Goal: Task Accomplishment & Management: Use online tool/utility

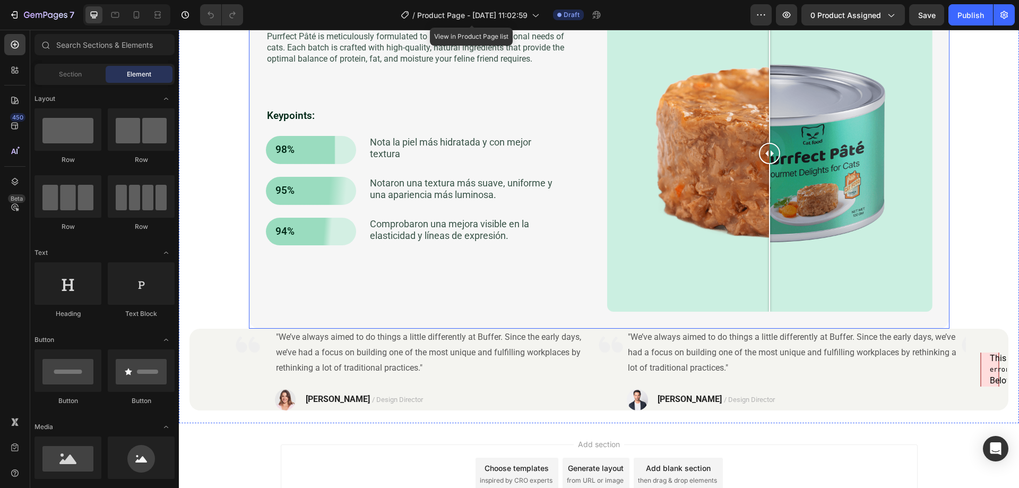
scroll to position [2289, 0]
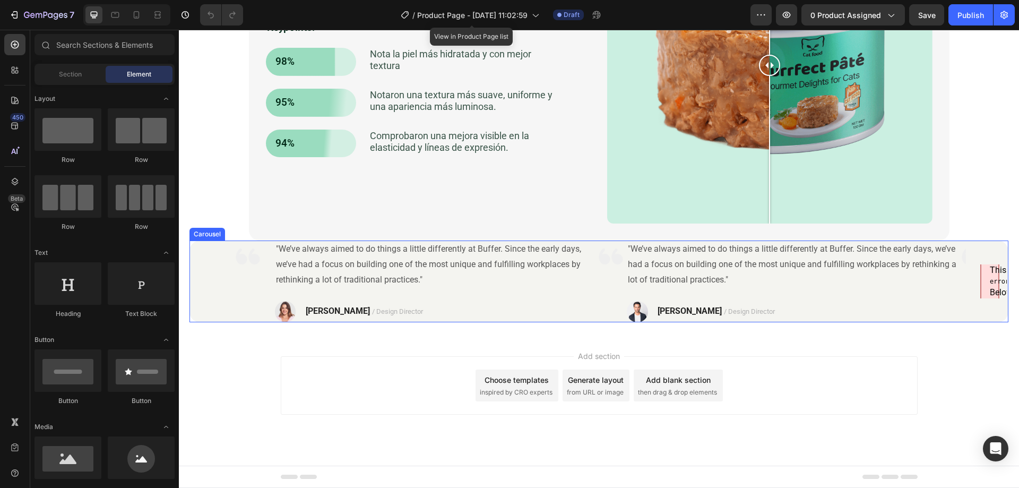
drag, startPoint x: 981, startPoint y: 289, endPoint x: 809, endPoint y: 305, distance: 173.2
click at [981, 289] on parsererror "This page contains the following errors: error on line 1 at column 1: Start tag…" at bounding box center [989, 281] width 19 height 37
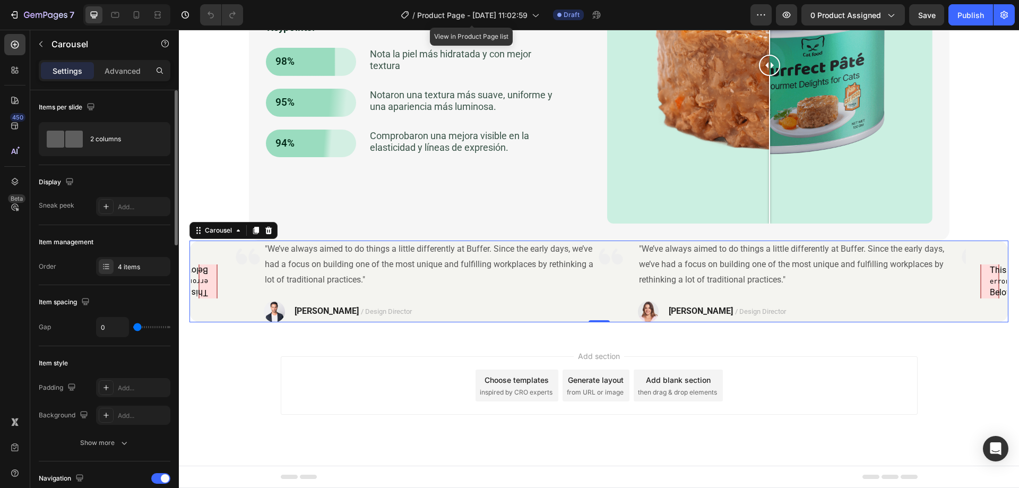
scroll to position [106, 0]
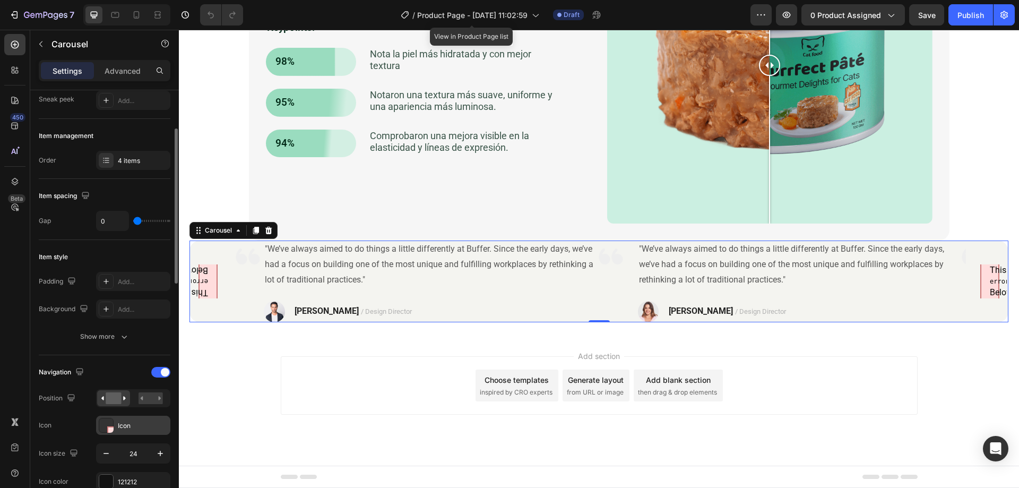
click at [122, 423] on div "Icon" at bounding box center [143, 426] width 50 height 10
click at [54, 346] on div "Item style Padding Add... Background Add... Show more" at bounding box center [105, 297] width 132 height 115
click at [221, 315] on div "This page contains the following errors: error on line 1 at column 1: Start tag…" at bounding box center [598, 281] width 819 height 82
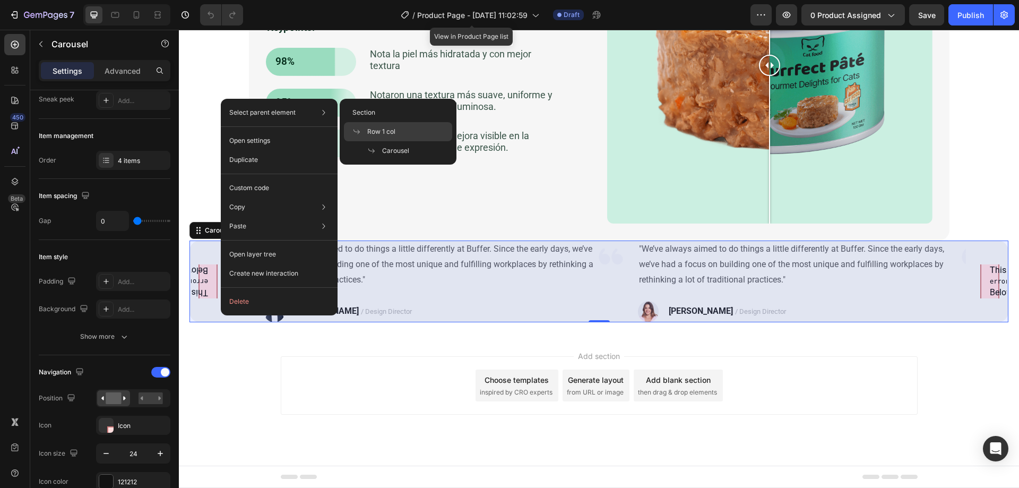
click at [392, 131] on span "Row 1 col" at bounding box center [381, 132] width 28 height 10
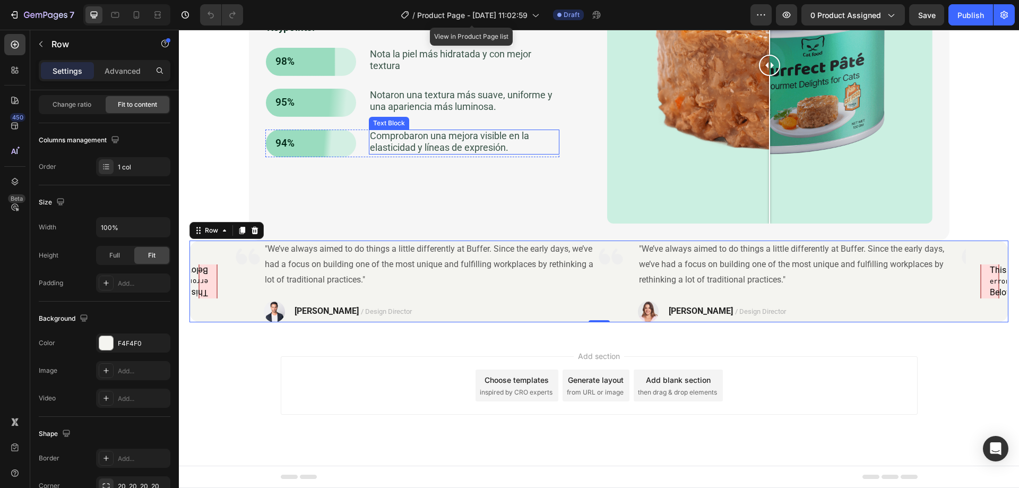
scroll to position [0, 0]
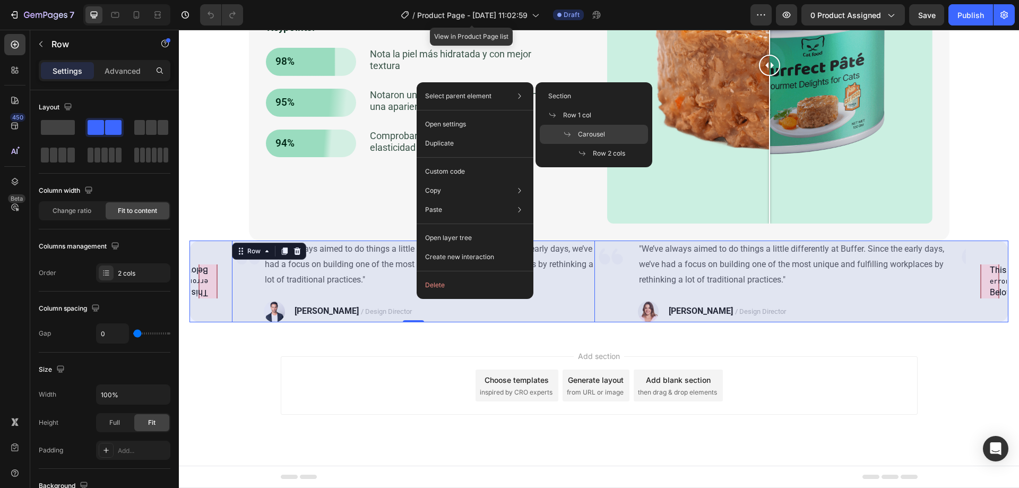
click at [590, 133] on span "Carousel" at bounding box center [591, 135] width 27 height 10
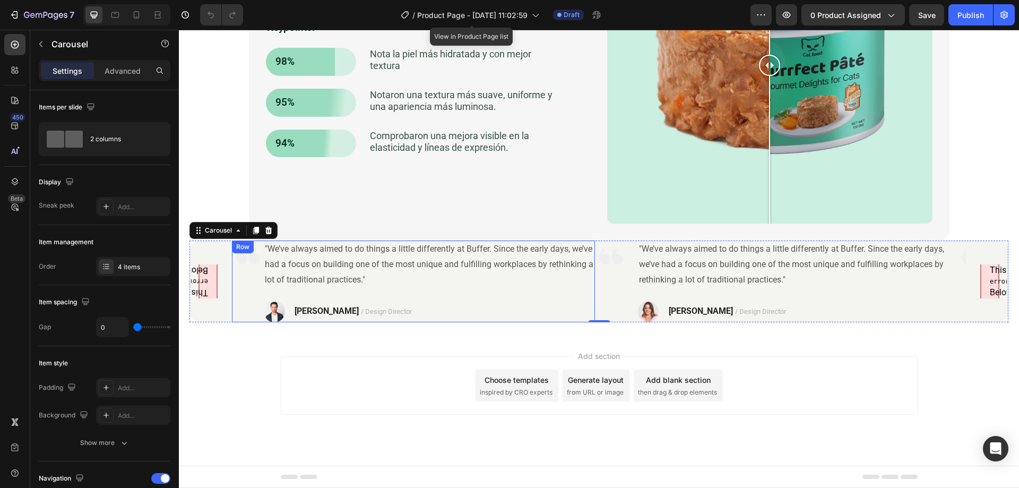
click at [252, 295] on div "Image" at bounding box center [248, 281] width 32 height 82
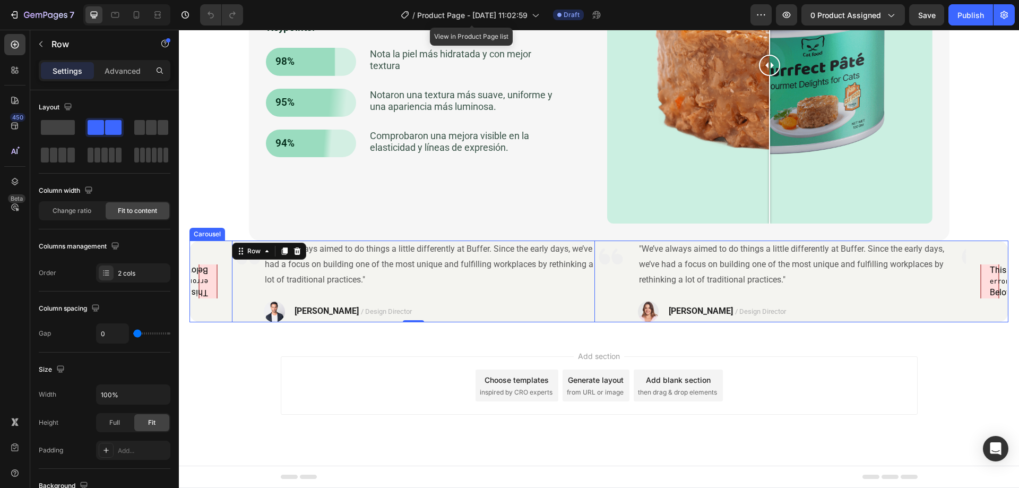
click at [225, 302] on div "This page contains the following errors: error on line 1 at column 1: Start tag…" at bounding box center [598, 281] width 819 height 82
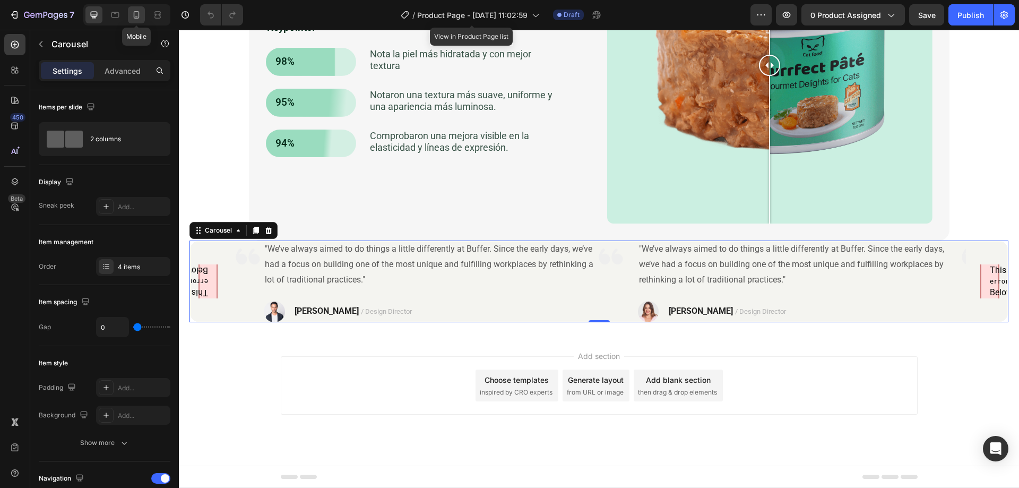
click at [134, 21] on div at bounding box center [136, 14] width 17 height 17
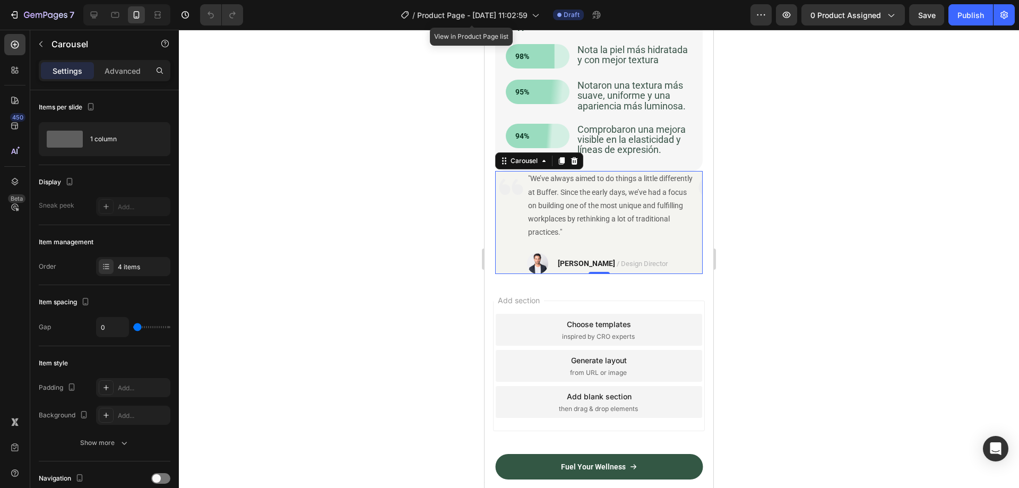
scroll to position [2364, 0]
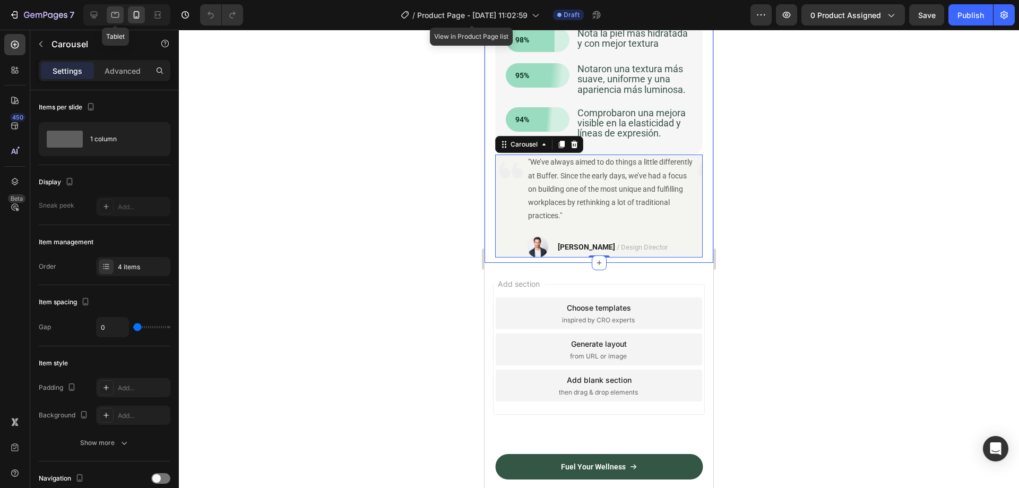
click at [116, 12] on icon at bounding box center [115, 15] width 8 height 6
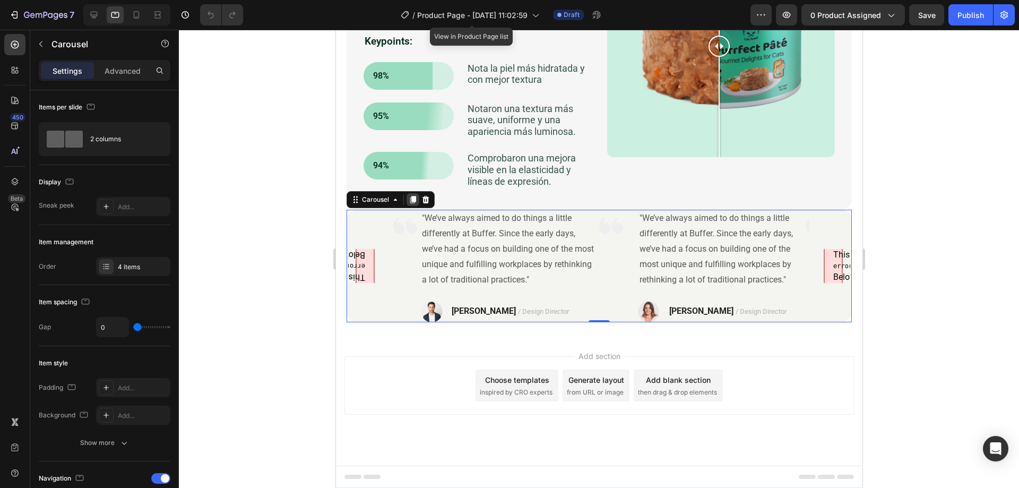
scroll to position [2403, 0]
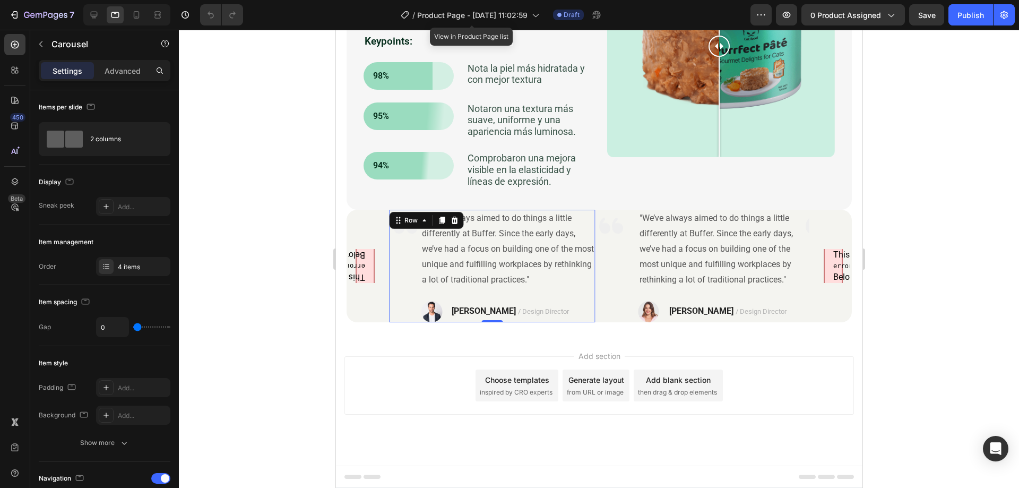
click at [395, 299] on div "Image" at bounding box center [405, 266] width 32 height 113
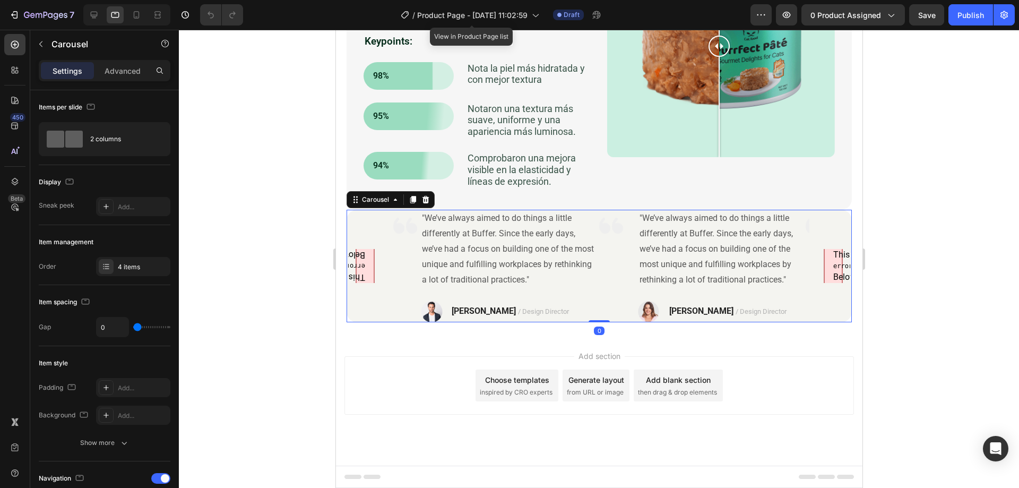
click at [373, 296] on div "This page contains the following errors: error on line 1 at column 1: Start tag…" at bounding box center [598, 266] width 505 height 113
click at [95, 17] on icon at bounding box center [94, 15] width 7 height 7
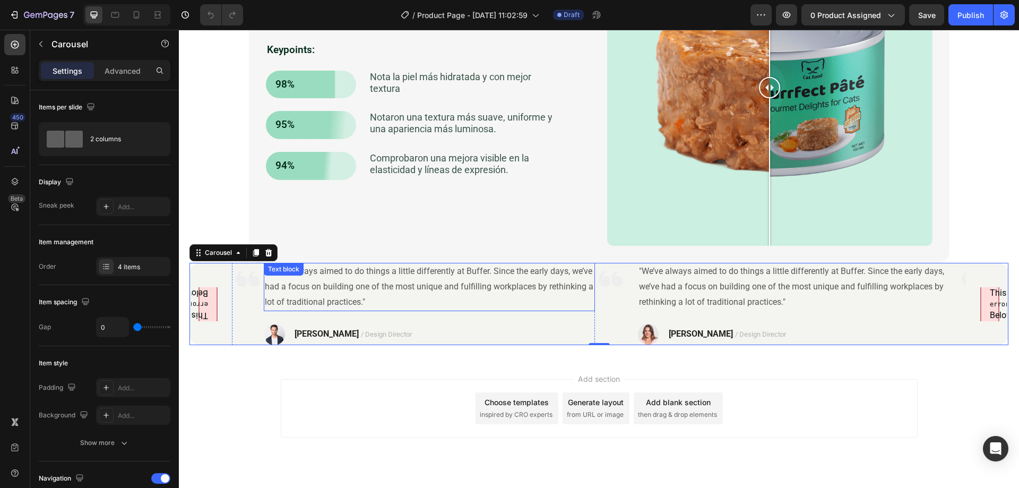
scroll to position [2299, 0]
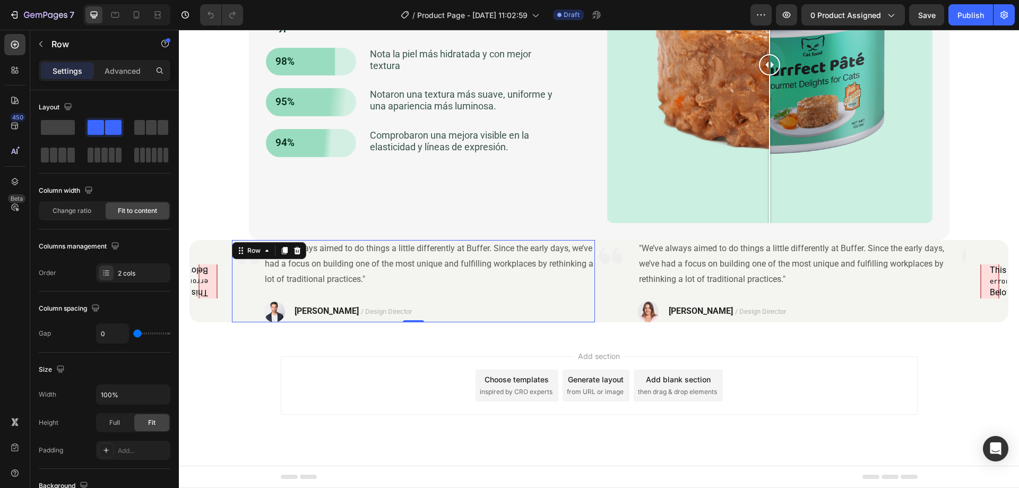
click at [256, 282] on div "Image" at bounding box center [248, 281] width 32 height 82
click at [613, 292] on div "Image" at bounding box center [611, 281] width 32 height 82
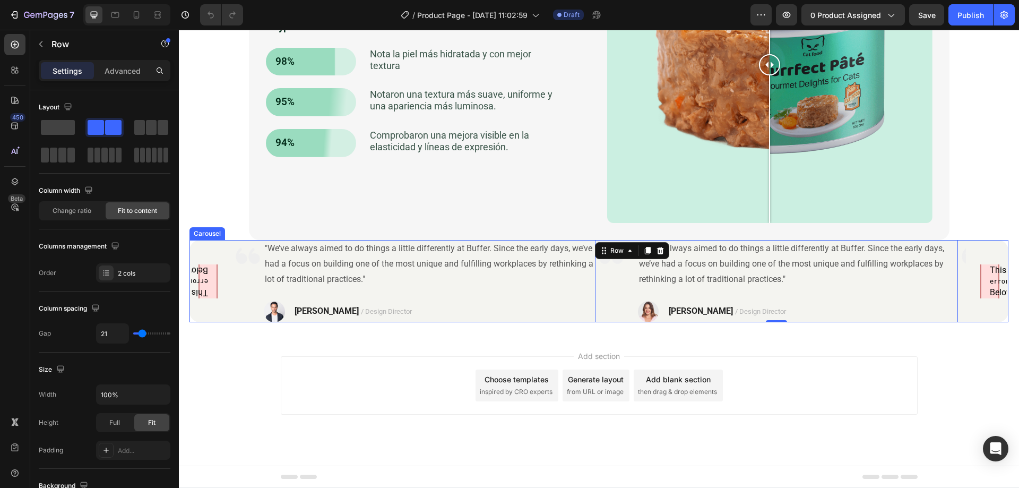
click at [228, 308] on div "This page contains the following errors: error on line 1 at column 1: Start tag…" at bounding box center [598, 281] width 819 height 82
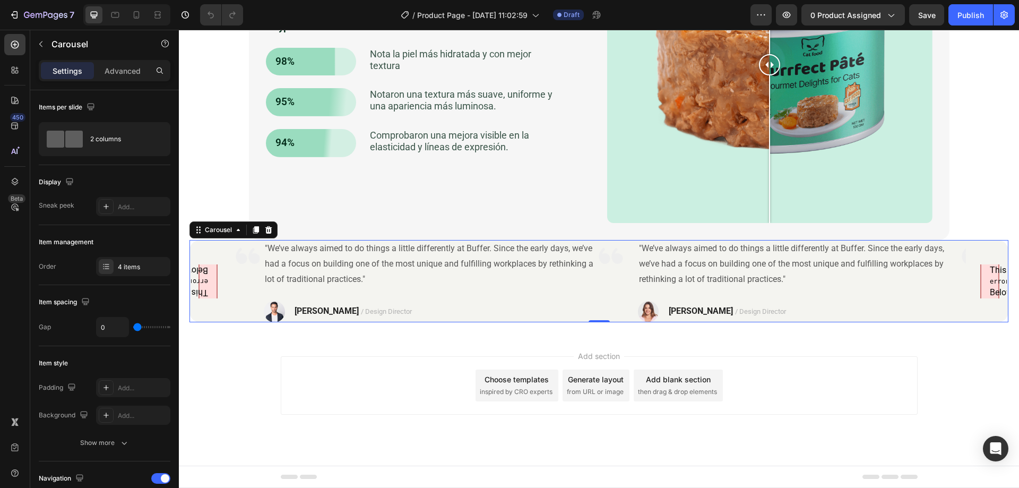
click at [990, 280] on div "error on line 1 at column 1: Start tag expected, '<' not found" at bounding box center [990, 282] width 0 height 10
click at [577, 299] on div ""We’ve always aimed to do things a little differently at Buffer. Since the earl…" at bounding box center [435, 281] width 320 height 82
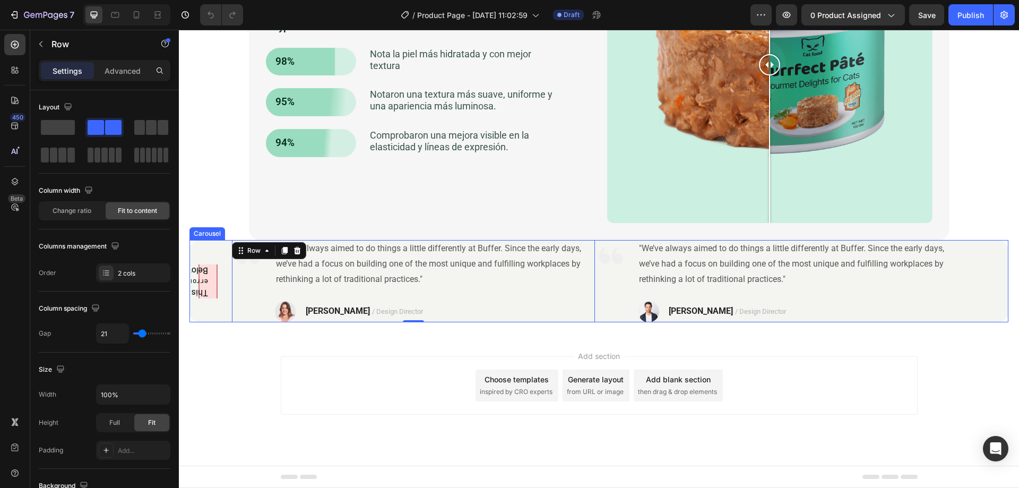
click at [207, 316] on div "This page contains the following errors: error on line 1 at column 1: Start tag…" at bounding box center [598, 281] width 819 height 82
click at [247, 303] on div "Image" at bounding box center [248, 281] width 32 height 82
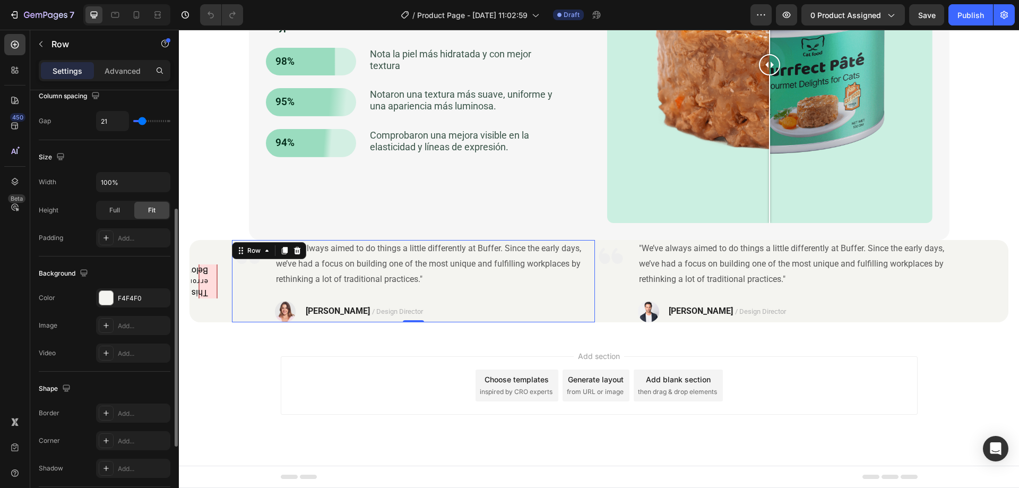
scroll to position [341, 0]
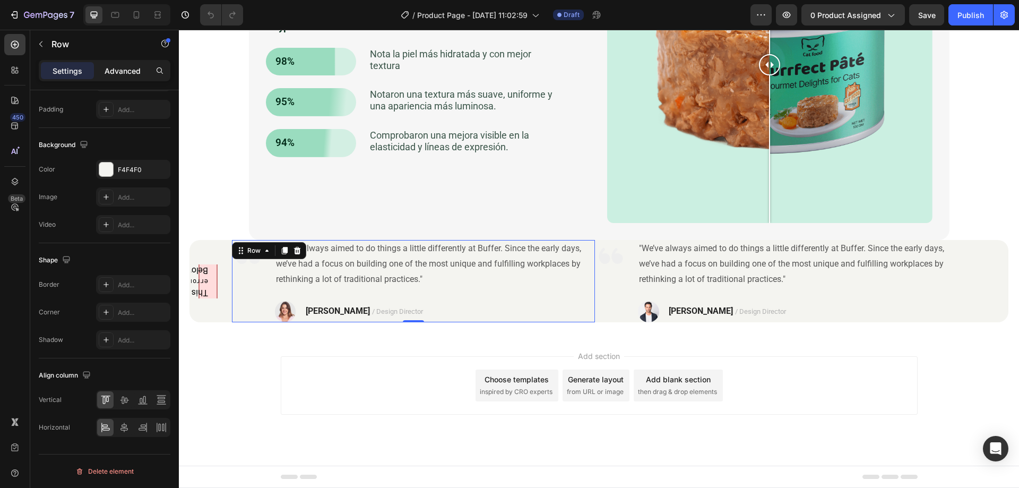
click at [125, 76] on div "Advanced" at bounding box center [122, 70] width 53 height 17
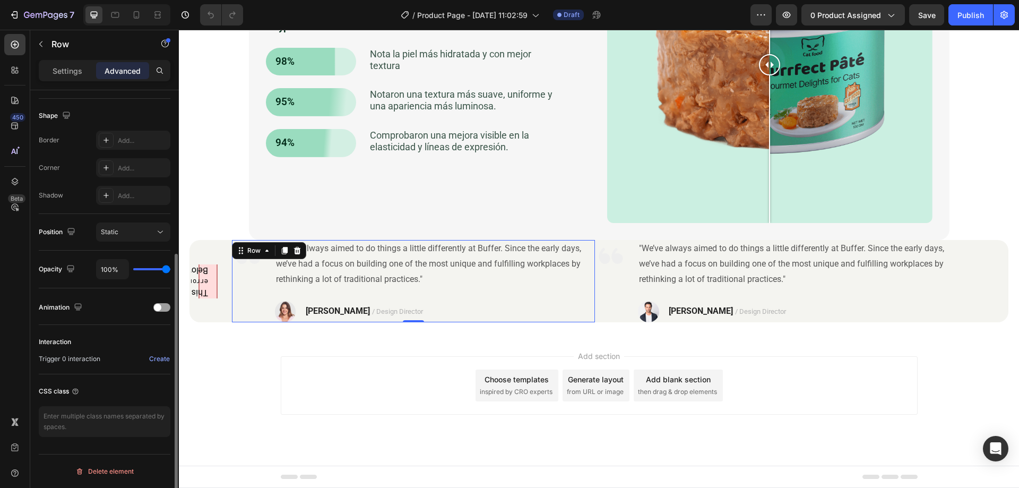
scroll to position [264, 0]
click at [105, 418] on textarea at bounding box center [105, 421] width 132 height 31
click at [72, 418] on textarea "gp_row-hoz-line" at bounding box center [105, 421] width 132 height 31
click at [111, 418] on textarea "gp_row-ver-line" at bounding box center [105, 421] width 132 height 31
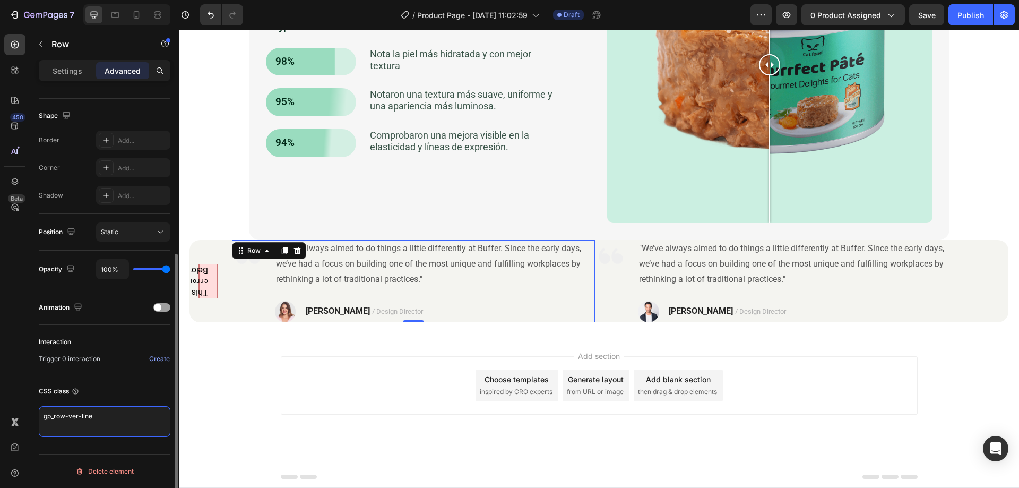
click at [76, 417] on textarea "gp_row-ver-line" at bounding box center [105, 421] width 132 height 31
type textarea "gp_row-vertical-line"
click at [130, 418] on textarea "gp_row-vertical-line" at bounding box center [105, 421] width 132 height 31
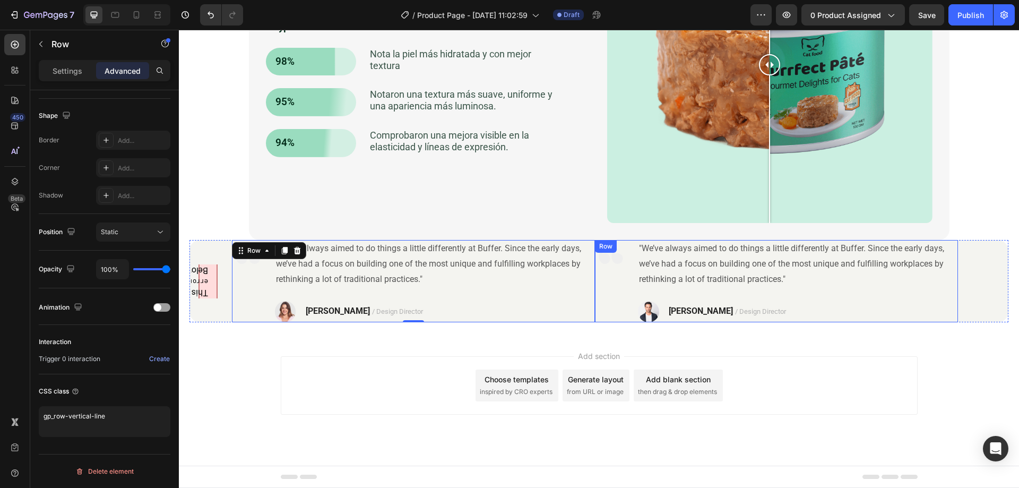
click at [600, 307] on div "Image" at bounding box center [611, 281] width 32 height 82
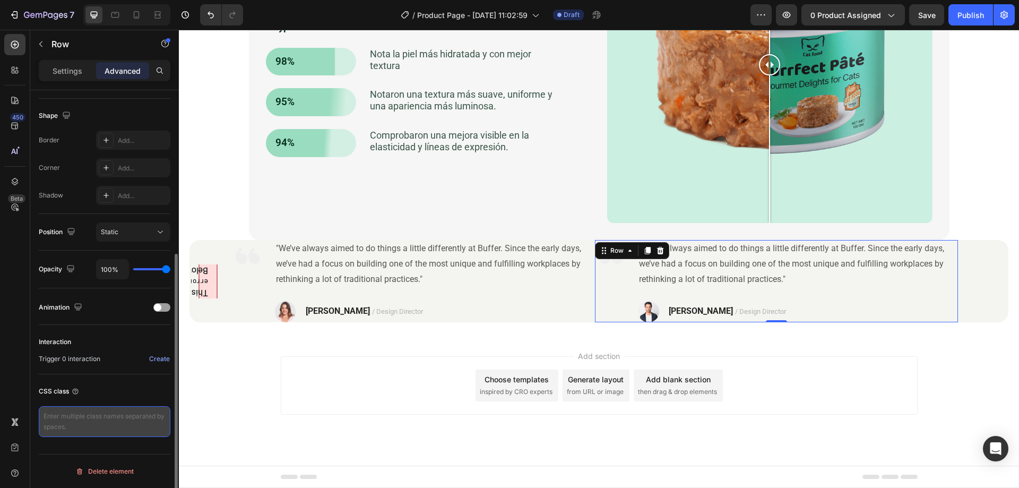
click at [70, 427] on textarea at bounding box center [105, 421] width 132 height 31
paste textarea "gp_row-vertical-line"
type textarea "gp_row-vertical-line"
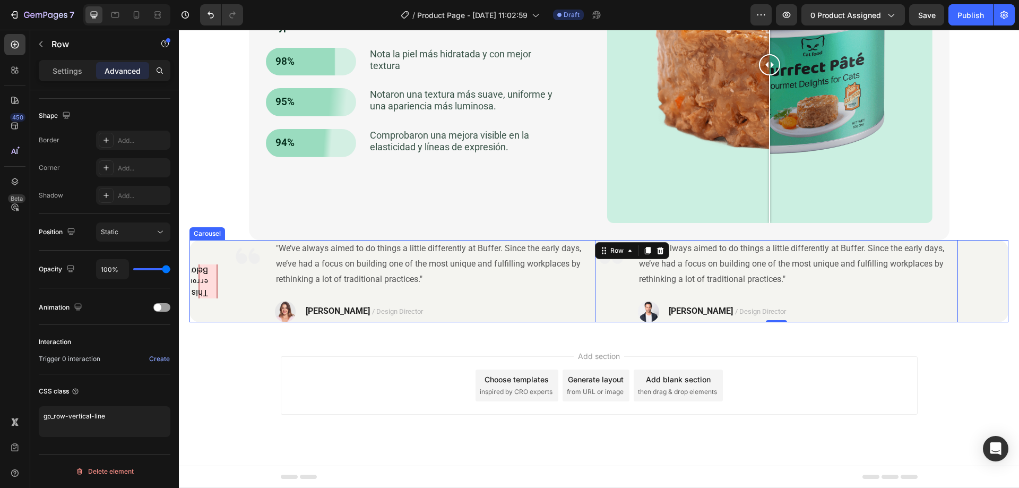
click at [213, 290] on parsererror "This page contains the following errors: error on line 1 at column 1: Start tag…" at bounding box center [208, 281] width 19 height 37
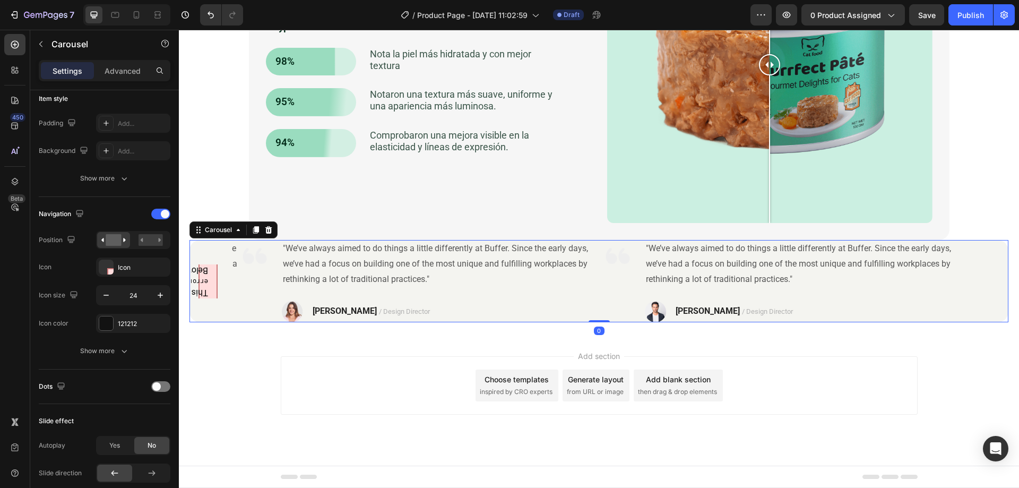
scroll to position [0, 0]
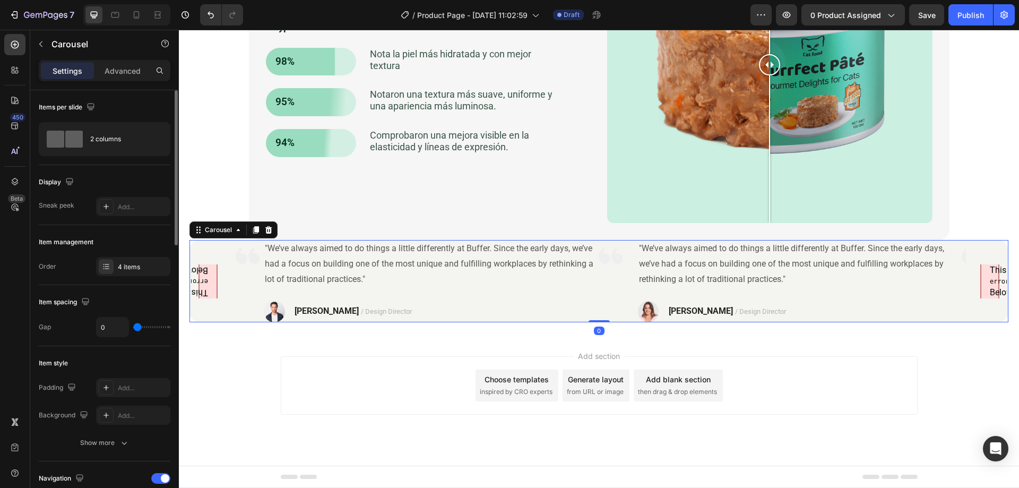
click at [213, 290] on parsererror "This page contains the following errors: error on line 1 at column 1: Start tag…" at bounding box center [208, 281] width 19 height 37
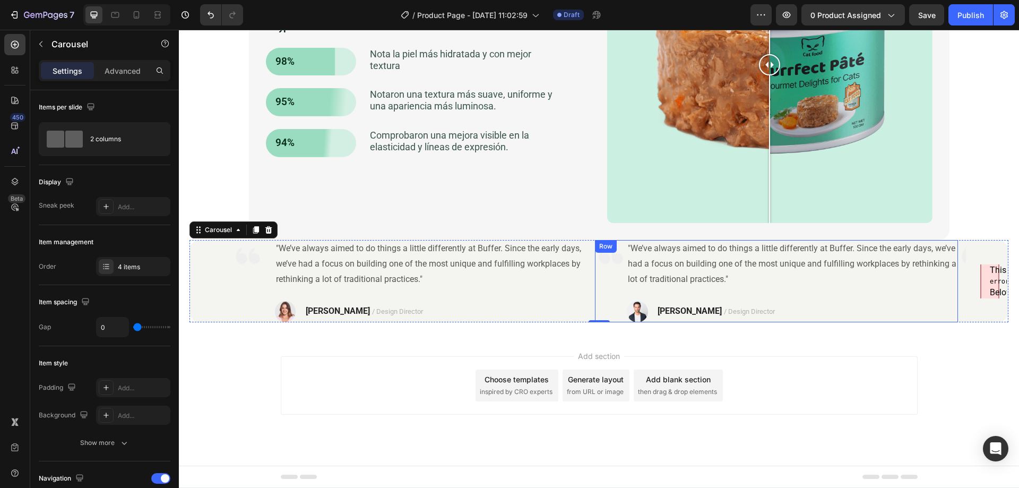
click at [612, 294] on div "Image" at bounding box center [611, 281] width 32 height 82
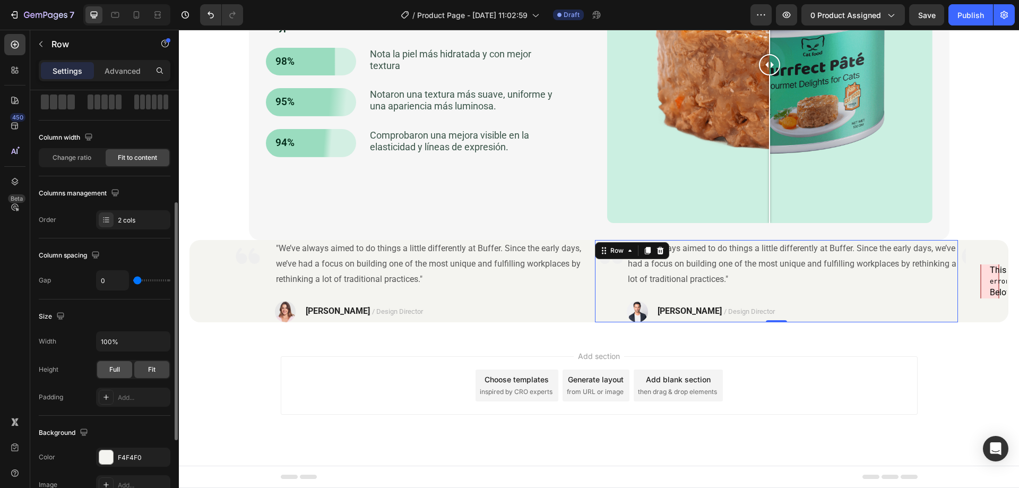
scroll to position [106, 0]
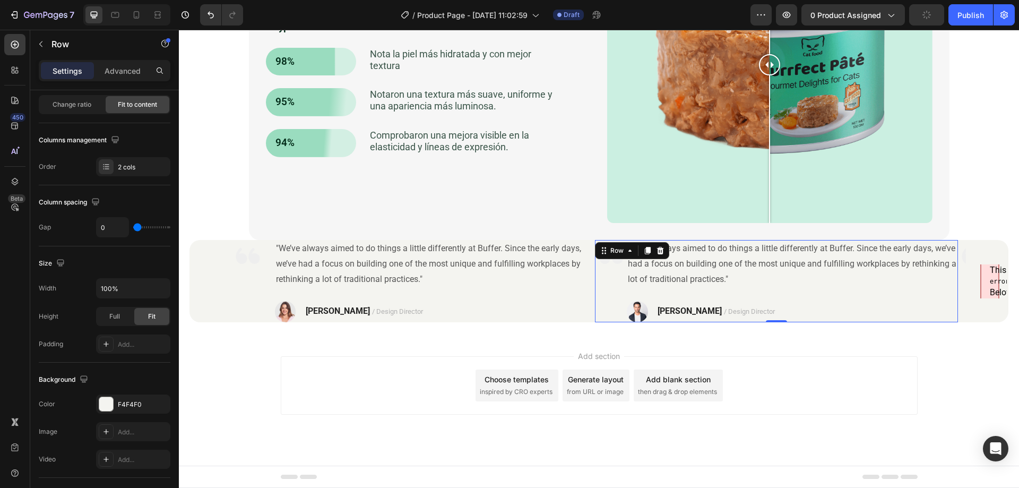
click at [113, 80] on div "Settings Advanced" at bounding box center [105, 70] width 132 height 21
click at [114, 78] on div "Advanced" at bounding box center [122, 70] width 53 height 17
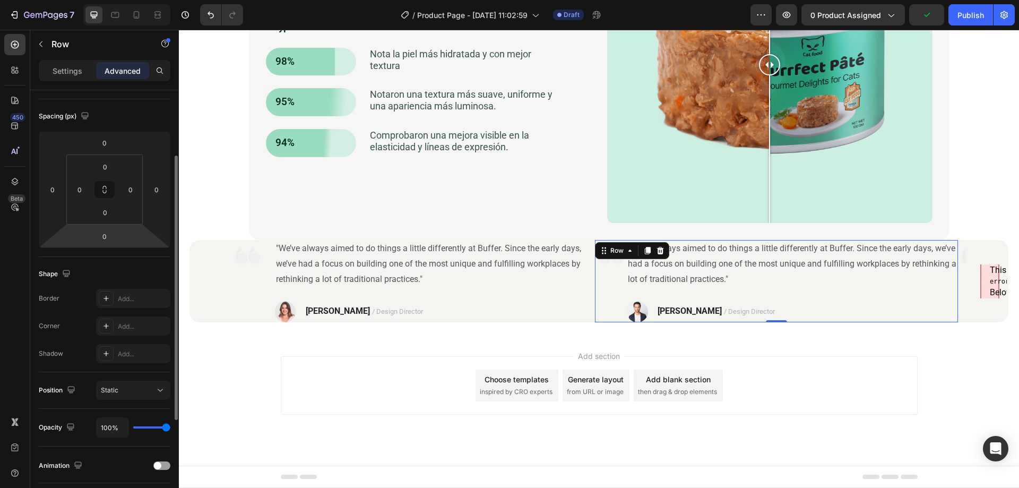
scroll to position [264, 0]
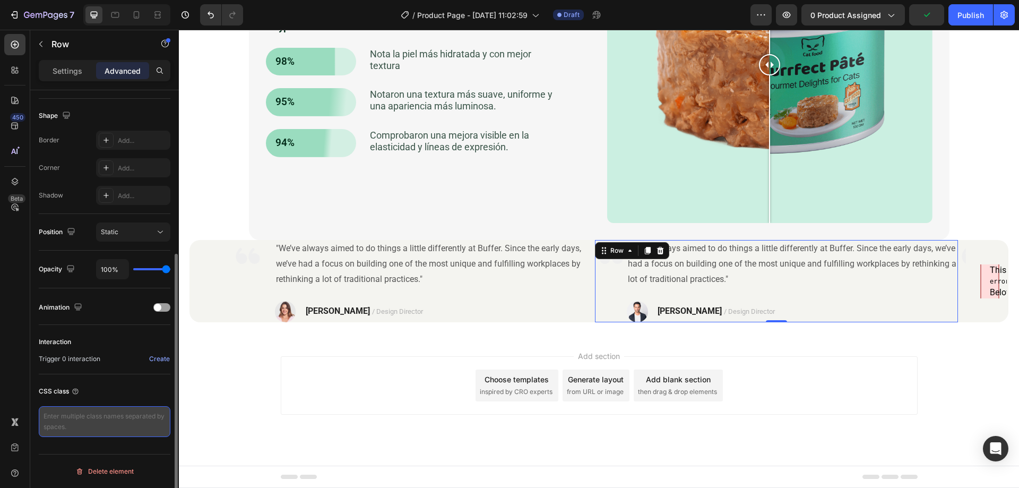
click at [106, 418] on textarea at bounding box center [105, 421] width 132 height 31
paste textarea "gp_row-vertical-line"
type textarea "gp_row-vertical-line"
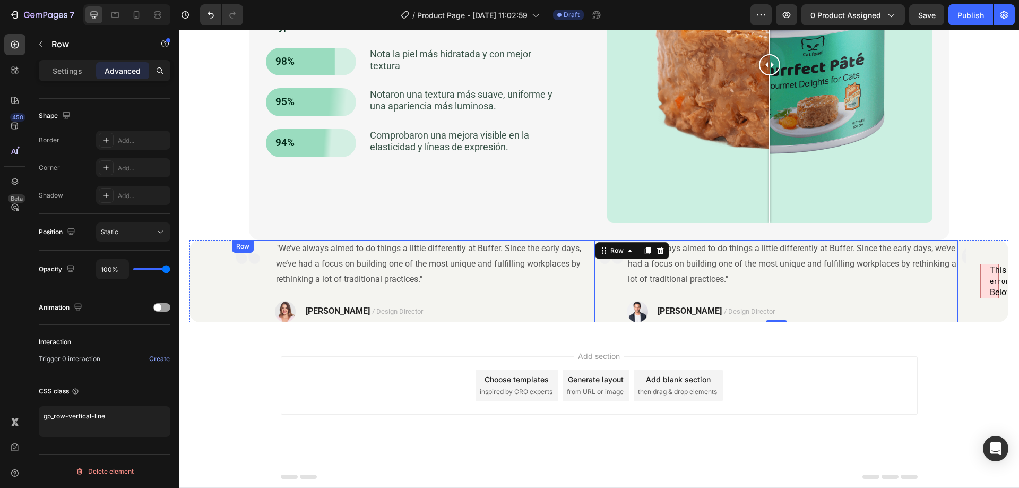
click at [260, 294] on div "Image" at bounding box center [248, 281] width 32 height 82
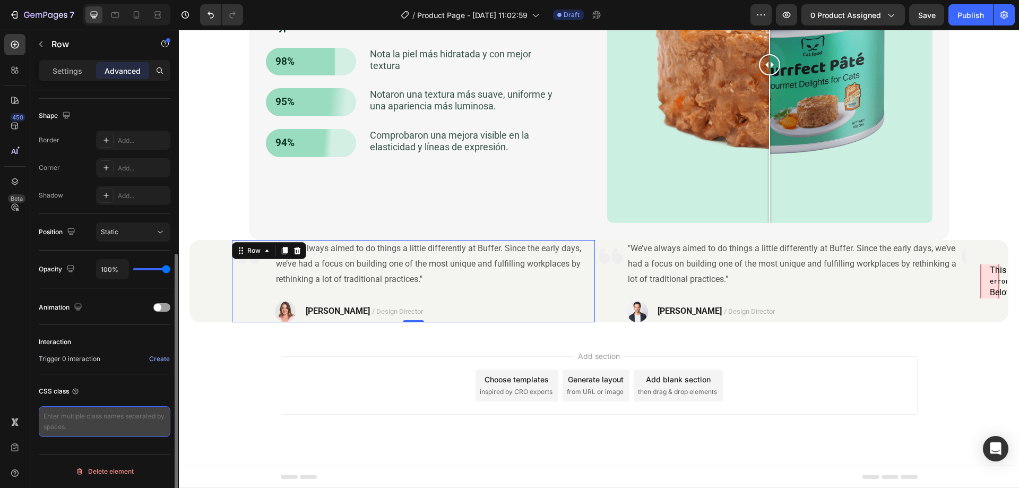
click at [110, 418] on textarea at bounding box center [105, 421] width 132 height 31
paste textarea "gp_row-vertical-line"
type textarea "gp_row-vertical-line"
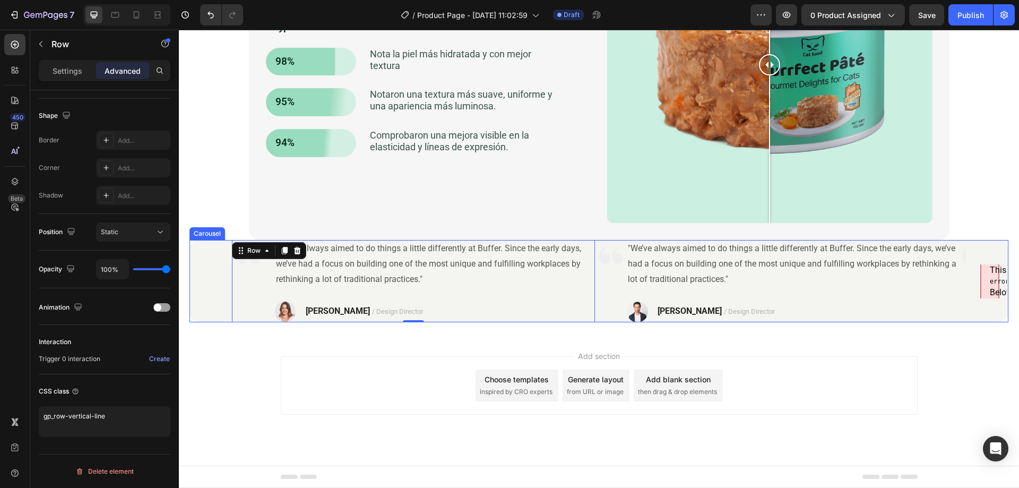
click at [216, 312] on div "This page contains the following errors: error on line 1 at column 1: Start tag…" at bounding box center [598, 281] width 819 height 82
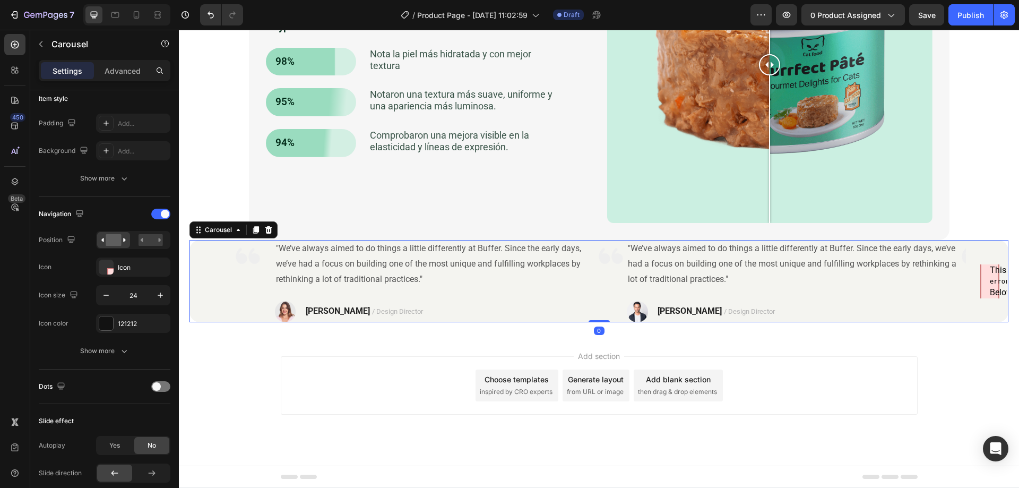
scroll to position [0, 0]
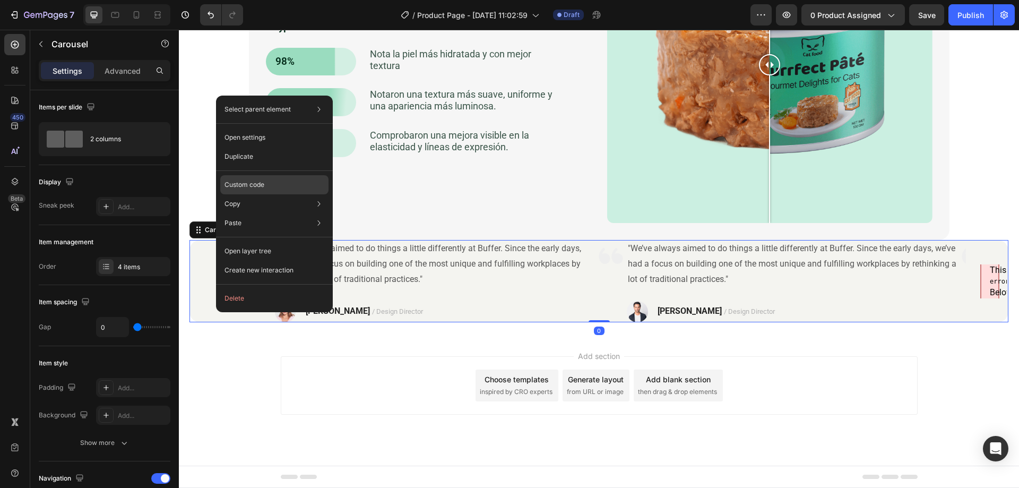
click at [249, 184] on p "Custom code" at bounding box center [245, 185] width 40 height 10
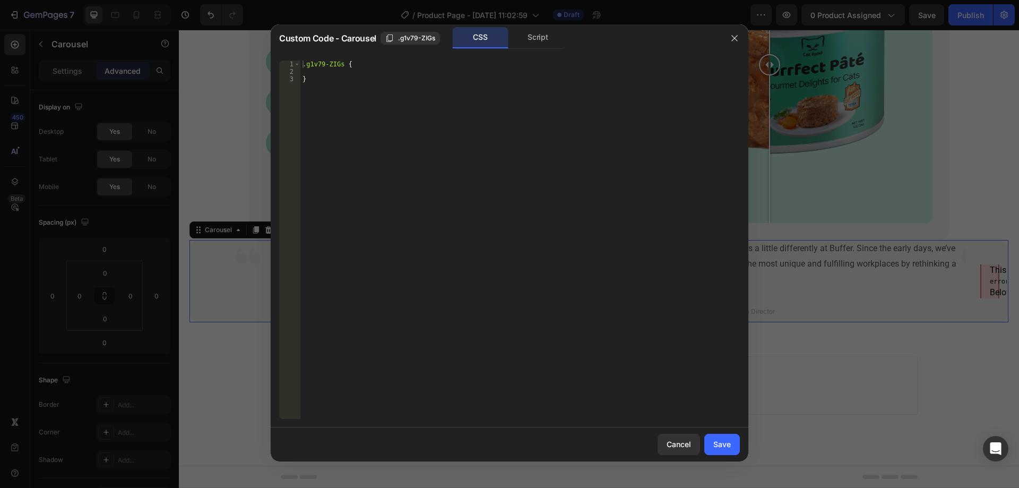
type textarea "}"
click at [375, 124] on div ".g1v79-ZIGs { }" at bounding box center [519, 247] width 439 height 373
type textarea "@media only screen and (min-width: 768px){"
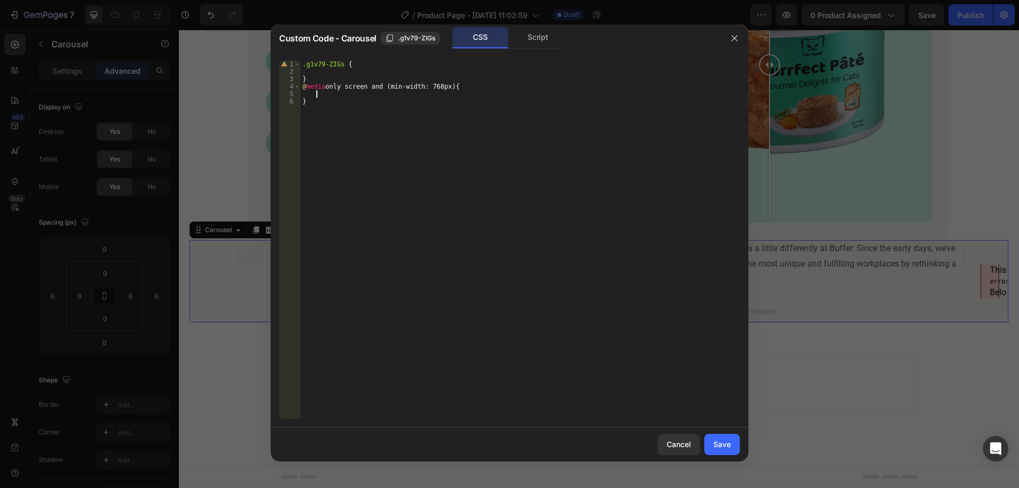
paste textarea "gp_row-vertical-line"
type textarea "gp_row-vertical-line"
paste textarea "gp_row-vertical-line"
type textarea ".gp_row-vertical-line{"
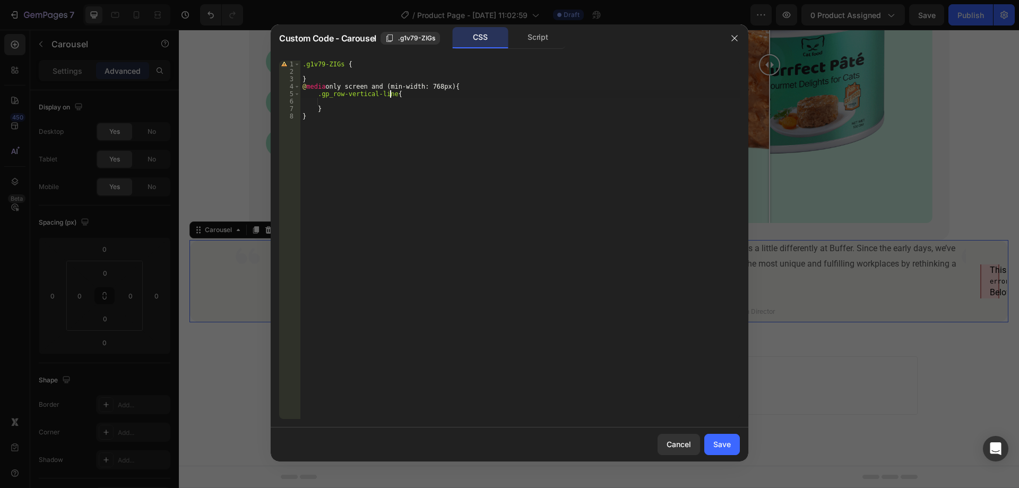
click at [391, 93] on div ".g1v79-ZIGs { } @ media only screen and (min-width: 768px) { .gp_row-vertical-l…" at bounding box center [519, 247] width 439 height 373
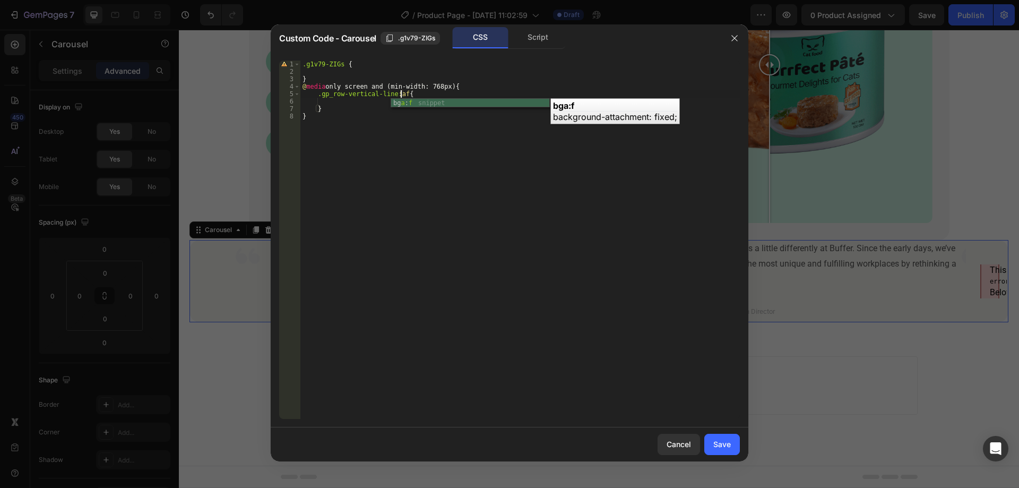
scroll to position [0, 8]
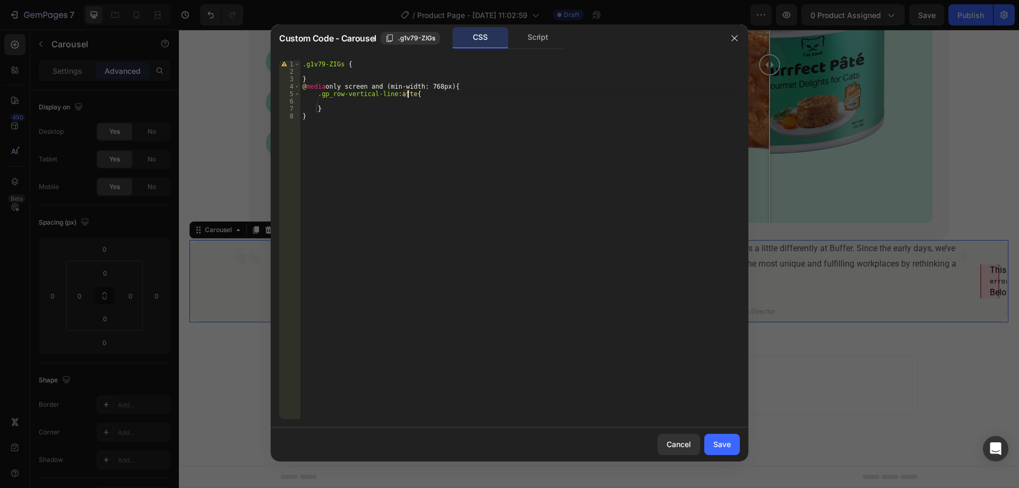
type textarea ".gp_row-vertical-line:after{"
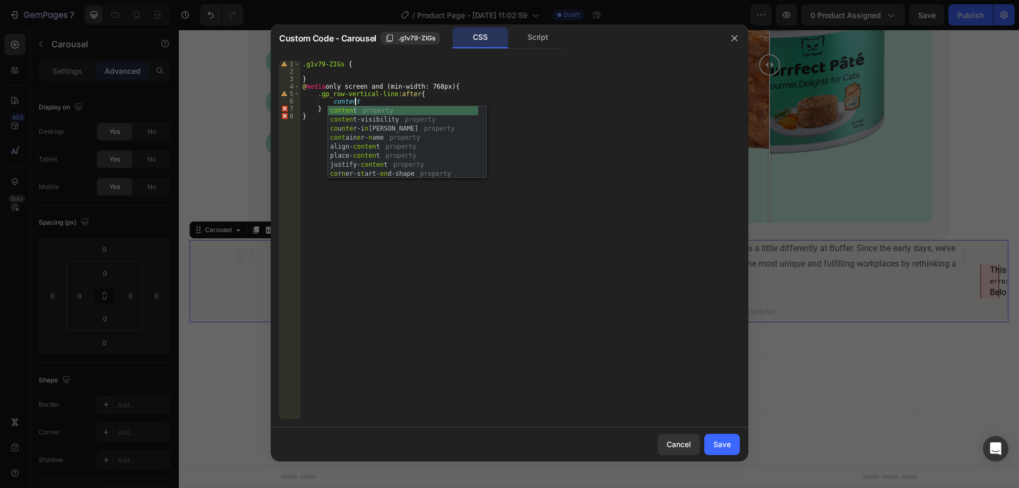
scroll to position [0, 4]
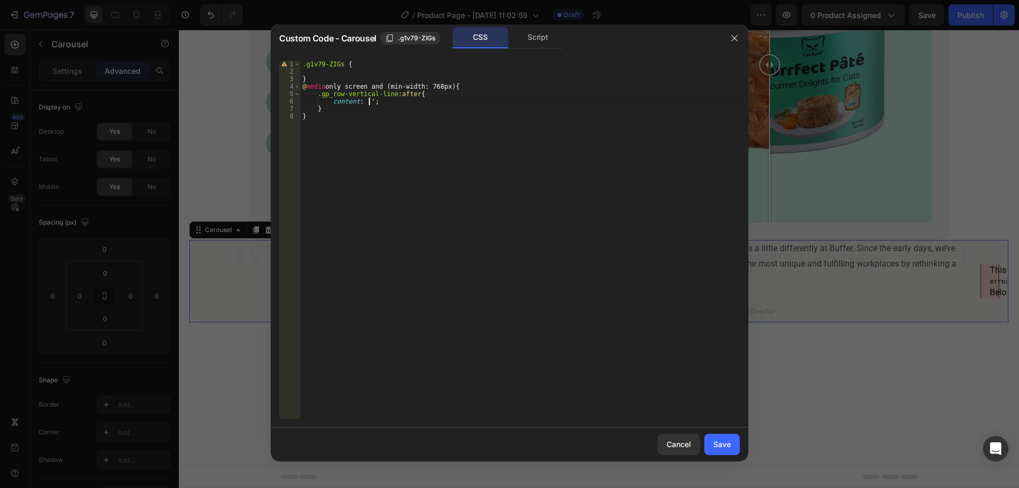
type textarea "content: '';"
type textarea "ư"
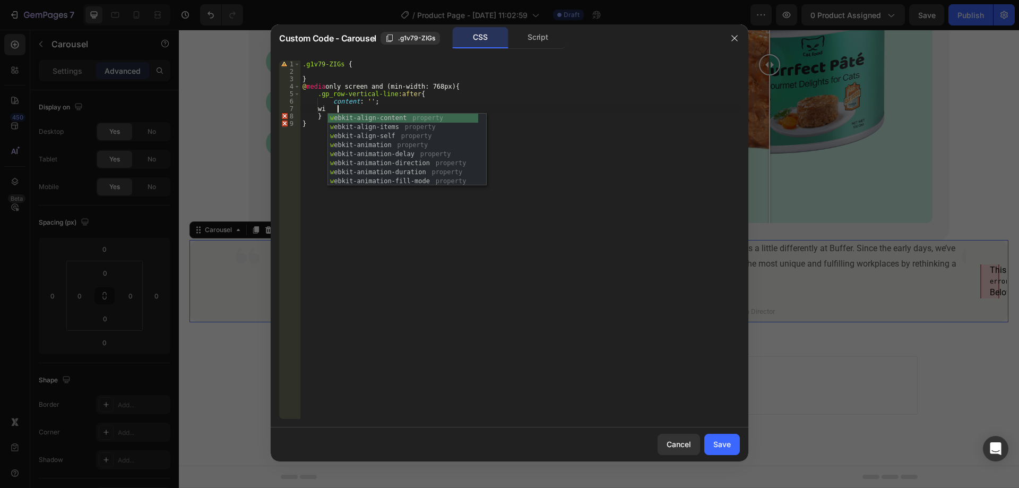
scroll to position [0, 2]
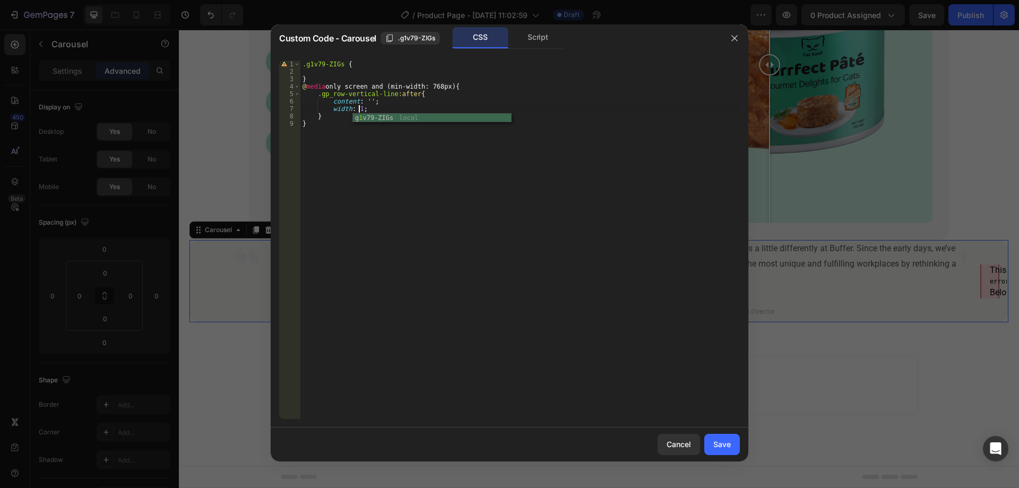
type textarea "width: 1px;"
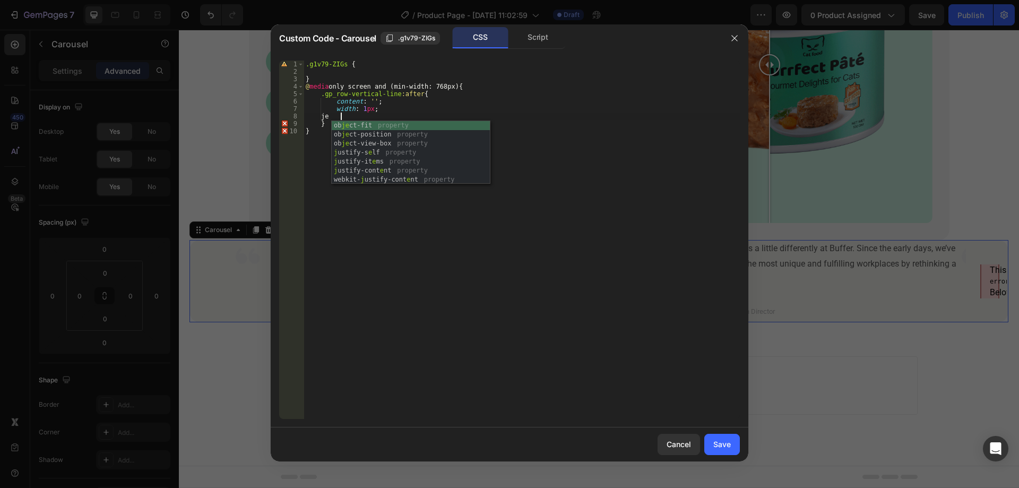
type textarea "j"
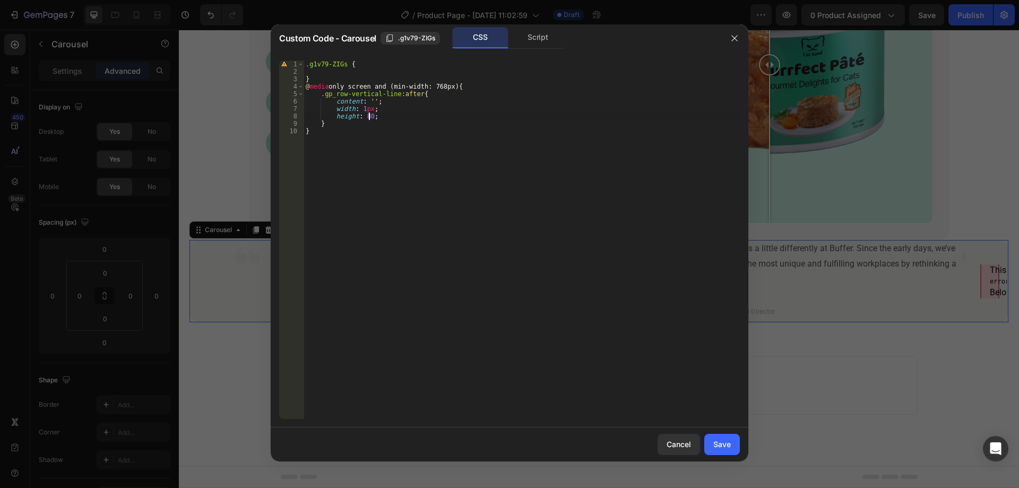
type textarea "height: 80%;"
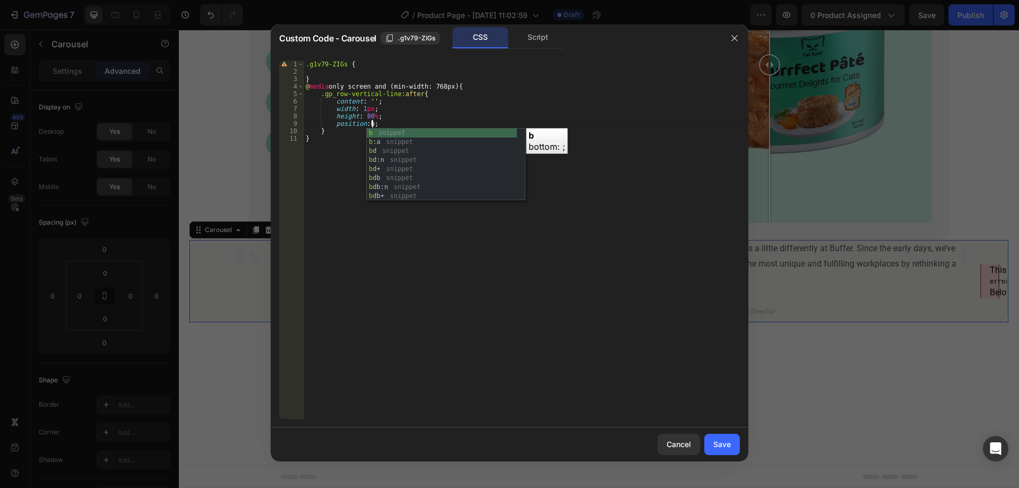
scroll to position [0, 5]
type textarea "position: absolute;"
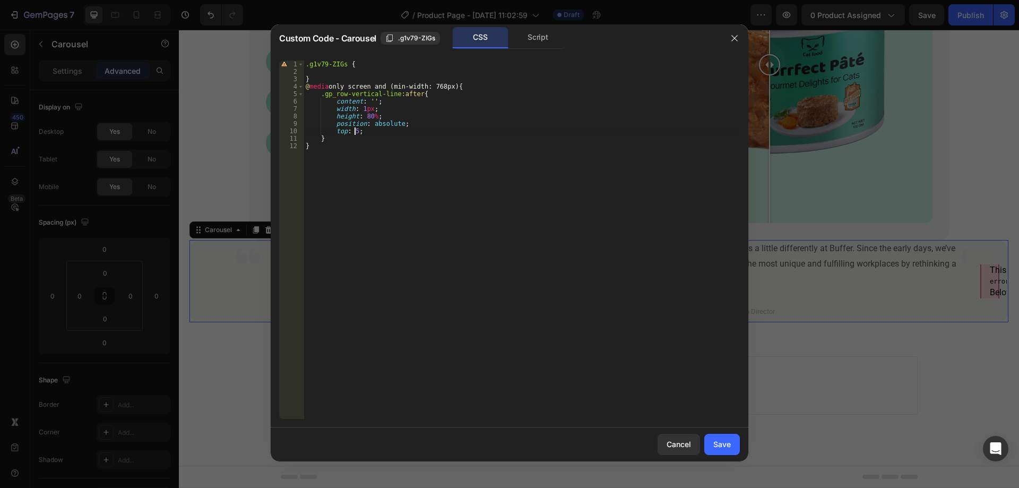
scroll to position [0, 4]
type textarea "top: 50%;"
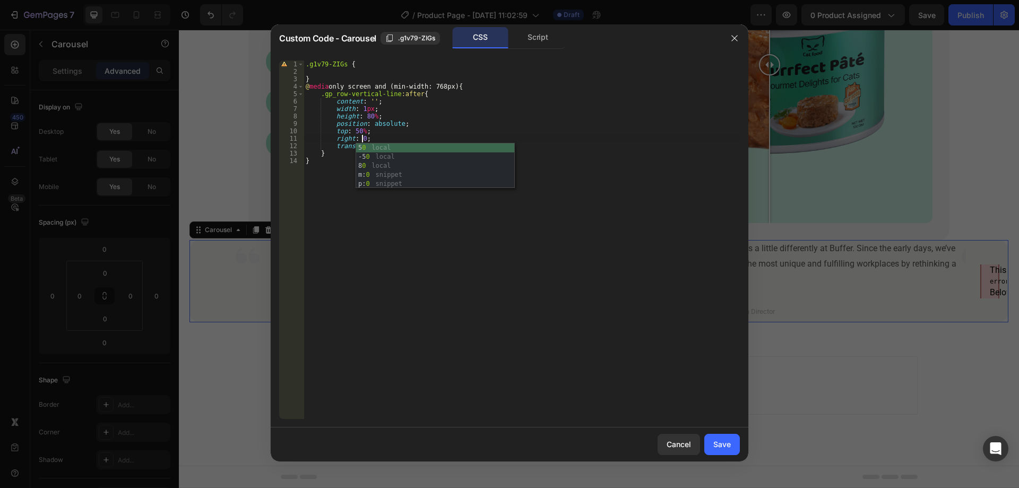
click at [420, 111] on div ".g1v79-ZIGs { } @ media only screen and (min-width: 768px) { .gp_row-vertical-l…" at bounding box center [522, 247] width 436 height 373
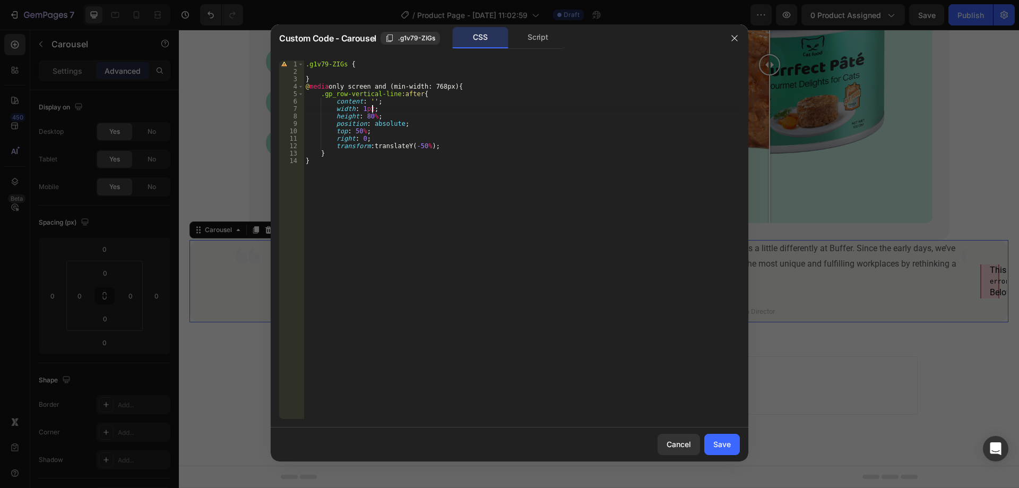
click at [430, 122] on div ".g1v79-ZIGs { } @ media only screen and (min-width: 768px) { .gp_row-vertical-l…" at bounding box center [522, 247] width 436 height 373
click at [429, 115] on div ".g1v79-ZIGs { } @ media only screen and (min-width: 768px) { .gp_row-vertical-l…" at bounding box center [522, 247] width 436 height 373
type textarea "height: 80%;"
click at [516, 151] on div ".g1v79-ZIGs { } @ media only screen and (min-width: 768px) { .gp_row-vertical-l…" at bounding box center [522, 247] width 436 height 373
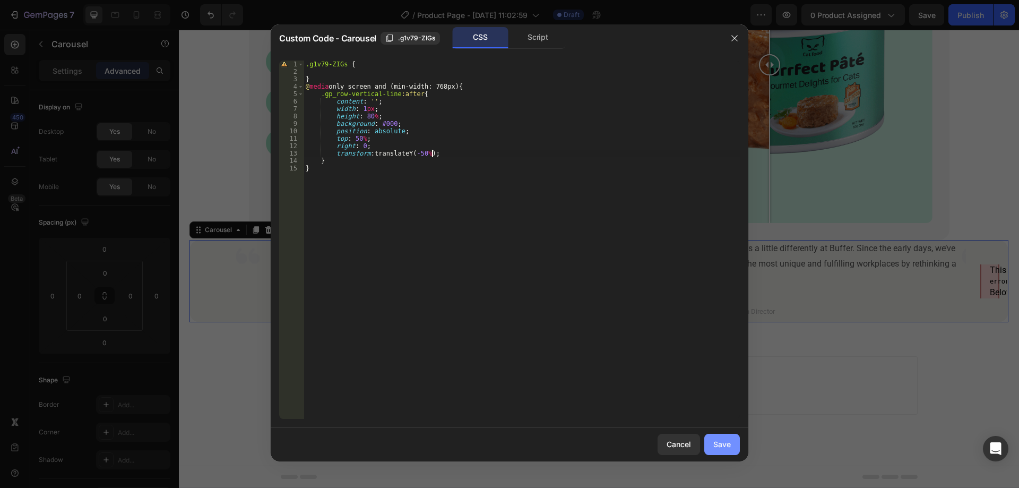
type textarea "transform: translateY(-50%);"
drag, startPoint x: 723, startPoint y: 444, endPoint x: 287, endPoint y: 198, distance: 500.3
click at [723, 444] on div "Save" at bounding box center [722, 443] width 18 height 11
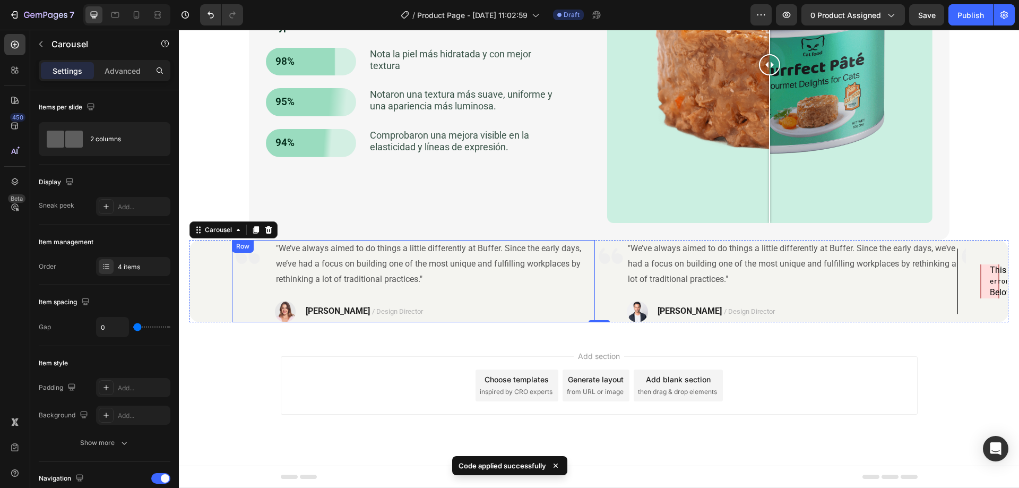
click at [233, 280] on div "Image" at bounding box center [248, 281] width 32 height 82
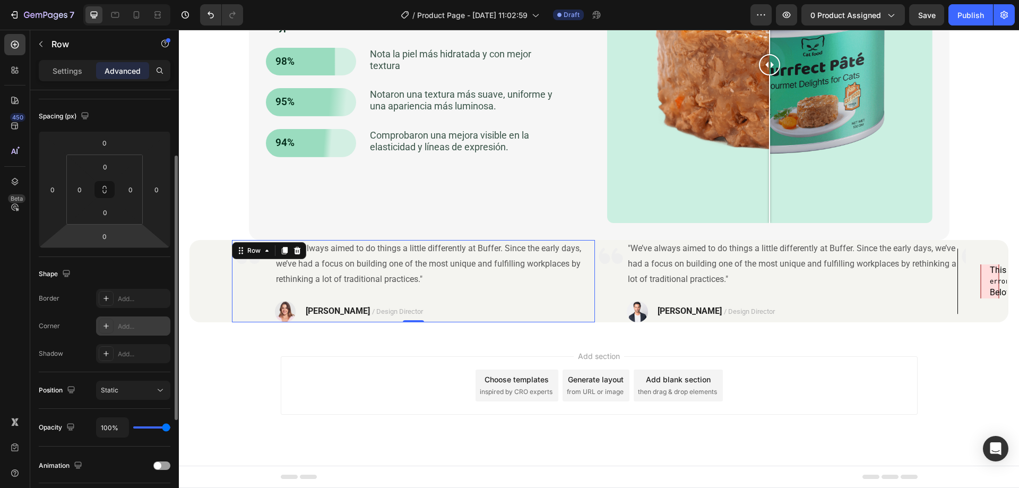
scroll to position [159, 0]
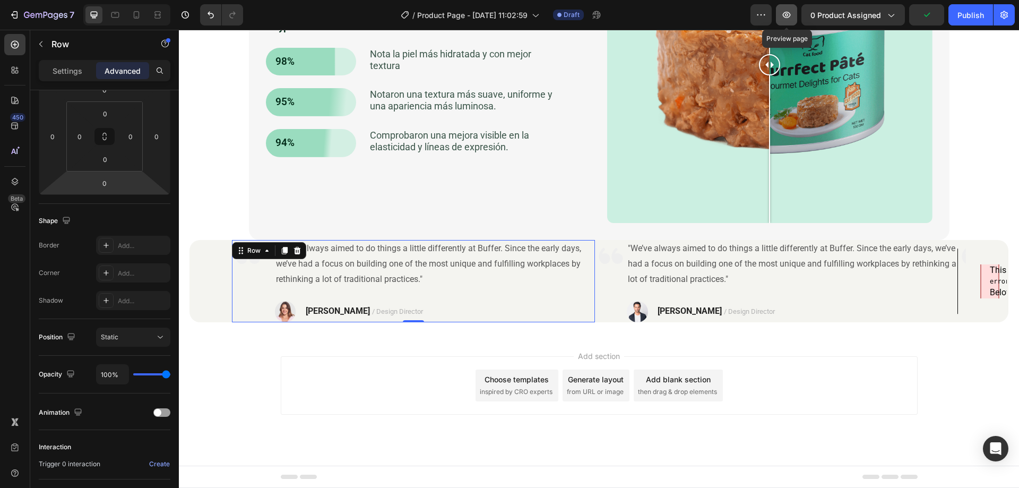
click at [788, 13] on icon "button" at bounding box center [786, 15] width 11 height 11
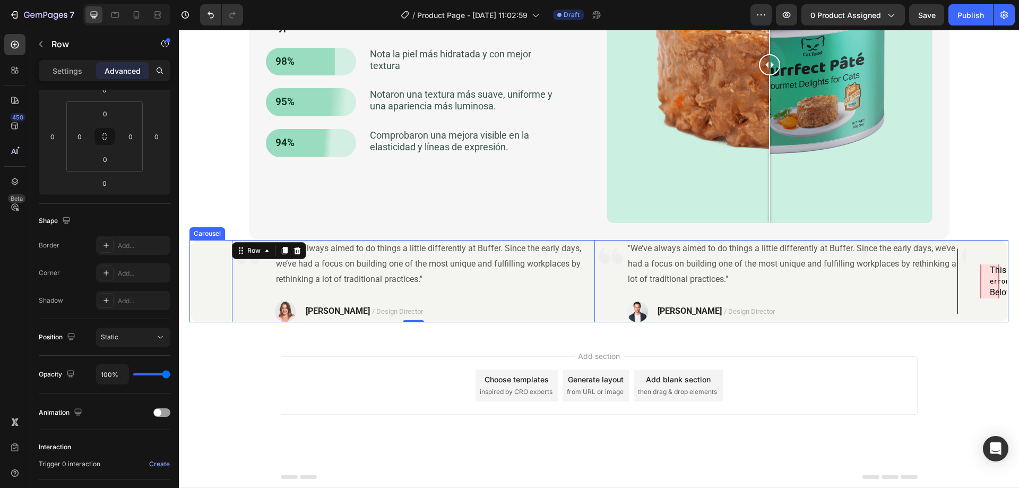
click at [225, 274] on div "This page contains the following errors: error on line 1 at column 1: Start tag…" at bounding box center [598, 281] width 819 height 82
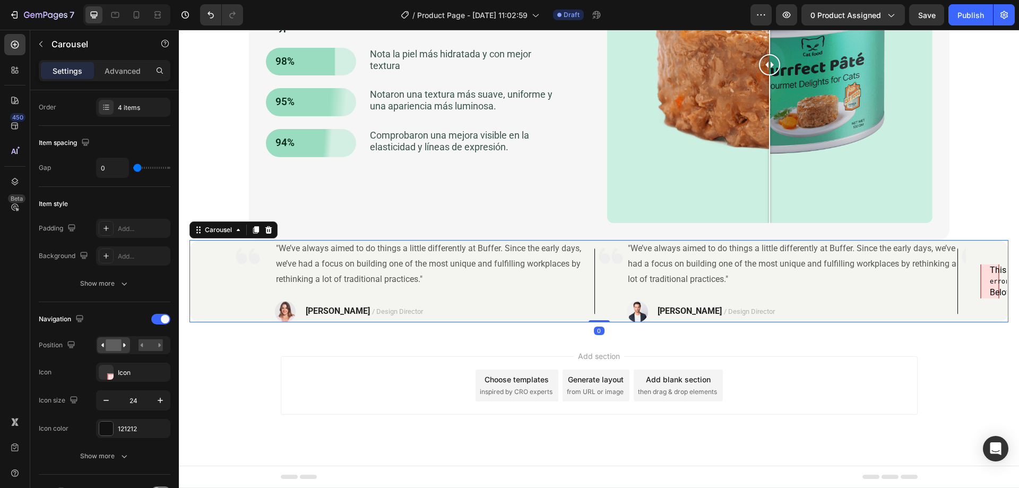
scroll to position [0, 0]
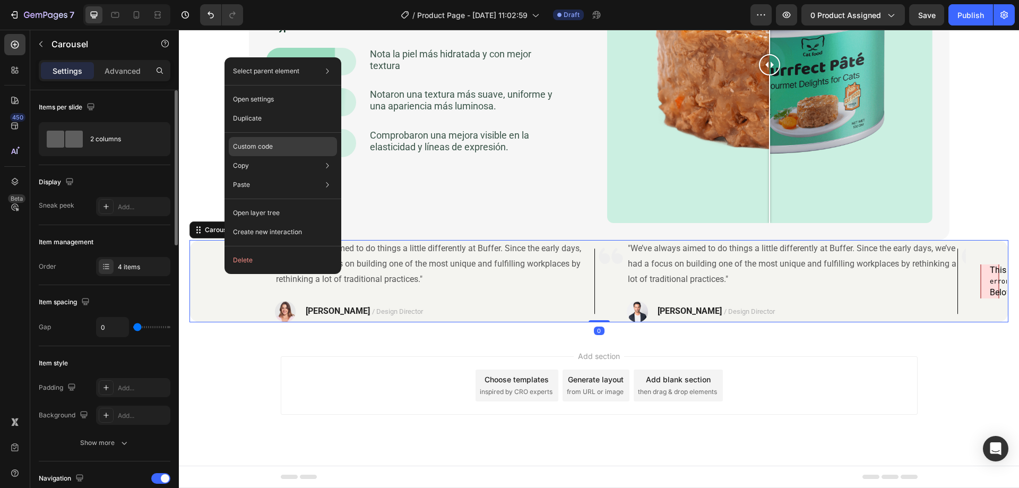
click at [266, 145] on p "Custom code" at bounding box center [253, 147] width 40 height 10
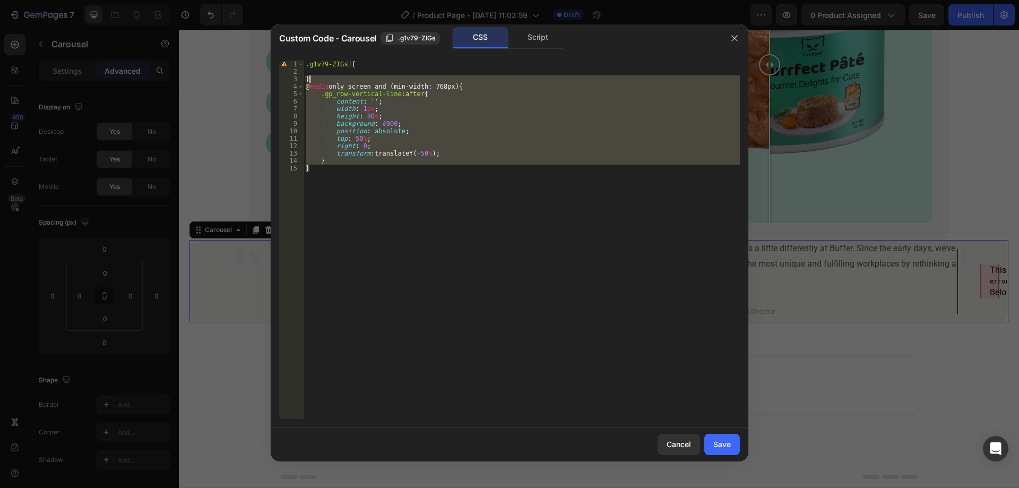
drag, startPoint x: 318, startPoint y: 176, endPoint x: 329, endPoint y: 82, distance: 94.0
click at [329, 82] on div ".g1v79-ZIGs { } @ media only screen and (min-width: 768px) { .gp_row-vertical-l…" at bounding box center [522, 247] width 436 height 373
type textarea "}"
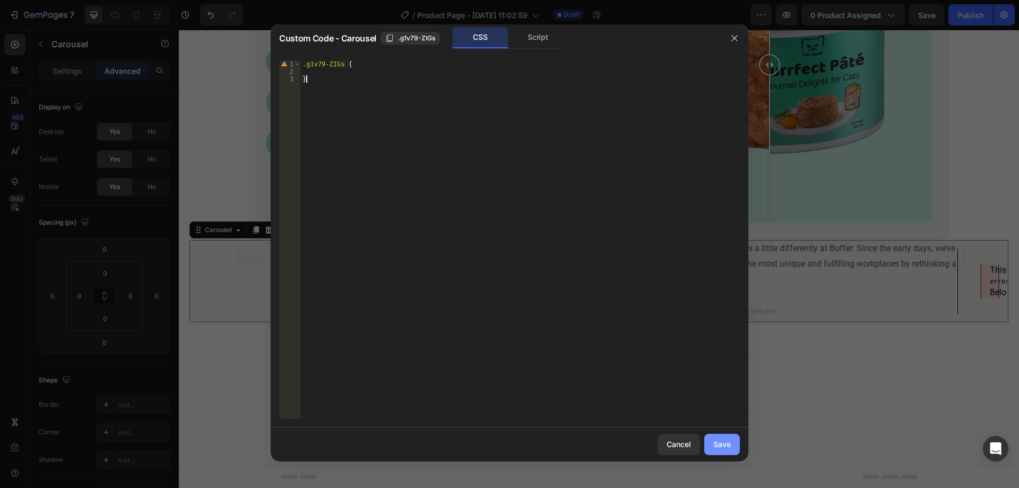
click at [724, 439] on div "Save" at bounding box center [722, 443] width 18 height 11
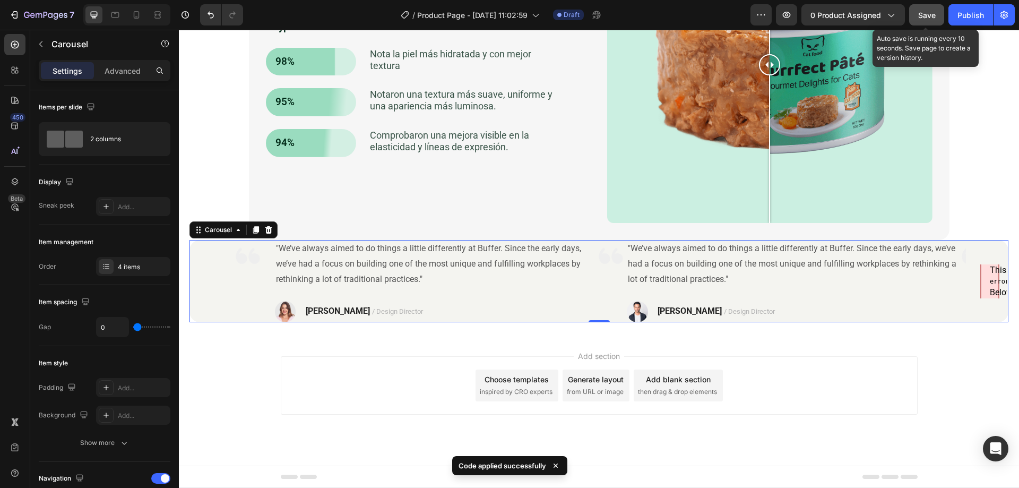
click at [920, 15] on span "Save" at bounding box center [927, 15] width 18 height 9
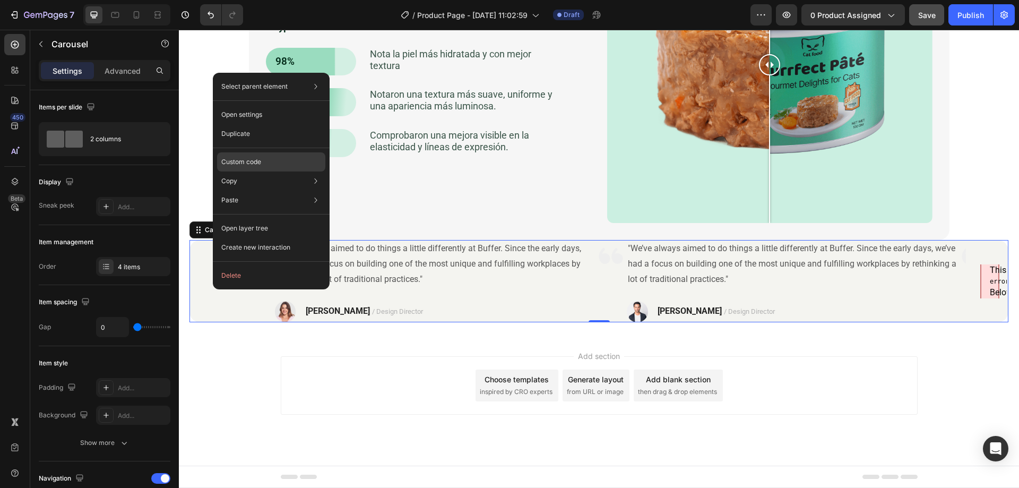
click at [257, 163] on p "Custom code" at bounding box center [241, 162] width 40 height 10
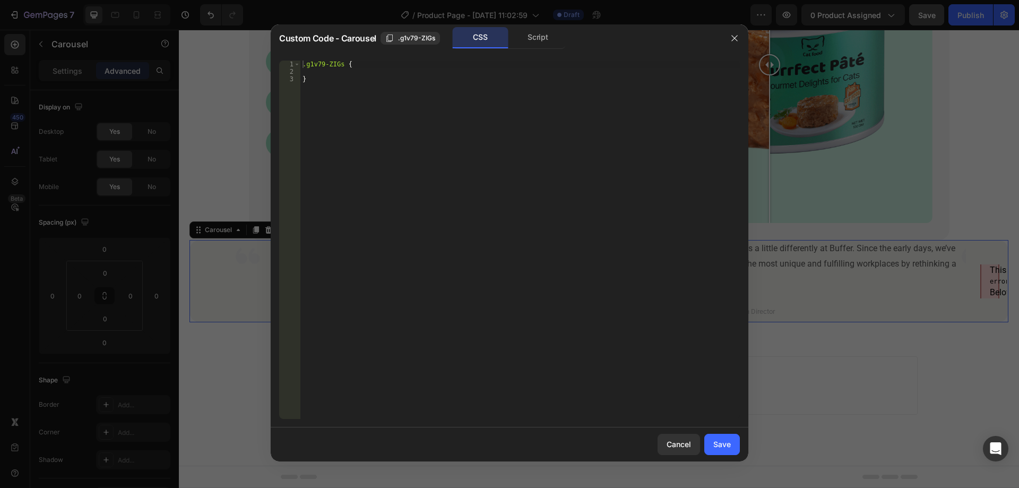
type textarea "}"
click at [411, 168] on div ".g1v79-ZIGs { }" at bounding box center [519, 247] width 439 height 373
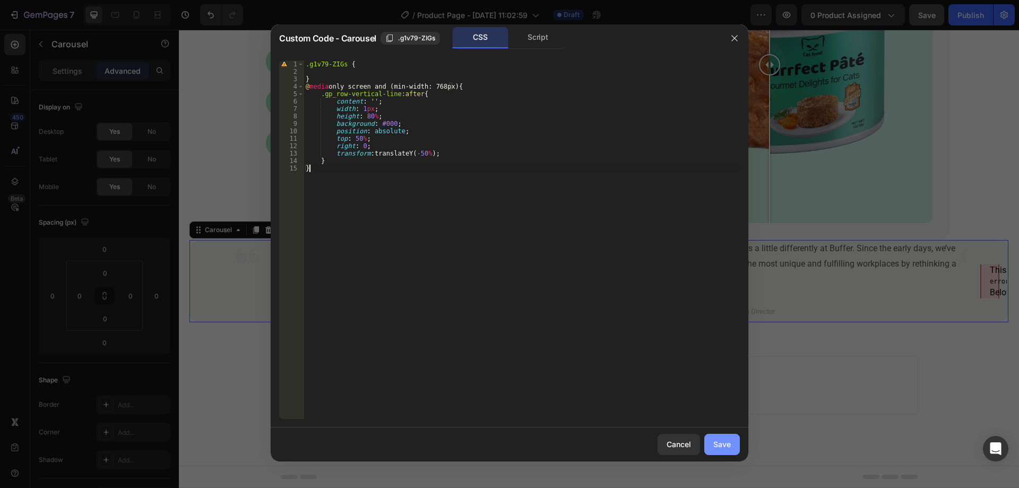
click at [723, 437] on button "Save" at bounding box center [722, 444] width 36 height 21
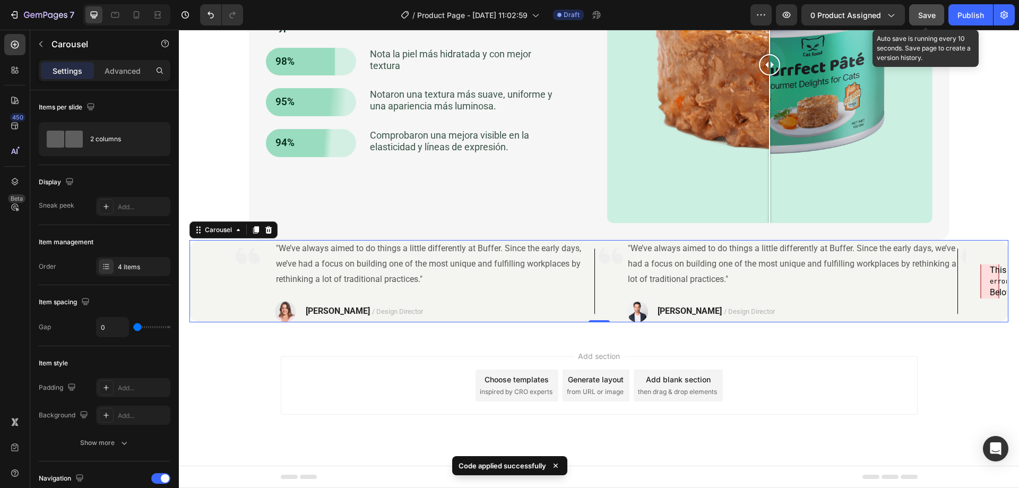
click at [925, 12] on span "Save" at bounding box center [927, 15] width 18 height 9
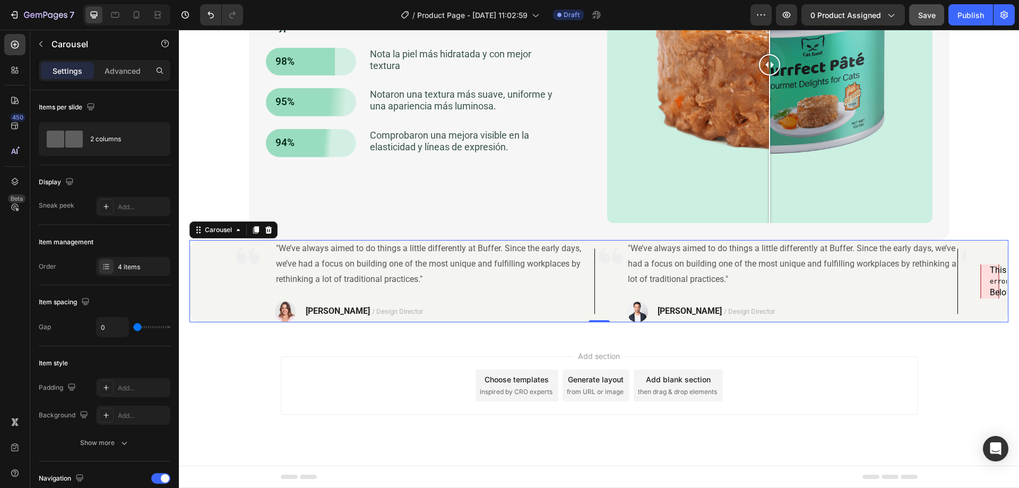
click at [990, 288] on h3 "Below is a rendering of the page up to the first error." at bounding box center [990, 292] width 0 height 13
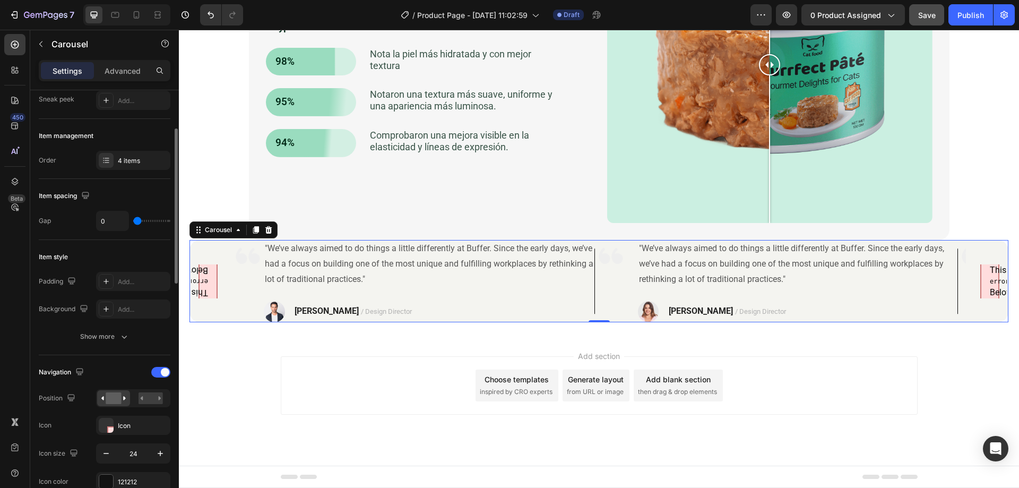
scroll to position [265, 0]
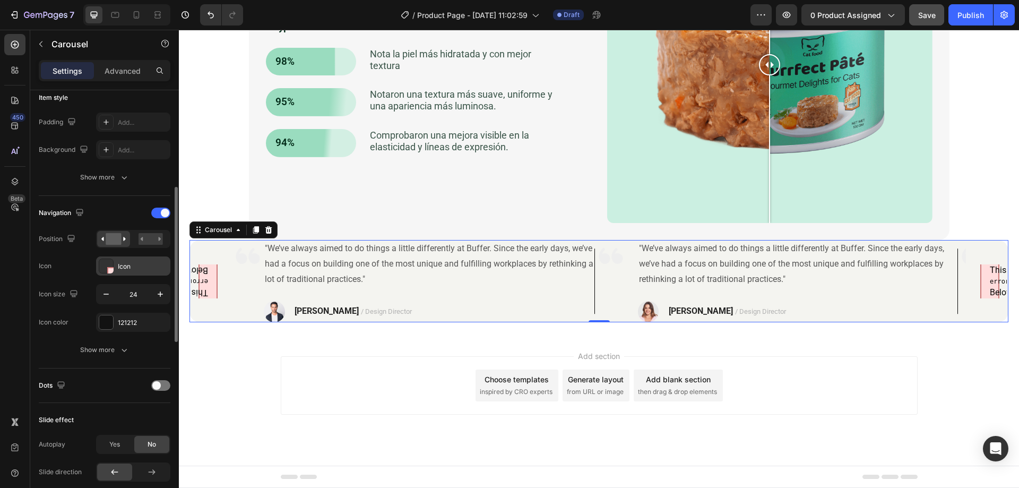
click at [123, 267] on div "Icon" at bounding box center [143, 267] width 50 height 10
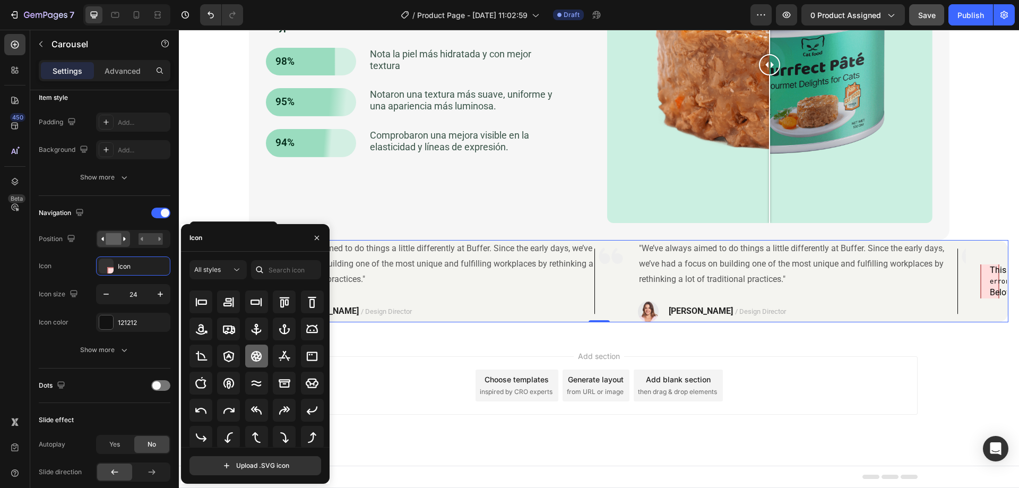
scroll to position [106, 0]
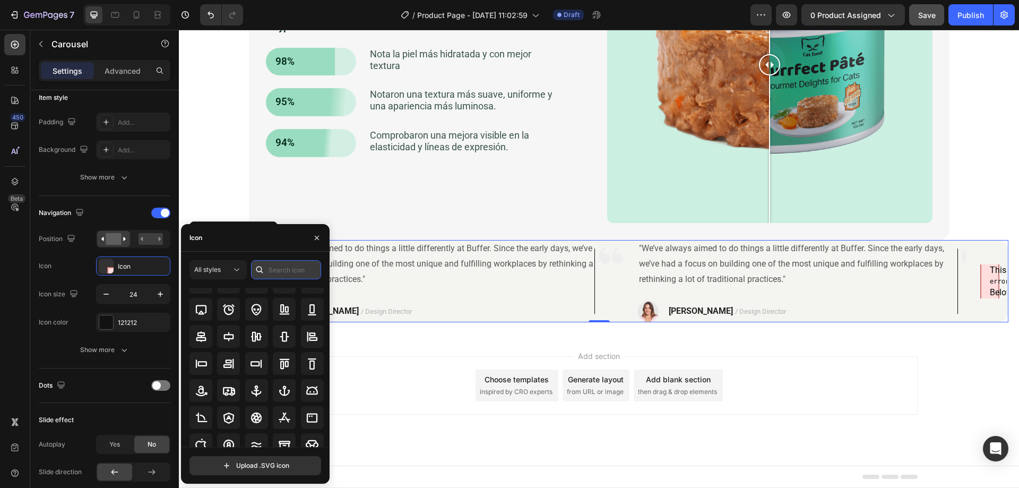
click at [277, 270] on input "text" at bounding box center [286, 269] width 70 height 19
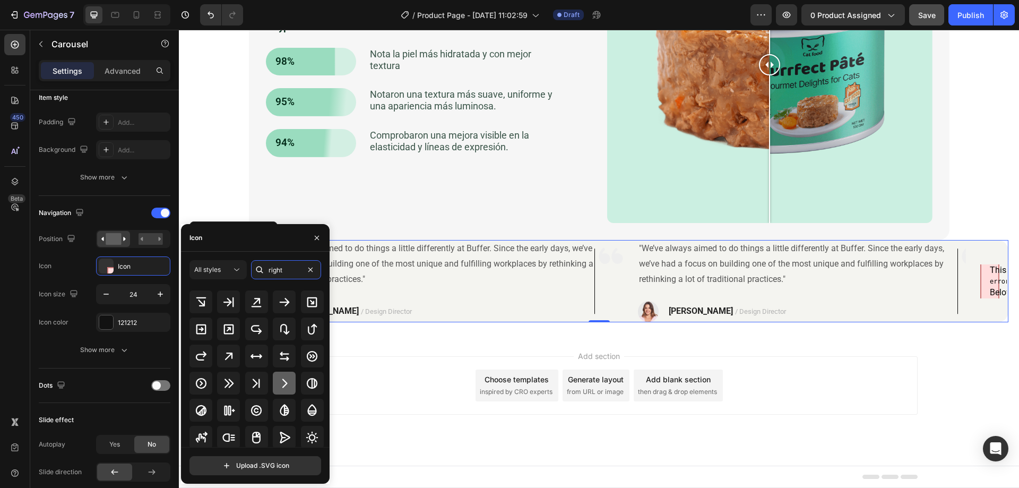
type input "right"
click at [280, 378] on icon at bounding box center [284, 383] width 13 height 13
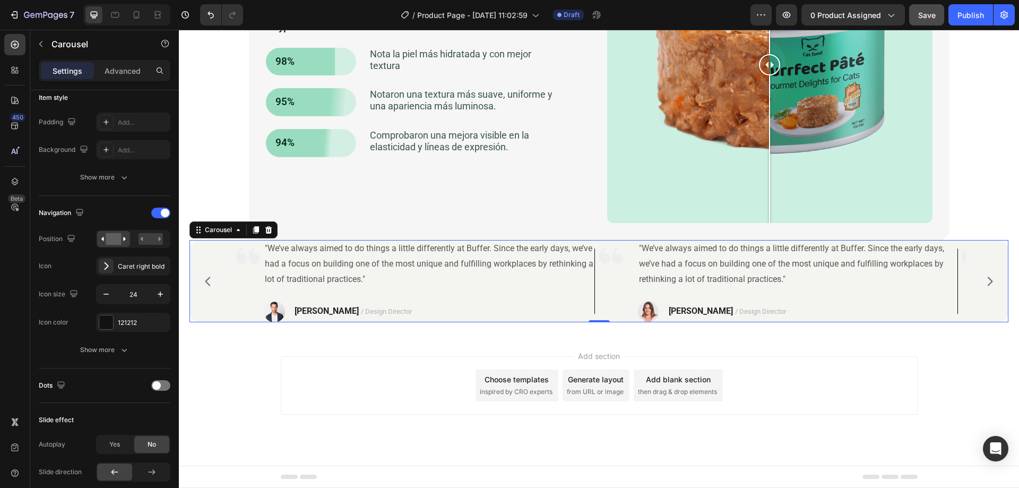
click at [2, 341] on div "450 Beta" at bounding box center [15, 259] width 30 height 458
click at [929, 16] on span "Save" at bounding box center [927, 15] width 18 height 9
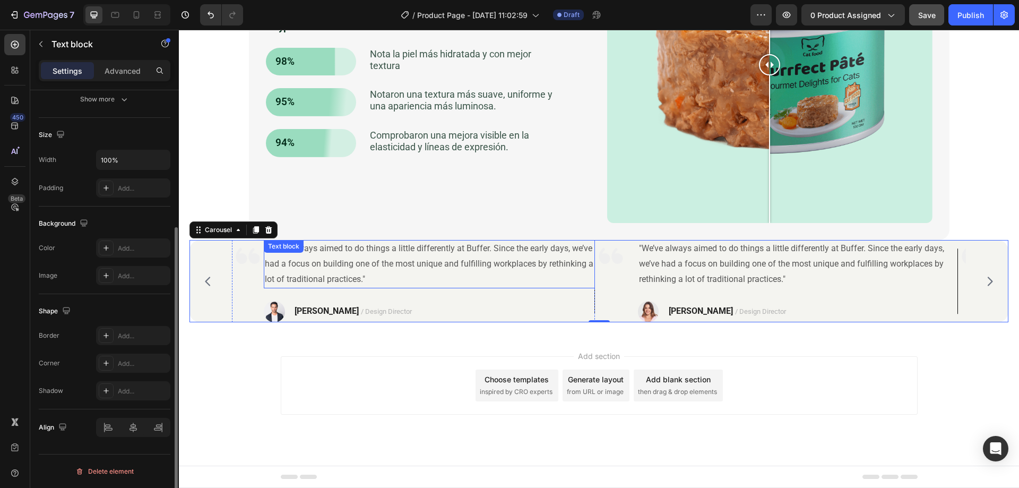
click at [401, 279] on p ""We’ve always aimed to do things a little differently at Buffer. Since the earl…" at bounding box center [429, 264] width 329 height 46
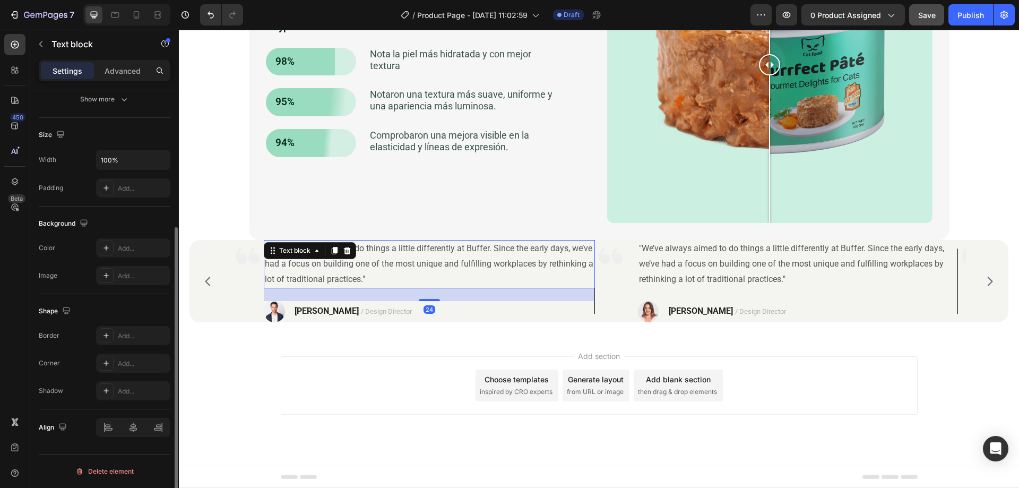
scroll to position [0, 0]
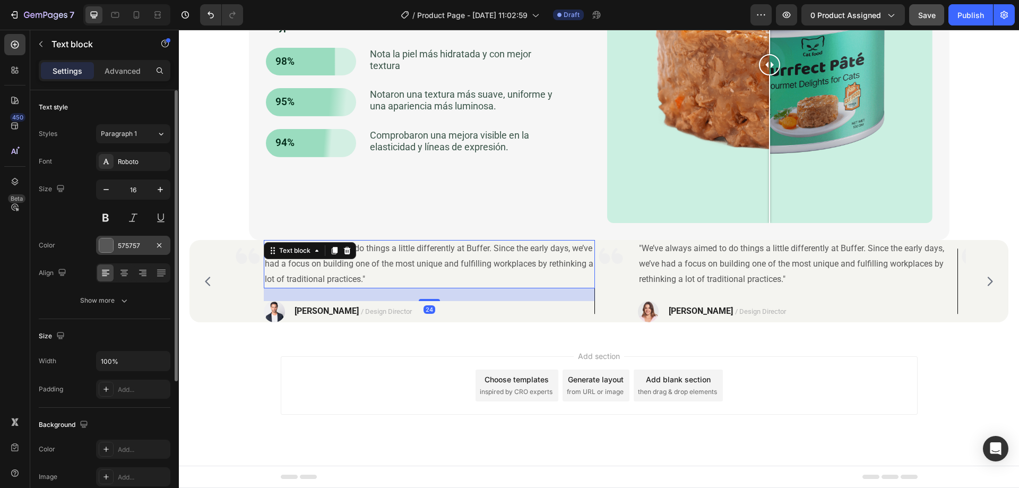
click at [131, 245] on div "575757" at bounding box center [133, 246] width 31 height 10
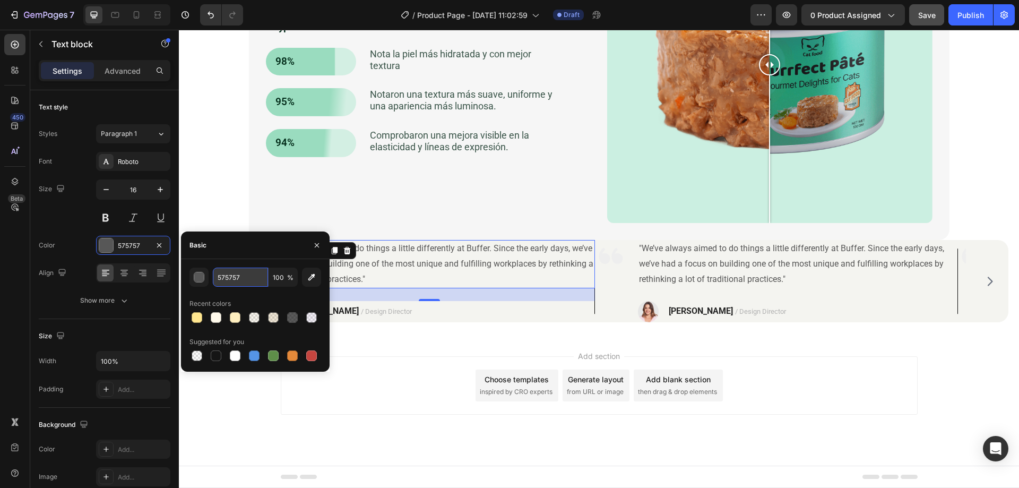
click at [224, 270] on input "575757" at bounding box center [240, 277] width 55 height 19
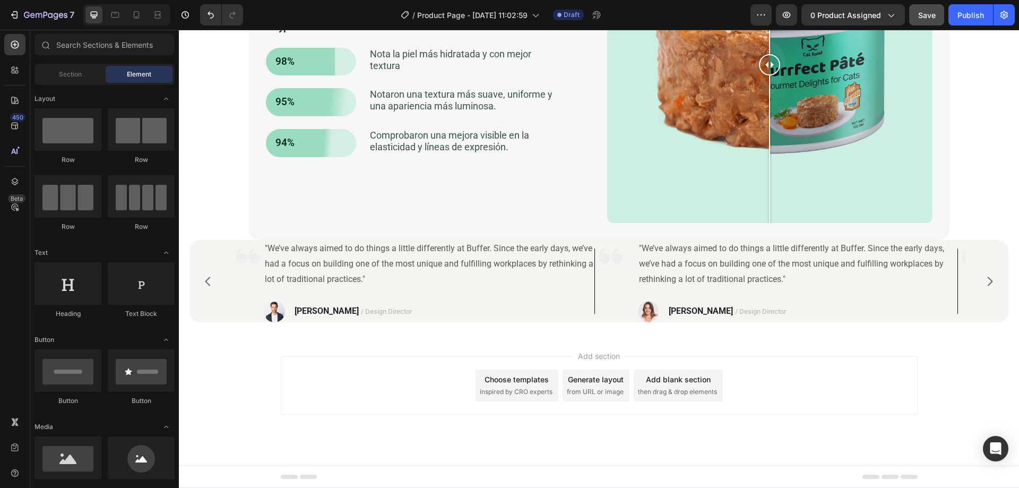
click at [494, 338] on div "Add section Choose templates inspired by CRO experts Generate layout from URL o…" at bounding box center [599, 400] width 840 height 131
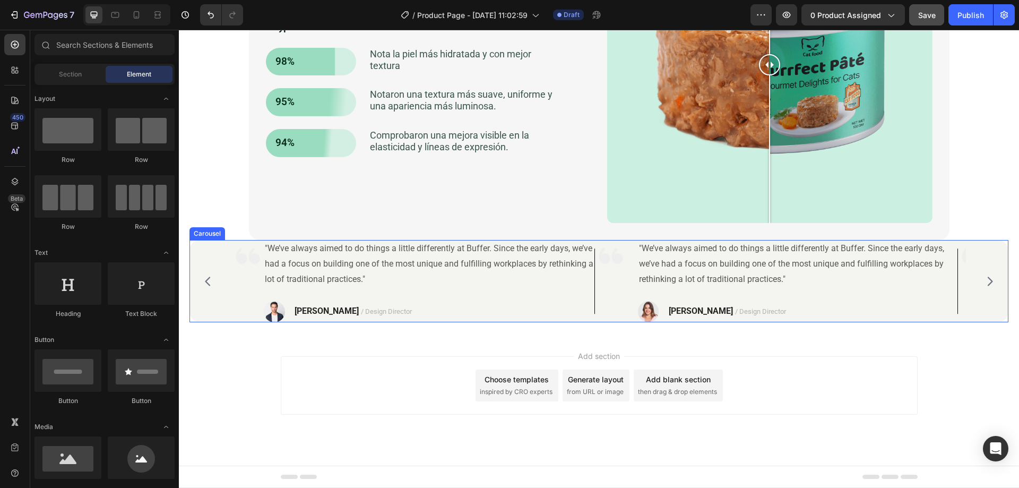
click at [219, 304] on div "Image "We’ve always aimed to do things a little differently at Buffer. Since th…" at bounding box center [598, 281] width 819 height 82
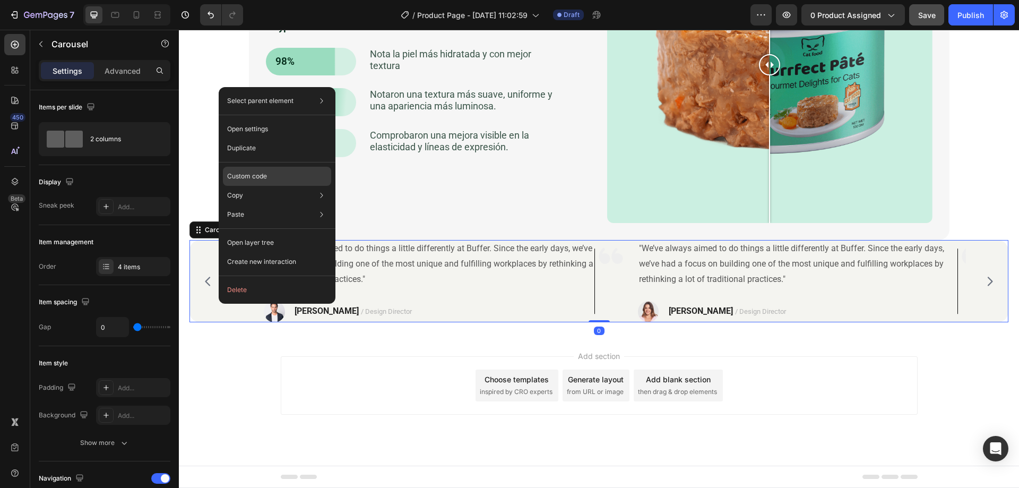
click at [259, 175] on p "Custom code" at bounding box center [247, 176] width 40 height 10
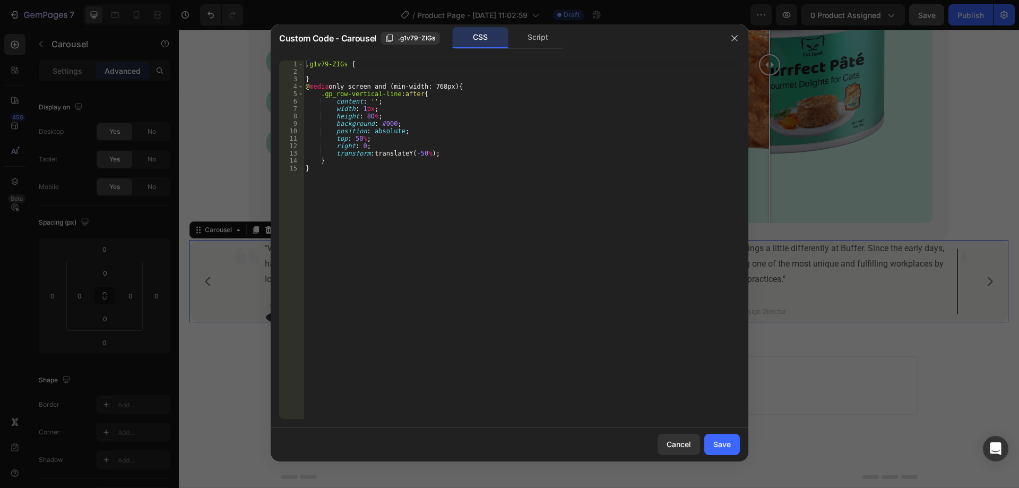
click at [381, 124] on div ".g1v79-ZIGs { } @ media only screen and (min-width: 768px) { .gp_row-vertical-l…" at bounding box center [522, 247] width 436 height 373
paste textarea "575757"
type textarea "background: #575757;"
click at [736, 38] on icon "button" at bounding box center [734, 38] width 8 height 8
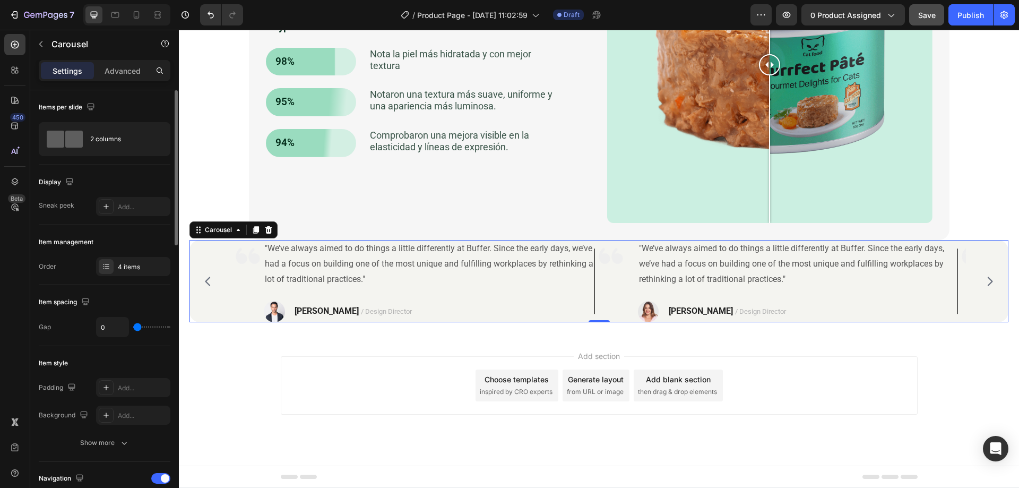
scroll to position [159, 0]
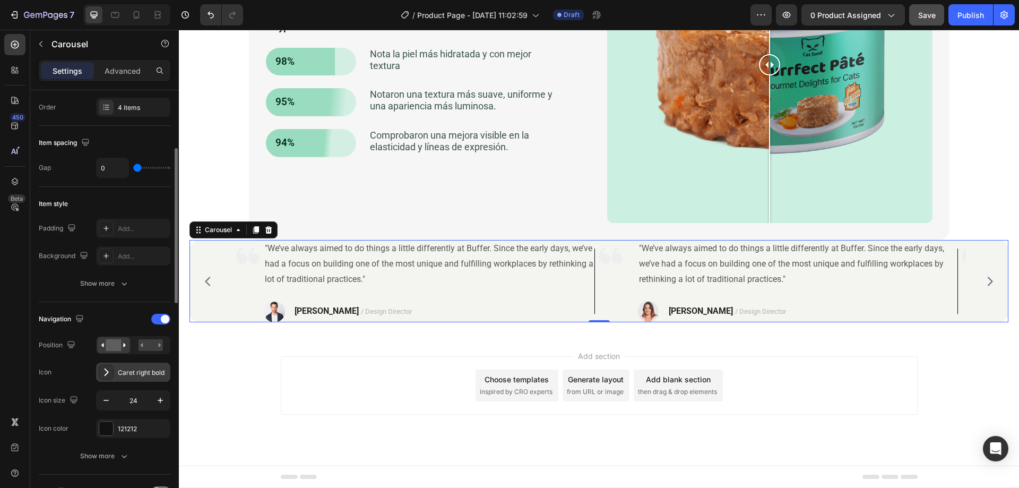
click at [127, 374] on div "Caret right bold" at bounding box center [143, 373] width 50 height 10
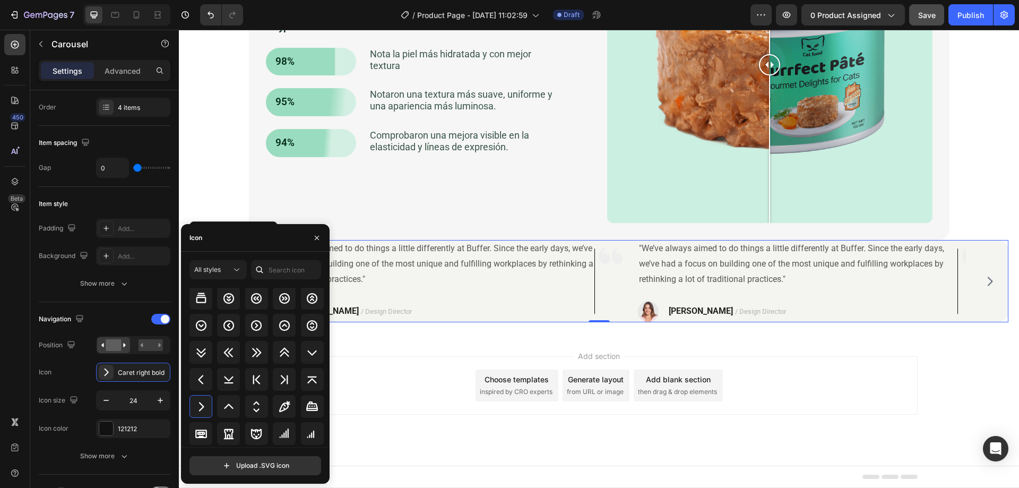
scroll to position [1405, 0]
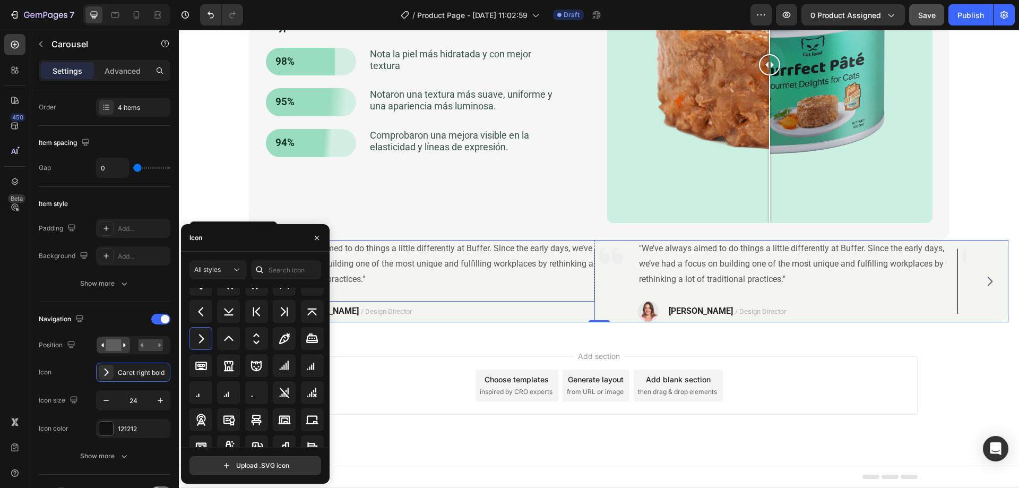
click at [585, 311] on div "Image [PERSON_NAME] / Design Director Text block Row" at bounding box center [429, 311] width 331 height 21
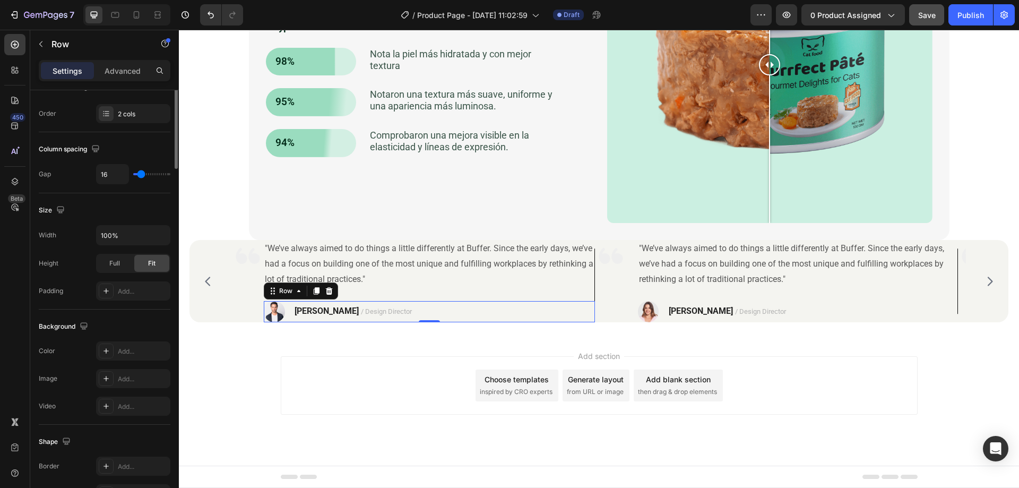
scroll to position [0, 0]
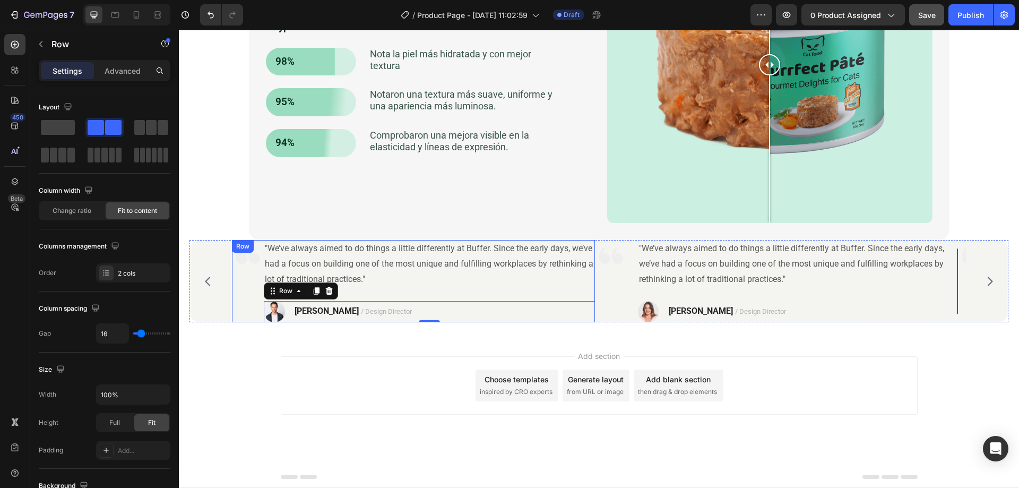
click at [238, 297] on div "Image" at bounding box center [248, 281] width 32 height 82
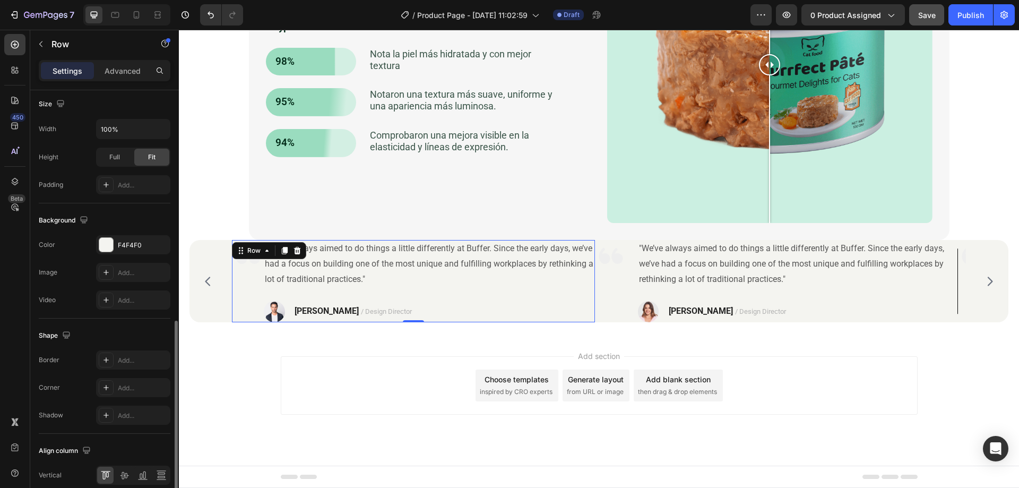
scroll to position [318, 0]
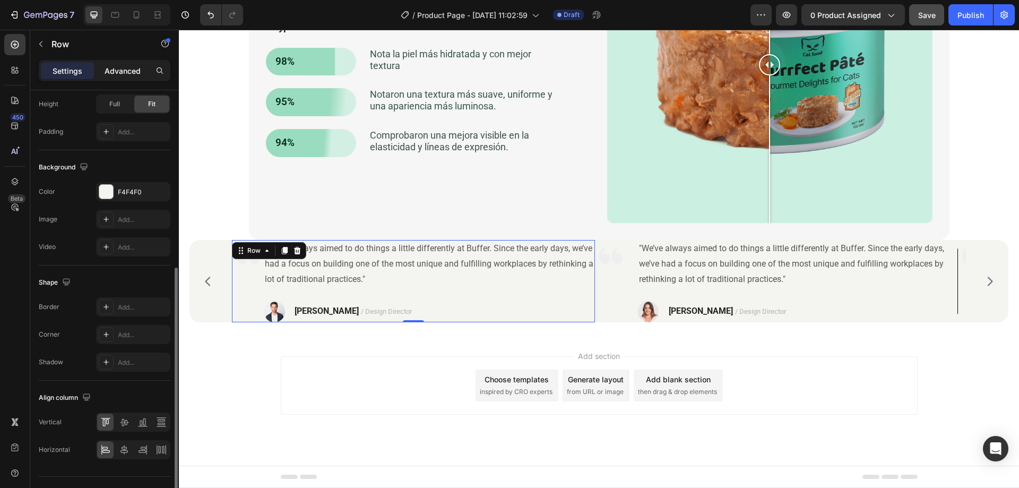
click at [113, 78] on div "Advanced" at bounding box center [122, 70] width 53 height 17
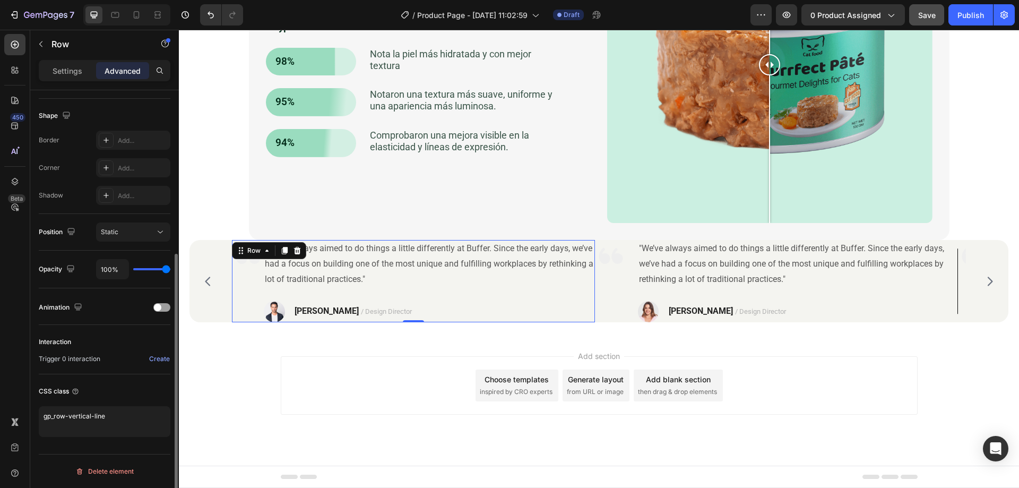
scroll to position [264, 0]
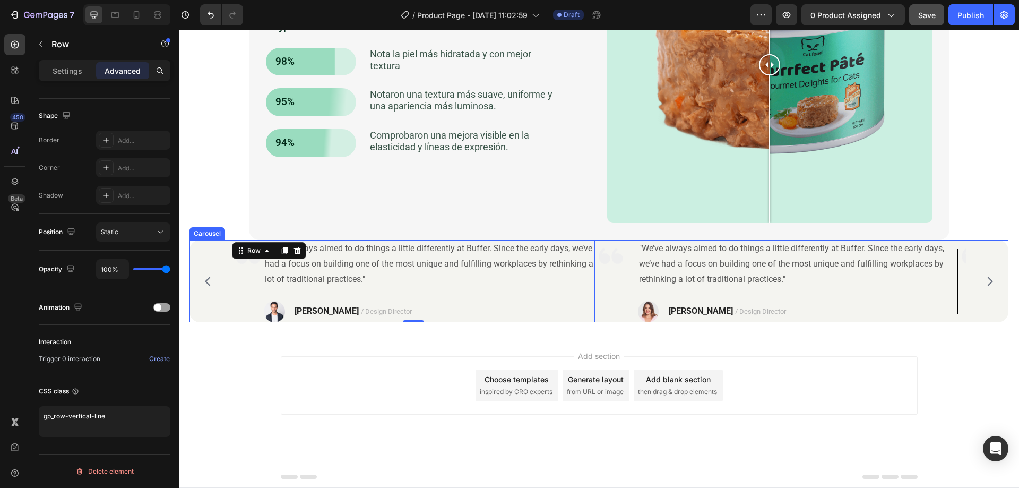
click at [217, 249] on div "Image "We’ve always aimed to do things a little differently at Buffer. Since th…" at bounding box center [598, 281] width 819 height 82
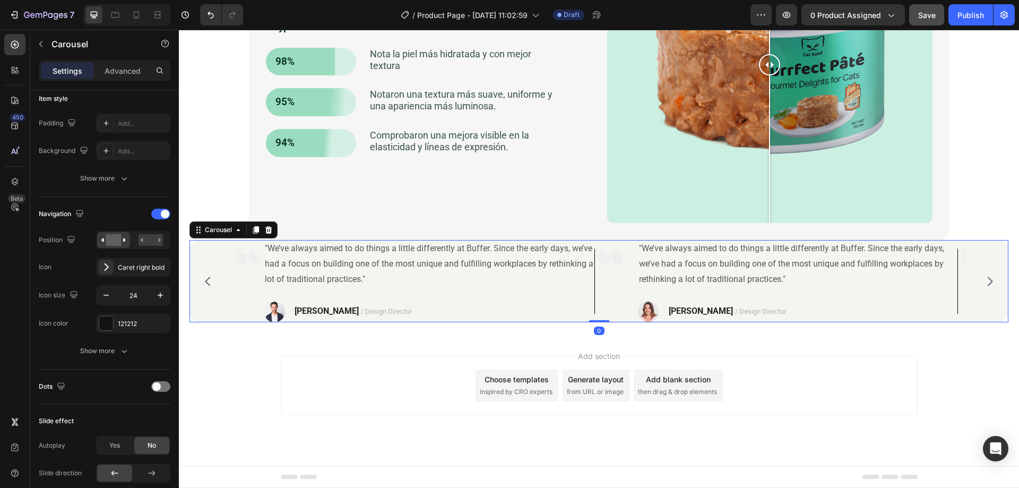
scroll to position [0, 0]
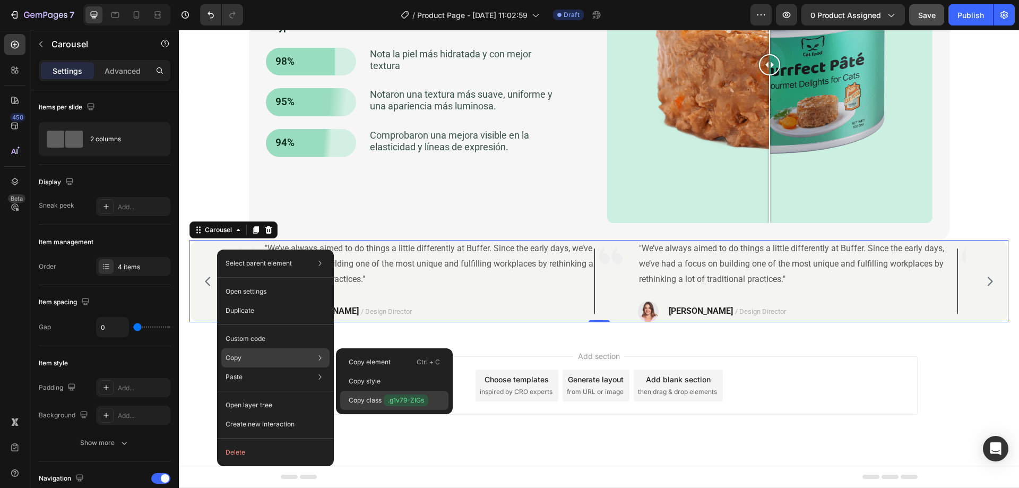
click at [401, 398] on span ".g1v79-ZIGs" at bounding box center [406, 400] width 45 height 12
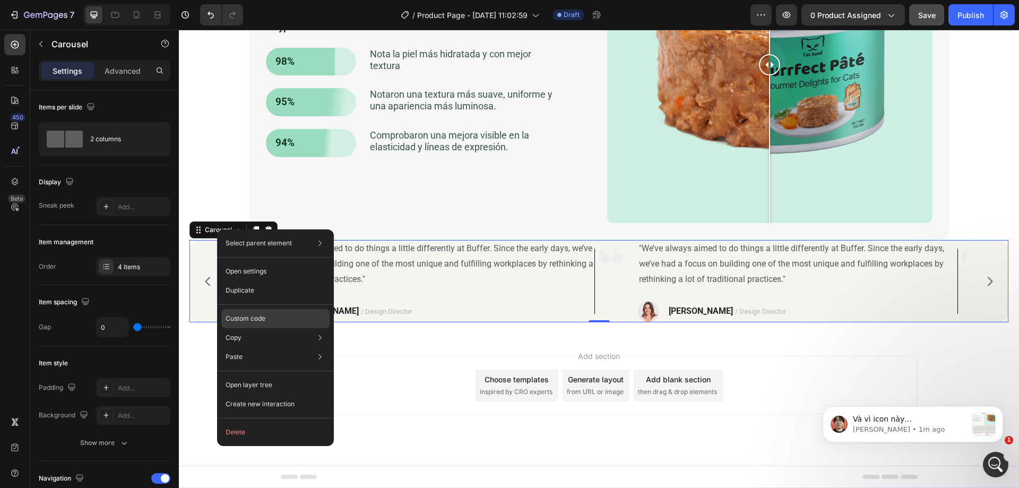
click at [262, 320] on p "Custom code" at bounding box center [246, 319] width 40 height 10
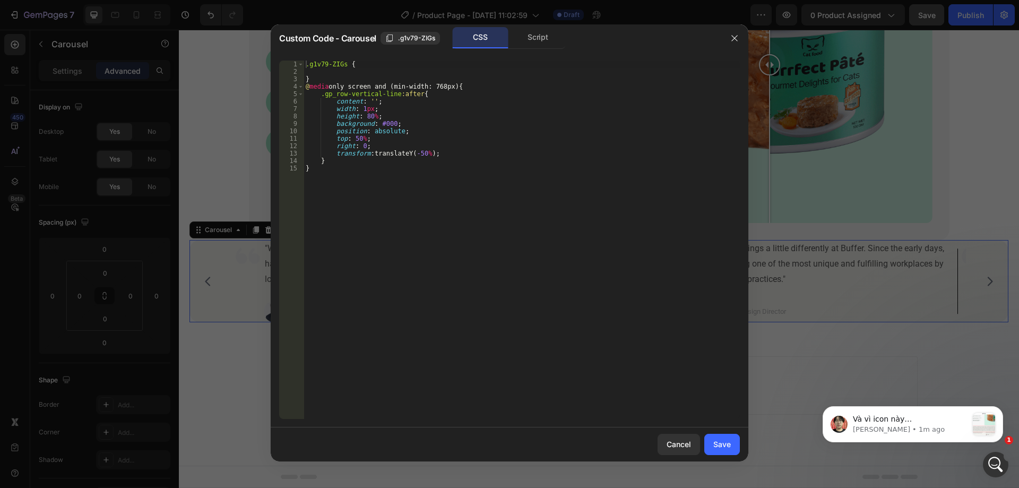
click at [355, 181] on div ".g1v79-ZIGs { } @ media only screen and (min-width: 768px) { .gp_row-vertical-l…" at bounding box center [522, 247] width 436 height 373
click at [539, 45] on div "Script" at bounding box center [538, 37] width 56 height 21
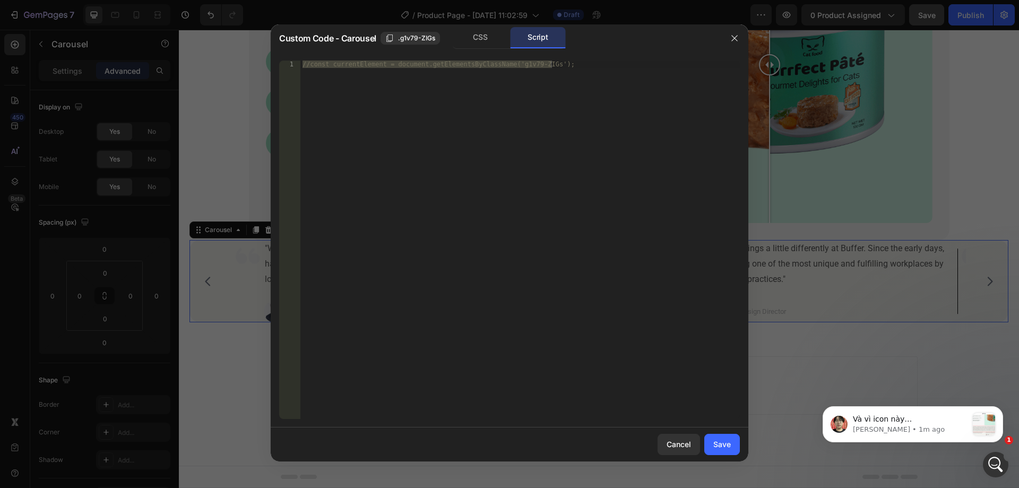
type textarea "//const currentElement = document.getElementsByClassName('g1v79-ZIGs');"
click at [475, 117] on div "//const currentElement = document.getElementsByClassName('g1v79-ZIGs');" at bounding box center [519, 240] width 439 height 358
paste textarea "}"
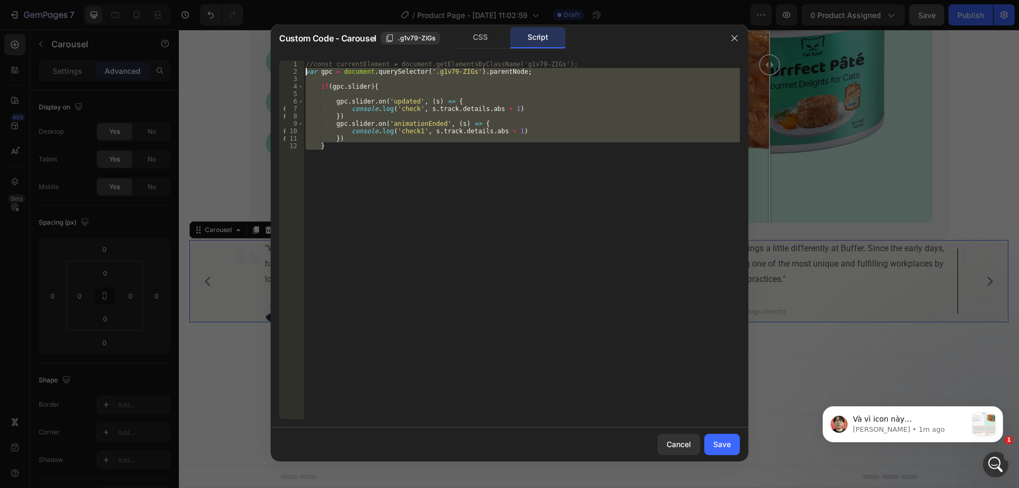
drag, startPoint x: 340, startPoint y: 158, endPoint x: 265, endPoint y: 72, distance: 114.0
click at [265, 72] on div "Custom Code - Carousel .g1v79-ZIGs CSS Script } 1 2 3 4 5 6 7 8 9 10 11 12 //co…" at bounding box center [509, 244] width 1019 height 488
paste textarea "});"
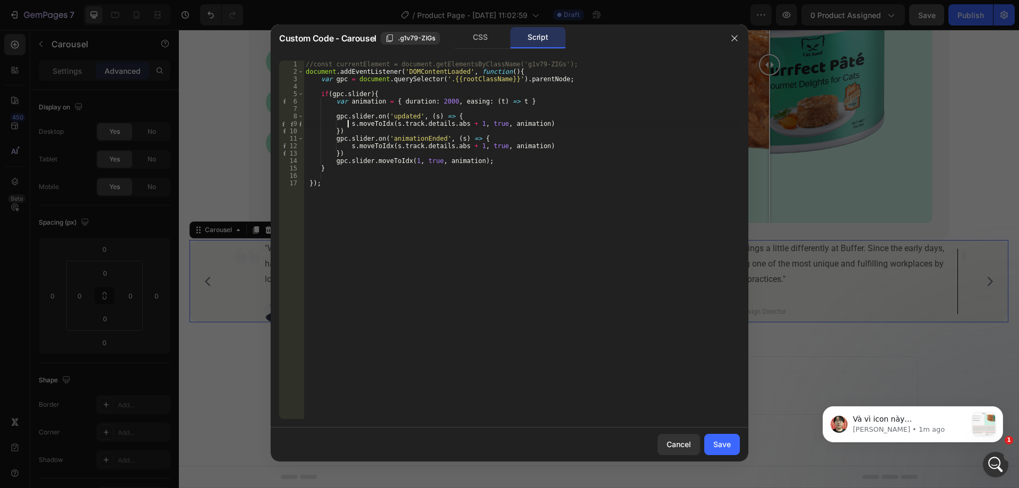
click at [348, 123] on div "//const currentElement = document.getElementsByClassName('g1v79-ZIGs'); documen…" at bounding box center [522, 247] width 436 height 373
drag, startPoint x: 346, startPoint y: 122, endPoint x: 588, endPoint y: 123, distance: 241.5
click at [588, 123] on div "//const currentElement = document.getElementsByClassName('g1v79-ZIGs'); documen…" at bounding box center [522, 247] width 436 height 373
click at [588, 123] on div "//const currentElement = document.getElementsByClassName('g1v79-ZIGs'); documen…" at bounding box center [522, 240] width 436 height 358
drag, startPoint x: 348, startPoint y: 124, endPoint x: 568, endPoint y: 127, distance: 219.8
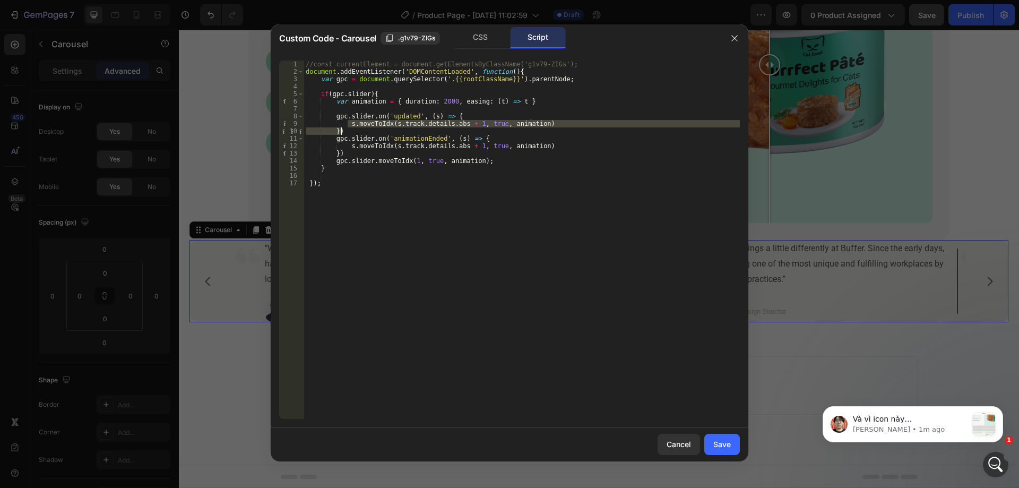
click at [568, 127] on div "//const currentElement = document.getElementsByClassName('g1v79-ZIGs'); documen…" at bounding box center [522, 247] width 436 height 373
type textarea "s.moveToIdx(s.track.details.abs + 1, true, animation) })"
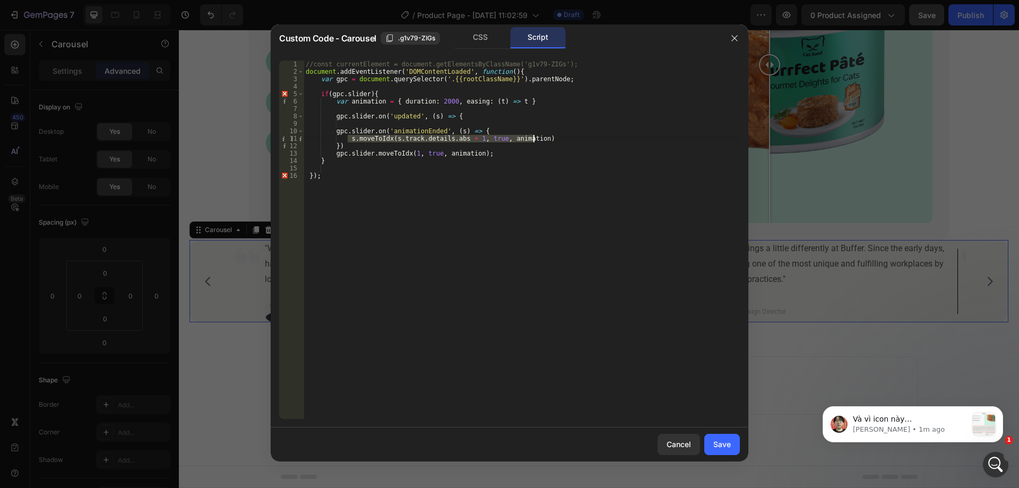
drag, startPoint x: 347, startPoint y: 138, endPoint x: 616, endPoint y: 141, distance: 269.1
click at [616, 141] on div "//const currentElement = document.getElementsByClassName('g1v79-ZIGs'); documen…" at bounding box center [522, 247] width 436 height 373
type textarea "s.moveToIdx(s.track.details.abs + 1, true, animation)"
click at [502, 147] on div "//const currentElement = document.getElementsByClassName('g1v79-ZIGs'); documen…" at bounding box center [522, 247] width 436 height 373
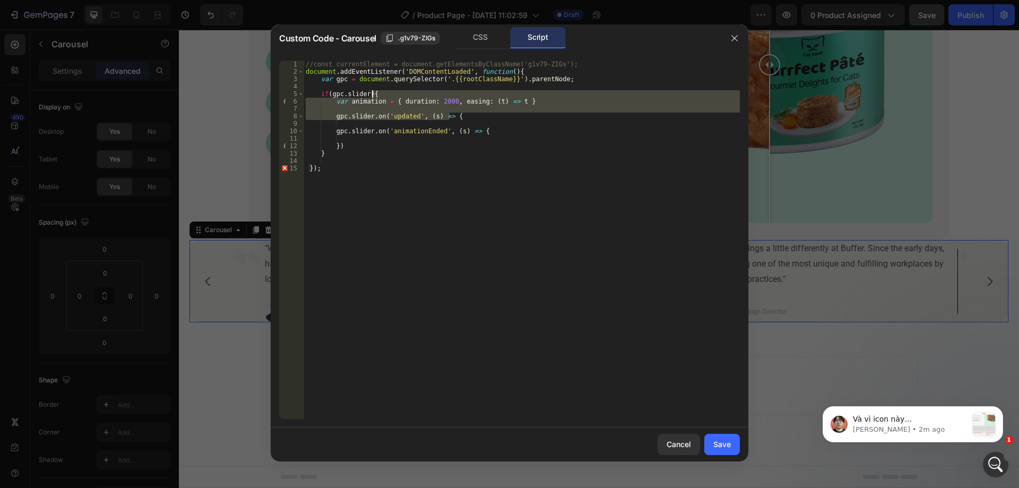
drag, startPoint x: 467, startPoint y: 116, endPoint x: 466, endPoint y: 94, distance: 21.3
click at [466, 94] on div "//const currentElement = document.getElementsByClassName('g1v79-ZIGs'); documen…" at bounding box center [522, 247] width 436 height 373
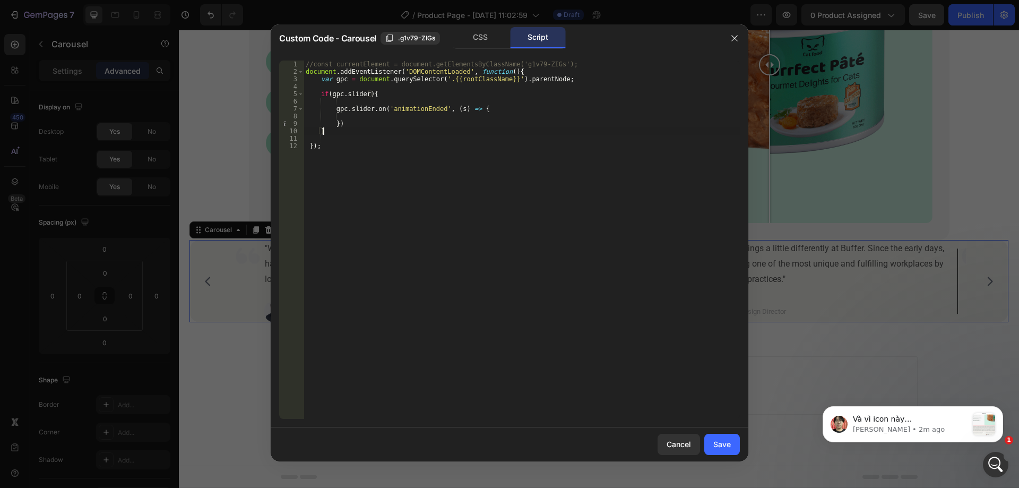
click at [358, 134] on div "//const currentElement = document.getElementsByClassName('g1v79-ZIGs'); documen…" at bounding box center [522, 247] width 436 height 373
type textarea "}"
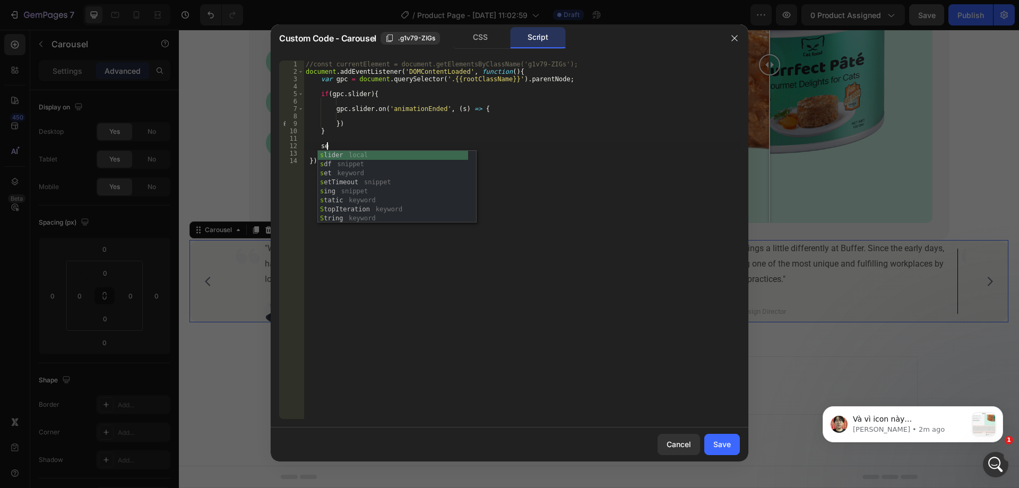
scroll to position [0, 1]
type textarea "s"
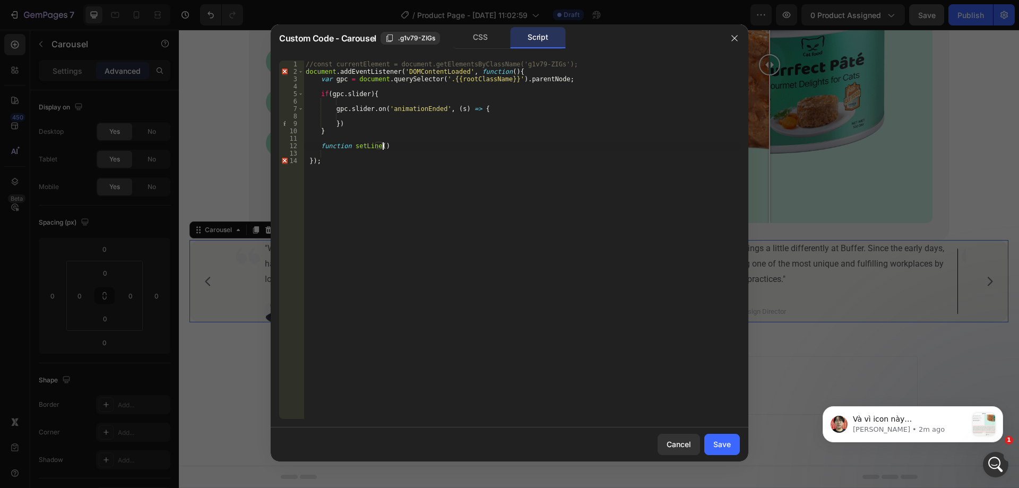
scroll to position [0, 6]
type textarea "function setLine(){"
type textarea "c"
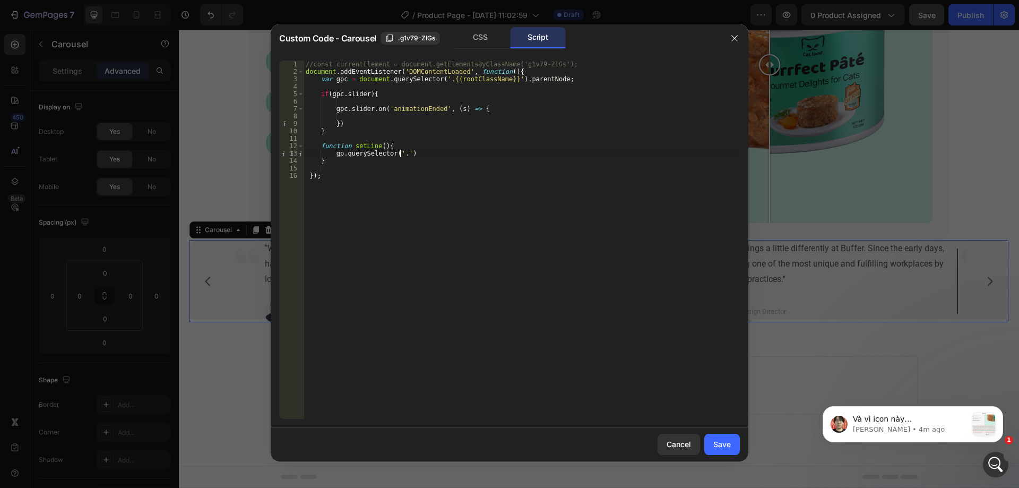
paste textarea "gem-slider-item')"
click at [488, 154] on div "//const currentElement = document.getElementsByClassName('g1v79-ZIGs'); documen…" at bounding box center [522, 247] width 436 height 373
click at [391, 155] on div "//const currentElement = document.getElementsByClassName('g1v79-ZIGs'); documen…" at bounding box center [522, 247] width 436 height 373
click at [503, 153] on div "//const currentElement = document.getElementsByClassName('g1v79-ZIGs'); documen…" at bounding box center [522, 247] width 436 height 373
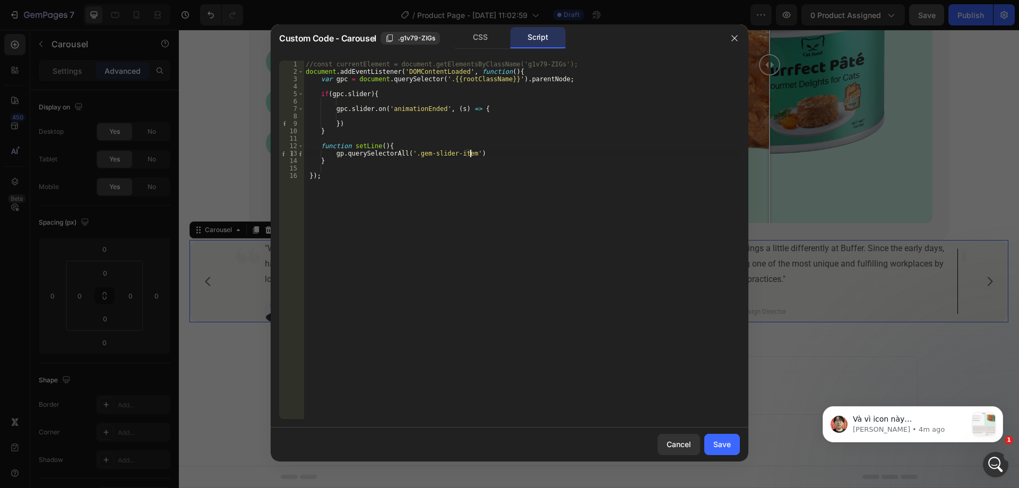
scroll to position [0, 13]
click at [335, 156] on div "//const currentElement = document.getElementsByClassName('g1v79-ZIGs'); documen…" at bounding box center [522, 247] width 436 height 373
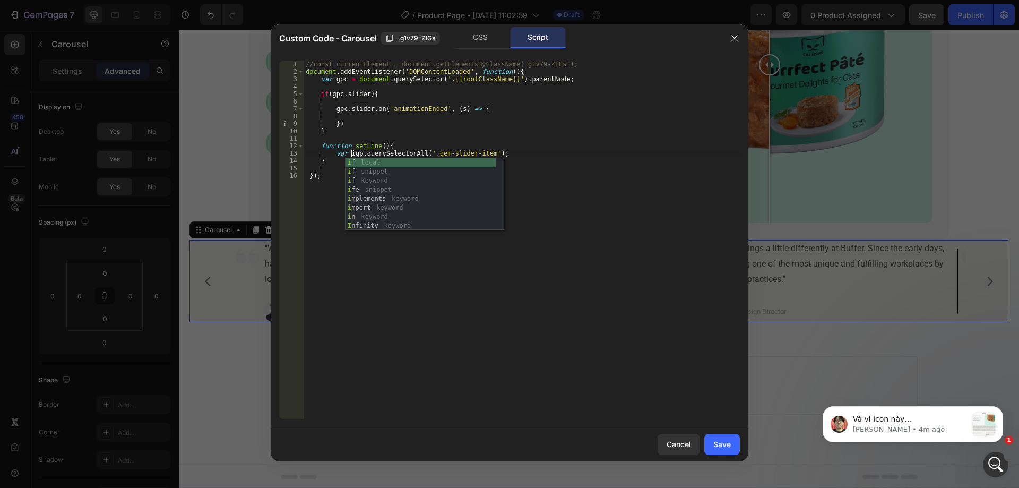
scroll to position [0, 5]
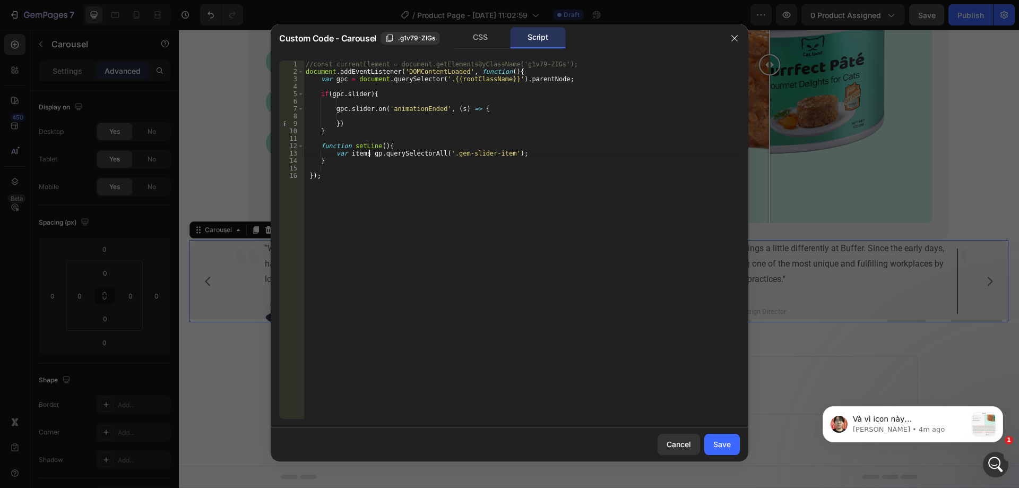
type textarea "var items = gp.querySelectorAll('.gem-slider-item');"
click at [561, 156] on div "//const currentElement = document.getElementsByClassName('g1v79-ZIGs'); documen…" at bounding box center [522, 247] width 436 height 373
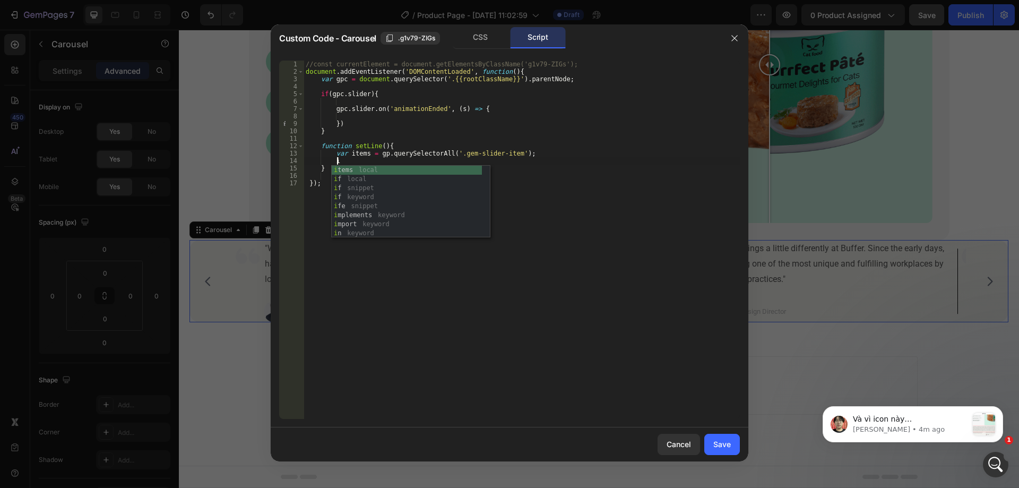
scroll to position [0, 3]
type textarea "i"
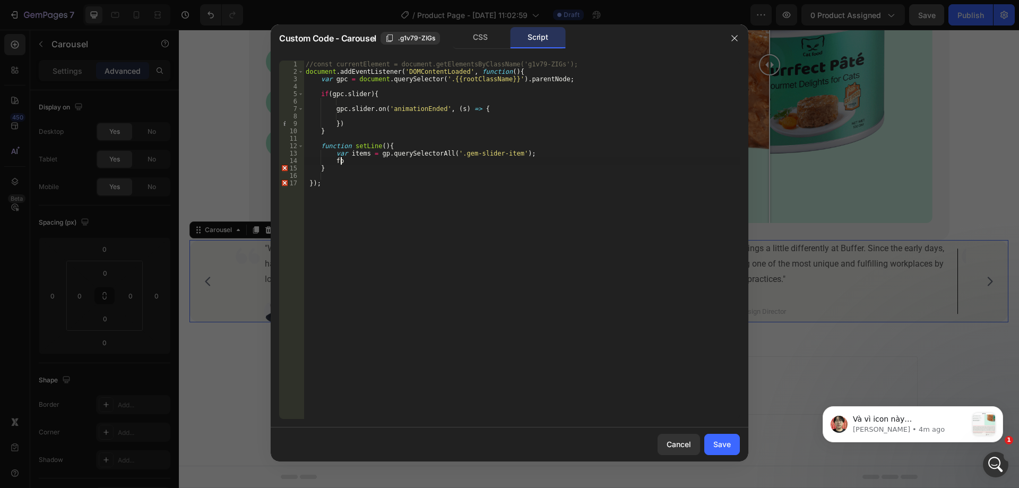
type textarea "f"
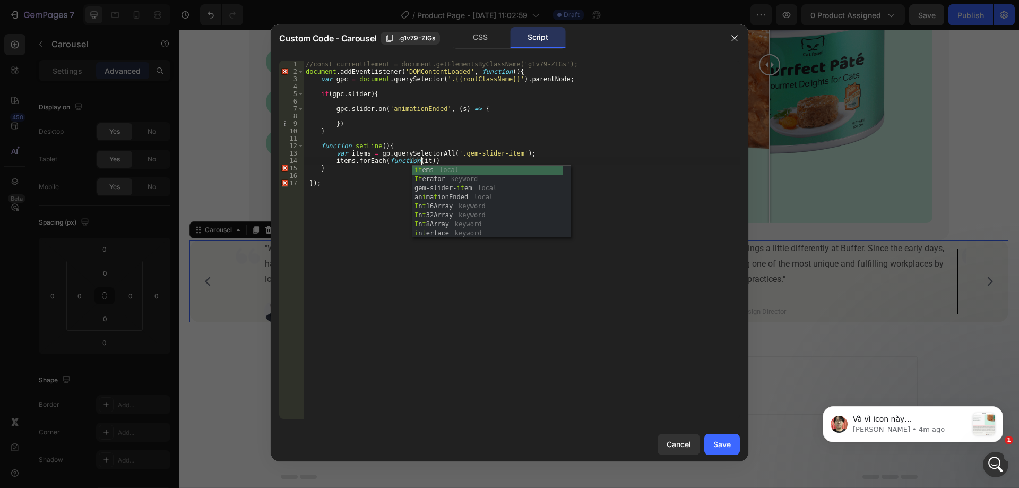
scroll to position [0, 10]
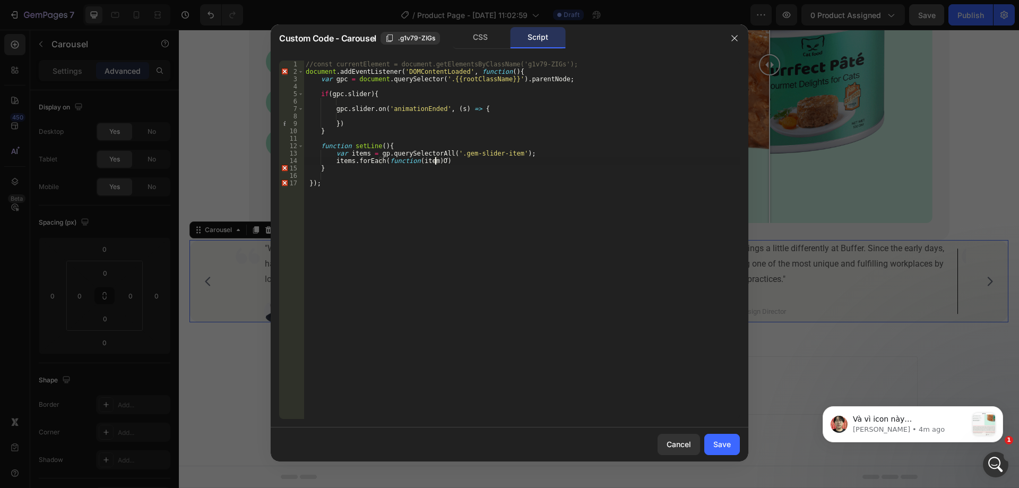
type textarea "items.forEach(function(item){)"
click at [429, 159] on div "//const currentElement = document.getElementsByClassName('g1v79-ZIGs'); documen…" at bounding box center [522, 247] width 436 height 373
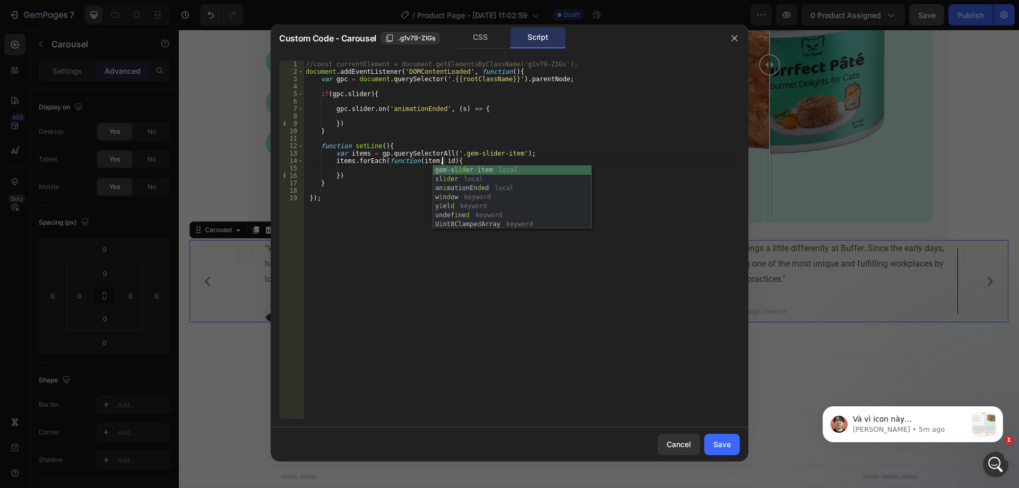
type textarea "items.forEach(function(item, idx){"
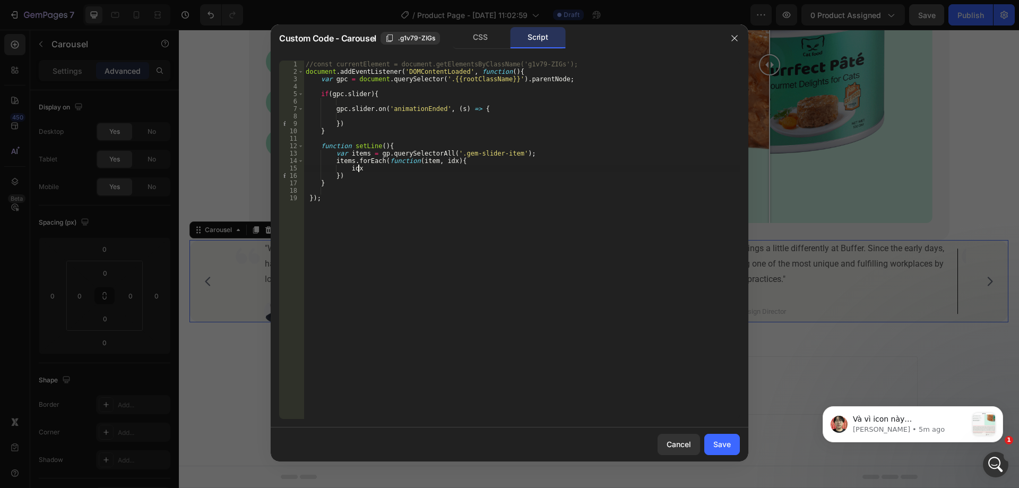
scroll to position [0, 4]
type textarea "i"
type textarea "ì"
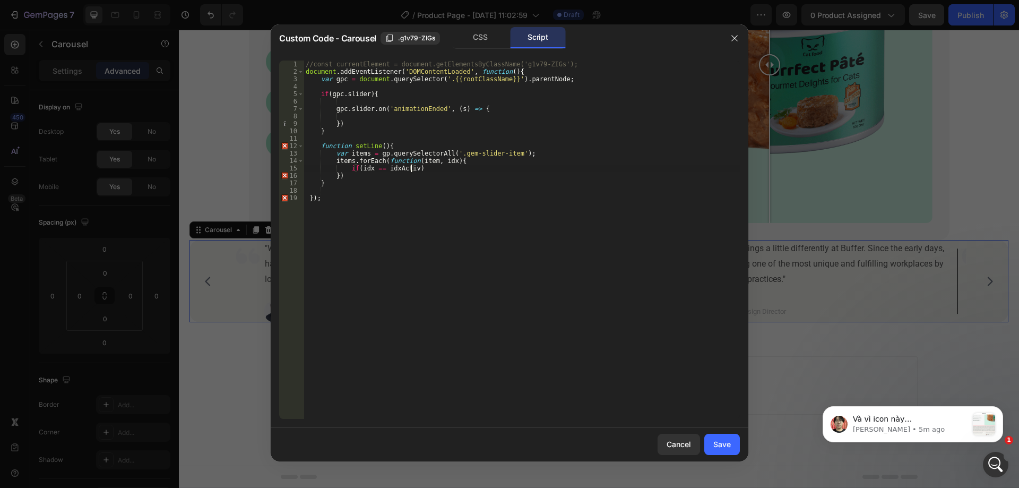
scroll to position [0, 8]
type textarea "if(idx == idxActive){"
click at [480, 39] on div "CSS" at bounding box center [481, 37] width 56 height 21
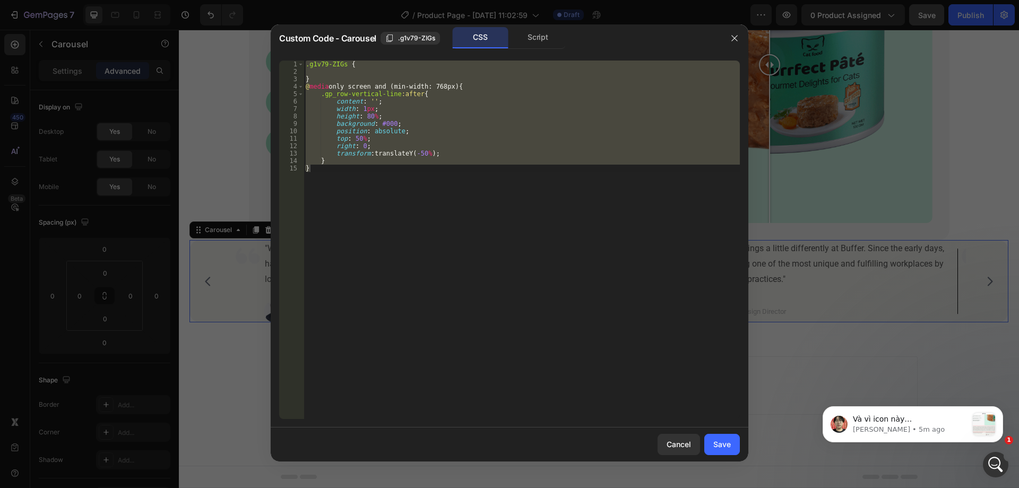
click at [417, 128] on div ".g1v79-ZIGs { } @ media only screen and (min-width: 768px) { .gp_row-vertical-l…" at bounding box center [522, 240] width 436 height 358
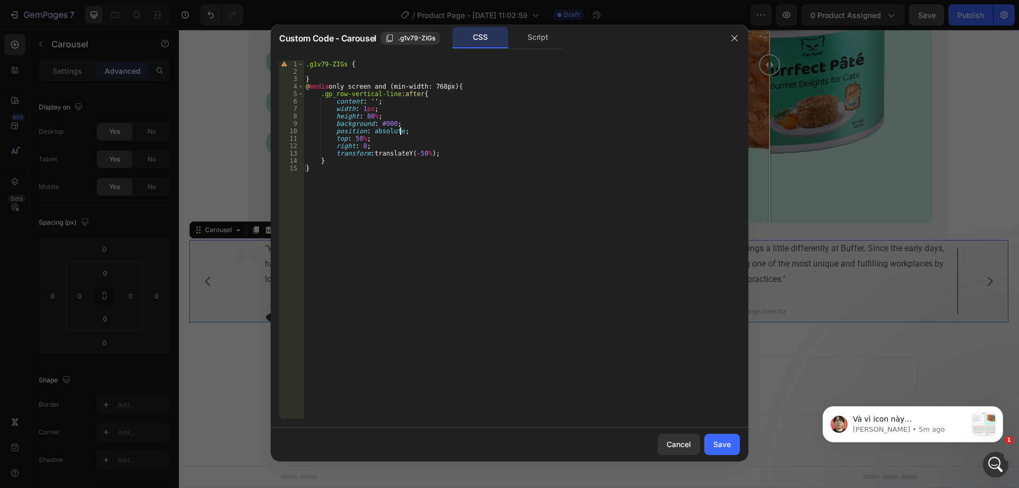
scroll to position [0, 1]
click at [525, 43] on div "Script" at bounding box center [538, 37] width 56 height 21
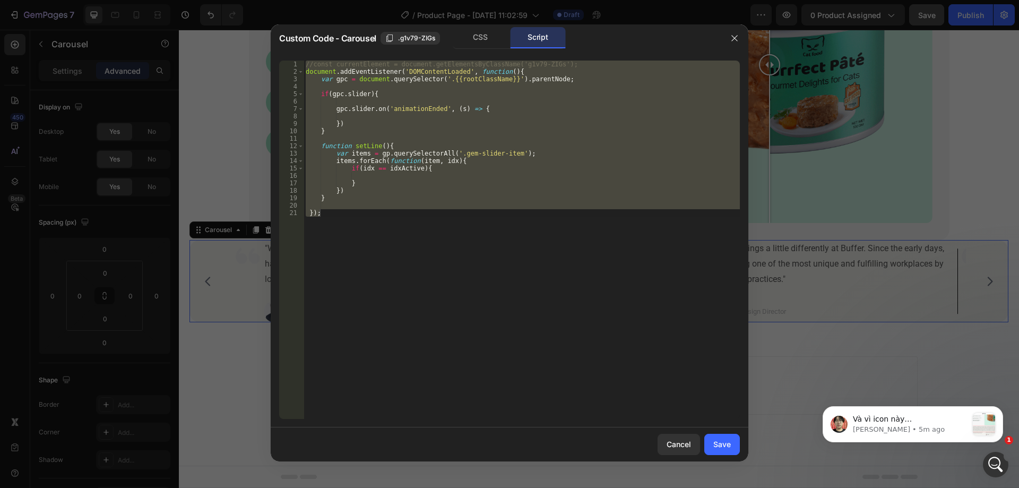
click at [513, 106] on div "//const currentElement = document.getElementsByClassName('g1v79-ZIGs'); documen…" at bounding box center [522, 240] width 436 height 358
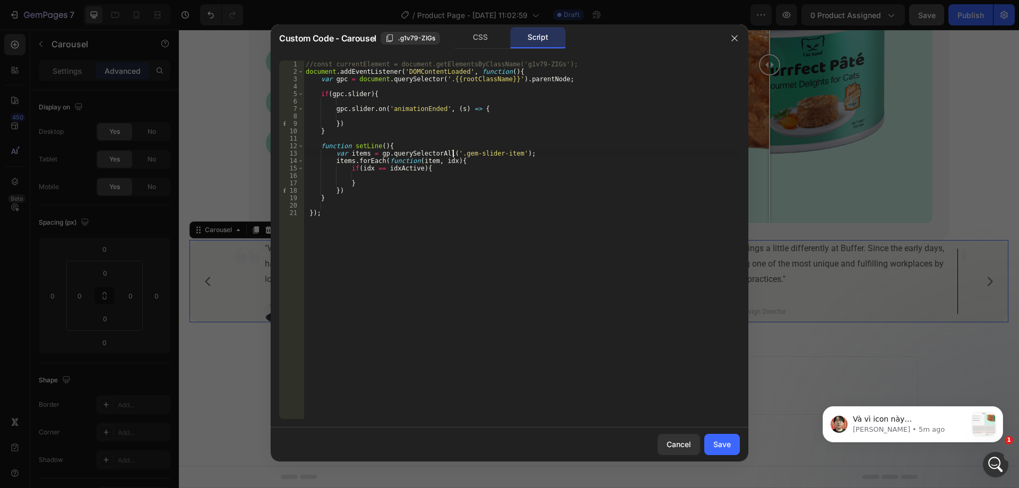
drag, startPoint x: 452, startPoint y: 153, endPoint x: 460, endPoint y: 153, distance: 8.0
click at [460, 153] on div "//const currentElement = document.getElementsByClassName('g1v79-ZIGs'); documen…" at bounding box center [522, 247] width 436 height 373
click at [455, 153] on div "//const currentElement = document.getElementsByClassName('g1v79-ZIGs'); documen…" at bounding box center [522, 240] width 436 height 358
drag, startPoint x: 450, startPoint y: 154, endPoint x: 506, endPoint y: 155, distance: 56.8
click at [506, 155] on div "//const currentElement = document.getElementsByClassName('g1v79-ZIGs'); documen…" at bounding box center [522, 247] width 436 height 373
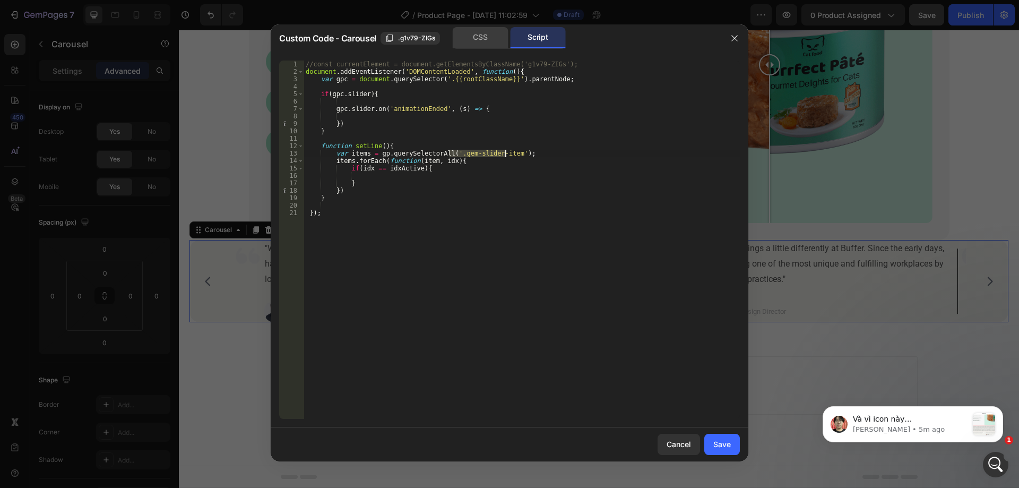
click at [477, 45] on div "CSS" at bounding box center [481, 37] width 56 height 21
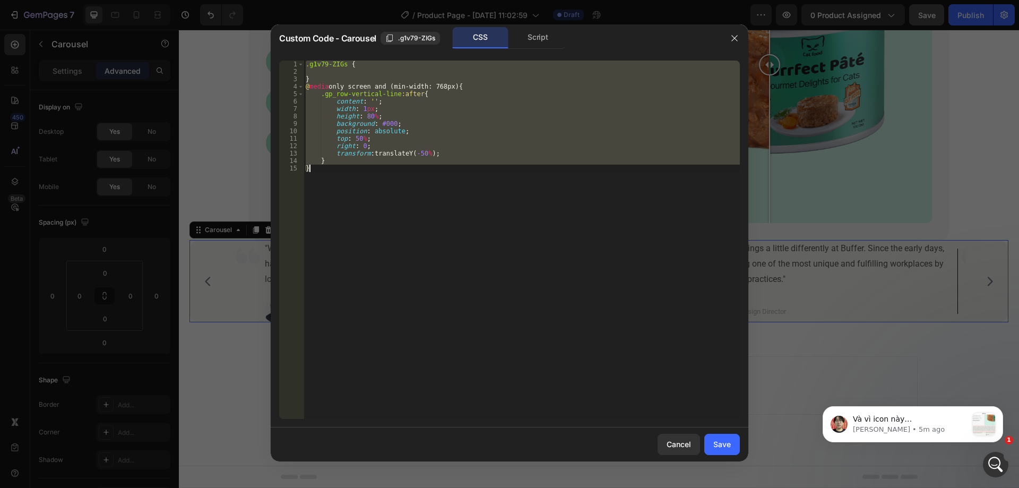
click at [406, 99] on div ".g1v79-ZIGs { } @ media only screen and (min-width: 768px) { .gp_row-vertical-l…" at bounding box center [522, 240] width 436 height 358
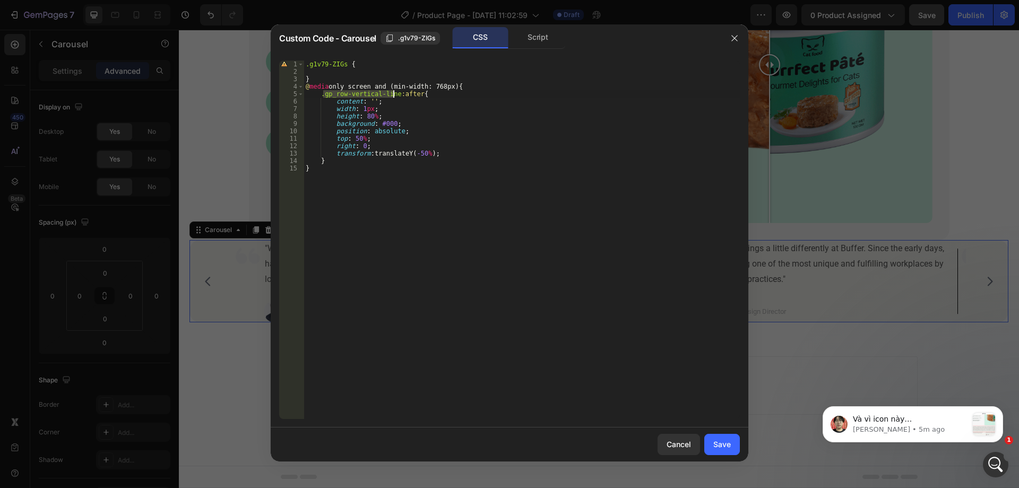
drag, startPoint x: 323, startPoint y: 95, endPoint x: 394, endPoint y: 96, distance: 70.6
click at [394, 96] on div ".g1v79-ZIGs { } @ media only screen and (min-width: 768px) { .gp_row-vertical-l…" at bounding box center [522, 247] width 436 height 373
paste textarea ".gem-slider-item"
click at [324, 96] on div ".g1v79-ZIGs { } @ media only screen and (min-width: 768px) { . .gem-slider-item…" at bounding box center [522, 247] width 436 height 373
click at [377, 94] on div ".g1v79-ZIGs { } @ media only screen and (min-width: 768px) { .gem-slider-item :…" at bounding box center [522, 247] width 436 height 373
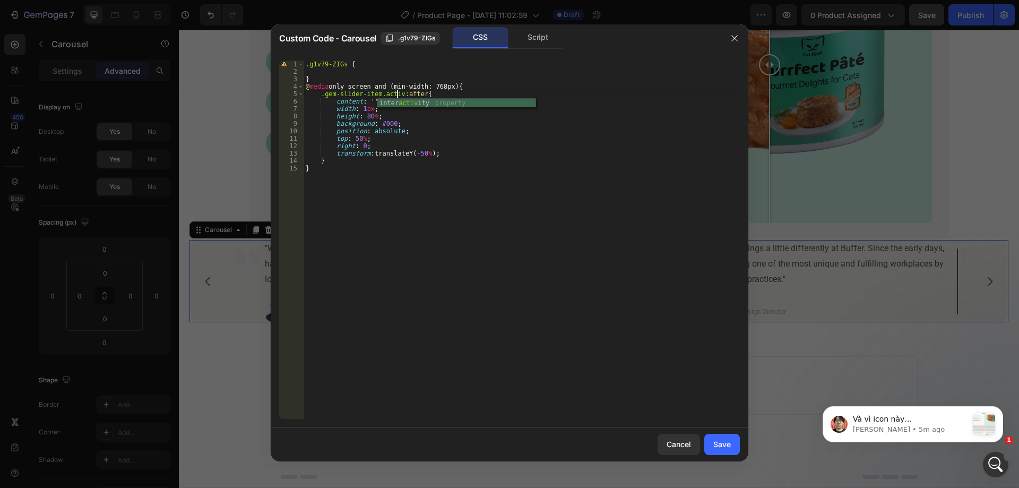
scroll to position [0, 7]
click at [529, 33] on div "Script" at bounding box center [538, 37] width 56 height 21
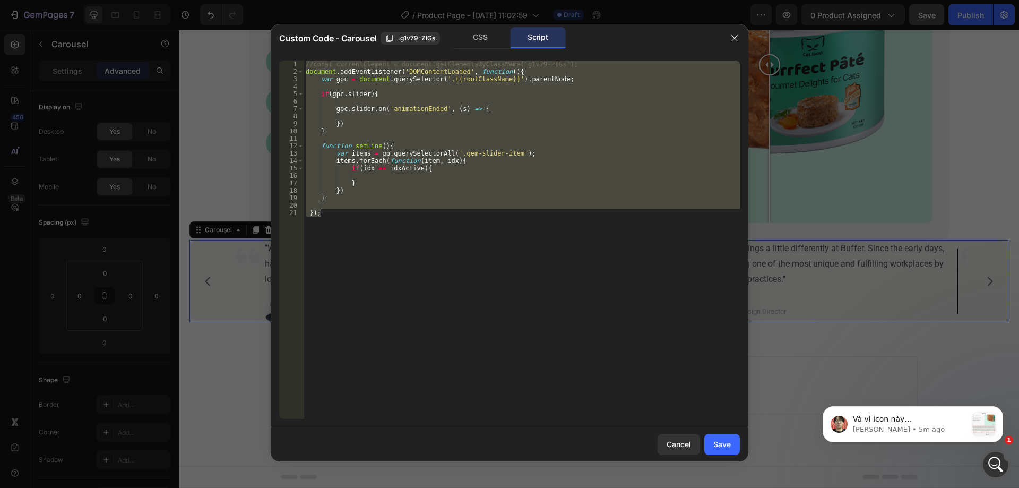
type textarea "});"
click at [423, 173] on div "//const currentElement = document.getElementsByClassName('g1v79-ZIGs'); documen…" at bounding box center [522, 240] width 436 height 358
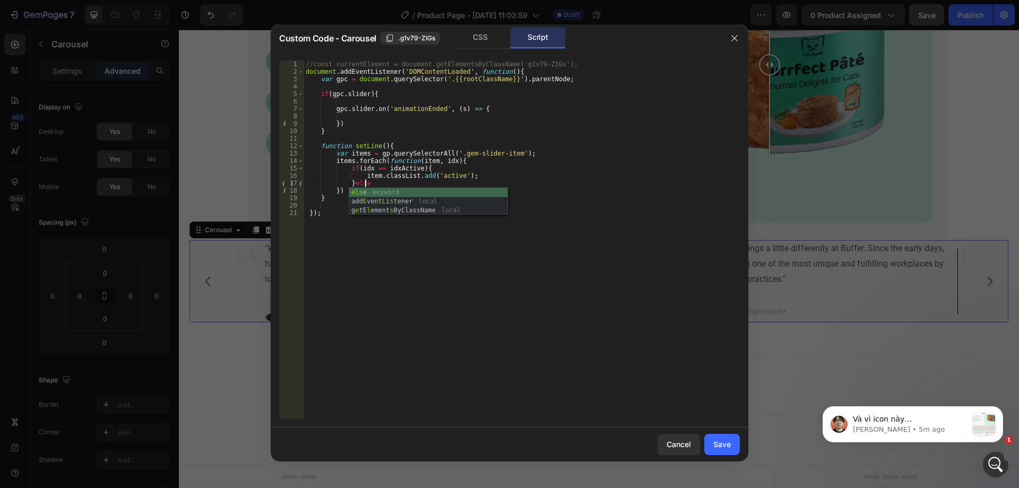
scroll to position [0, 4]
type textarea "}else{"
click at [381, 145] on div "//const currentElement = document.getElementsByClassName('g1v79-ZIGs'); documen…" at bounding box center [522, 247] width 436 height 373
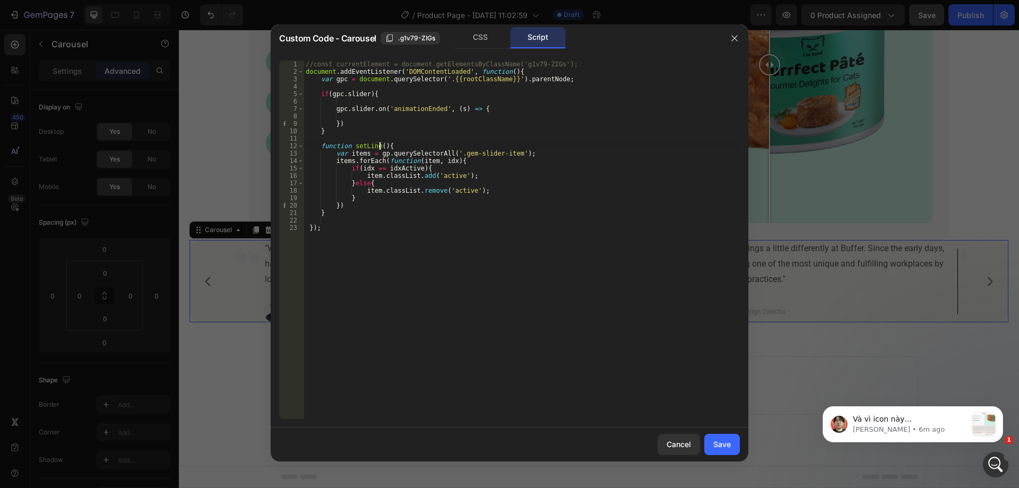
click at [374, 144] on div "//const currentElement = document.getElementsByClassName('g1v79-ZIGs'); documen…" at bounding box center [522, 247] width 436 height 373
click at [378, 147] on div "//const currentElement = document.getElementsByClassName('g1v79-ZIGs'); documen…" at bounding box center [522, 247] width 436 height 373
click at [386, 147] on div "//const currentElement = document.getElementsByClassName('g1v79-ZIGs'); documen…" at bounding box center [522, 247] width 436 height 373
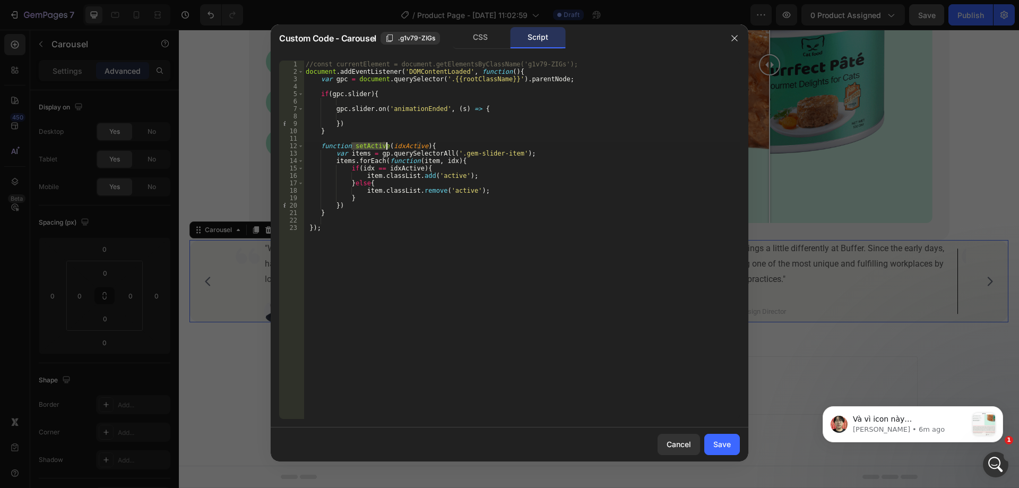
drag, startPoint x: 351, startPoint y: 143, endPoint x: 385, endPoint y: 144, distance: 34.5
click at [385, 144] on div "//const currentElement = document.getElementsByClassName('g1v79-ZIGs'); documen…" at bounding box center [522, 247] width 436 height 373
click at [365, 149] on div "//const currentElement = document.getElementsByClassName('g1v79-ZIGs'); documen…" at bounding box center [522, 240] width 436 height 358
click at [366, 146] on div "//const currentElement = document.getElementsByClassName('g1v79-ZIGs'); documen…" at bounding box center [522, 247] width 436 height 373
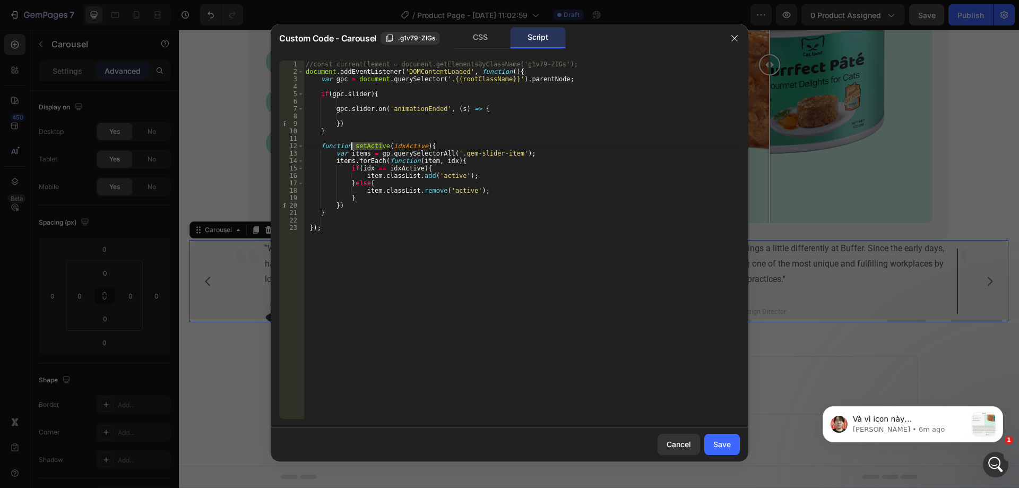
click at [370, 120] on div "//const currentElement = document.getElementsByClassName('g1v79-ZIGs'); documen…" at bounding box center [522, 247] width 436 height 373
type textarea "})"
click at [379, 115] on div "//const currentElement = document.getElementsByClassName('g1v79-ZIGs'); documen…" at bounding box center [522, 247] width 436 height 373
paste textarea "setActive"
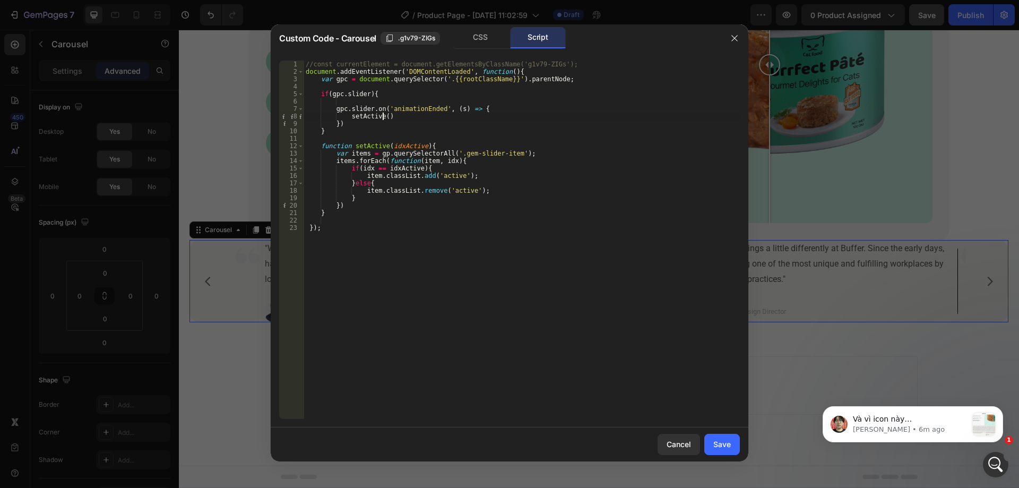
scroll to position [0, 6]
click at [382, 114] on div "//const currentElement = document.getElementsByClassName('g1v79-ZIGs'); documen…" at bounding box center [522, 247] width 436 height 373
paste textarea "s.track.details.abs"
click at [482, 117] on div "//const currentElement = document.getElementsByClassName('g1v79-ZIGs'); documen…" at bounding box center [522, 247] width 436 height 373
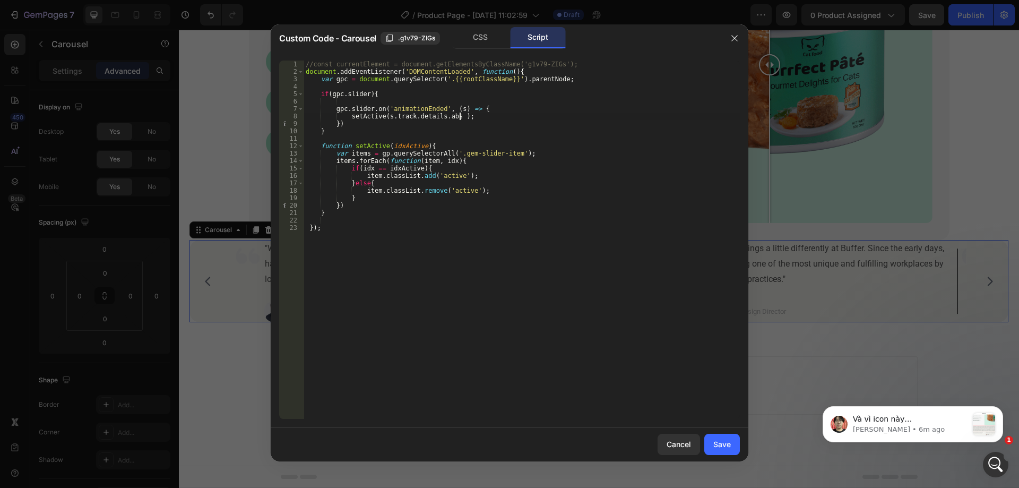
click at [453, 118] on div "//const currentElement = document.getElementsByClassName('g1v79-ZIGs'); documen…" at bounding box center [522, 247] width 436 height 373
type textarea "setActive(s.track.details.abs);"
click at [393, 103] on div "//const currentElement = document.getElementsByClassName('g1v79-ZIGs'); documen…" at bounding box center [522, 247] width 436 height 373
type textarea "if(gpc.slider){"
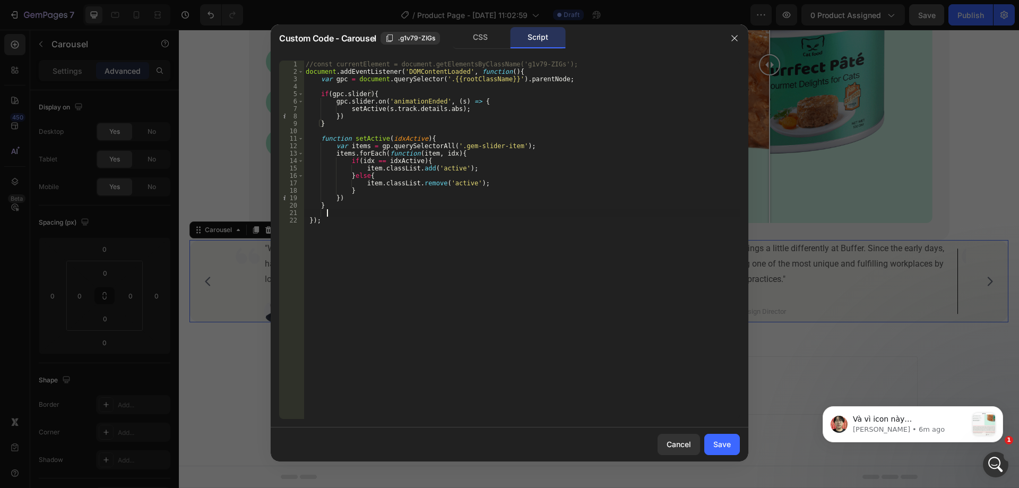
click at [357, 213] on div "//const currentElement = document.getElementsByClassName('g1v79-ZIGs'); documen…" at bounding box center [522, 247] width 436 height 373
click at [494, 33] on div "CSS" at bounding box center [481, 37] width 56 height 21
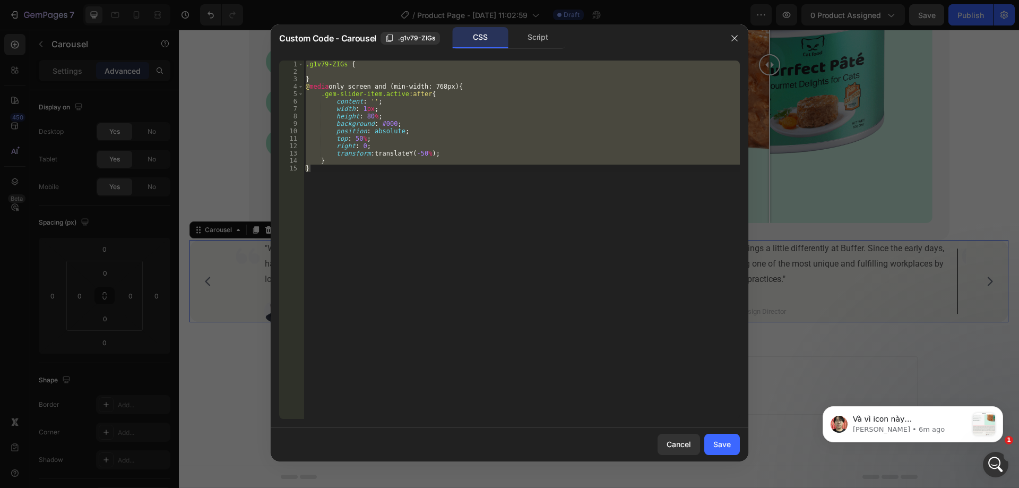
click at [510, 111] on div ".g1v79-ZIGs { } @ media only screen and (min-width: 768px) { .gem-slider-item.a…" at bounding box center [522, 240] width 436 height 358
type textarea "width: 1px;"
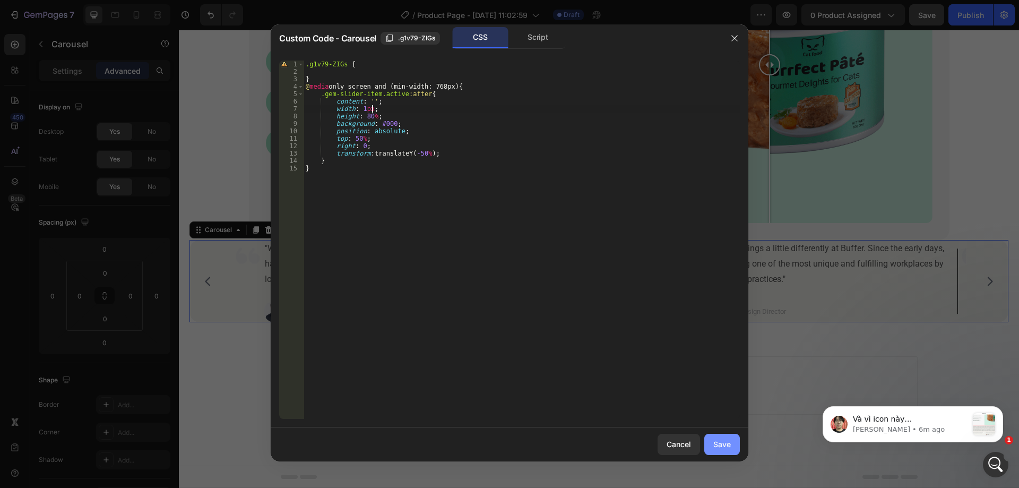
click at [720, 438] on div "Save" at bounding box center [722, 443] width 18 height 11
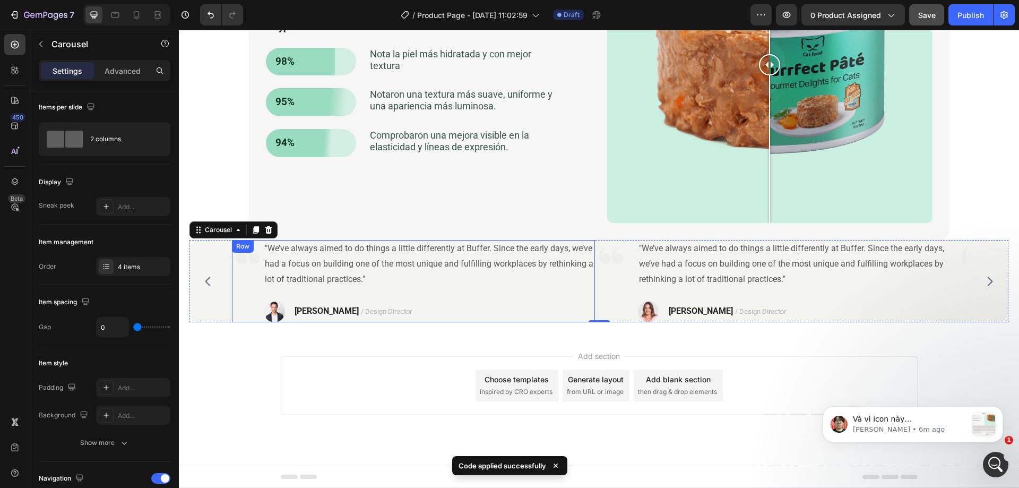
click at [570, 293] on div ""We’ve always aimed to do things a little differently at Buffer. Since the earl…" at bounding box center [429, 281] width 331 height 82
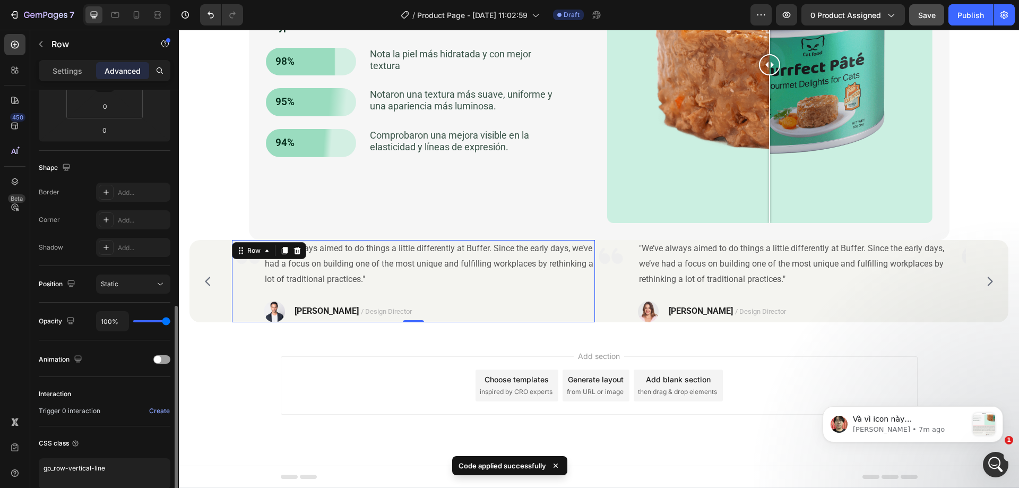
scroll to position [264, 0]
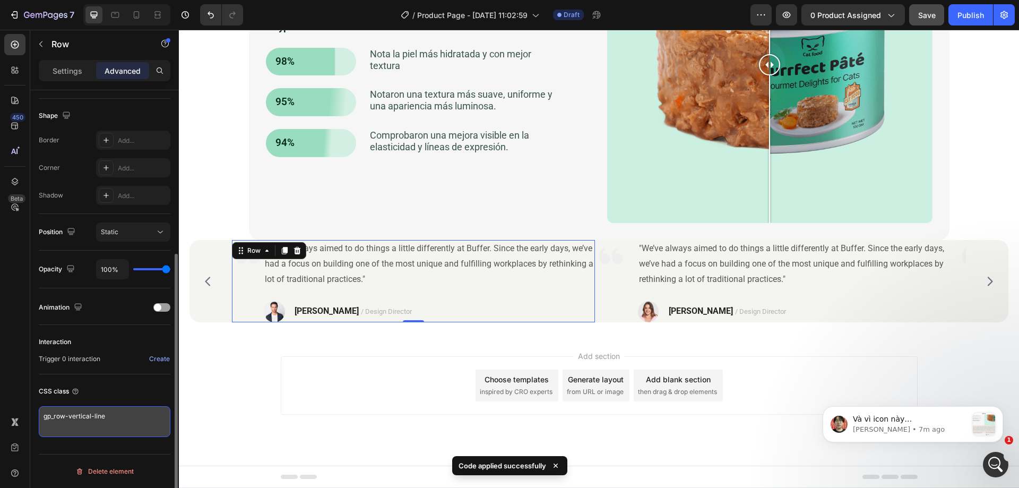
click at [151, 415] on textarea "gp_row-vertical-line" at bounding box center [105, 421] width 132 height 31
click at [156, 414] on textarea "gp_row-vertical-line" at bounding box center [105, 421] width 132 height 31
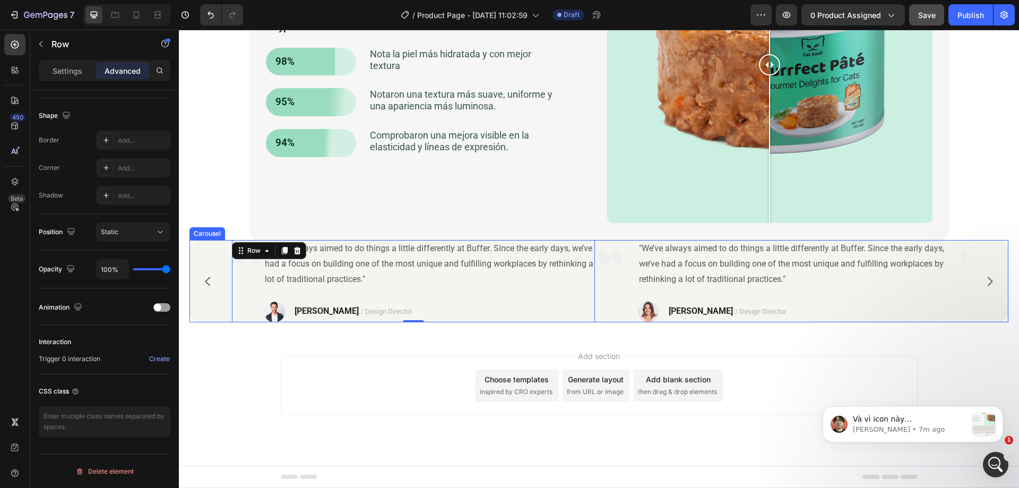
click at [211, 280] on icon "Carousel Back Arrow" at bounding box center [208, 281] width 13 height 13
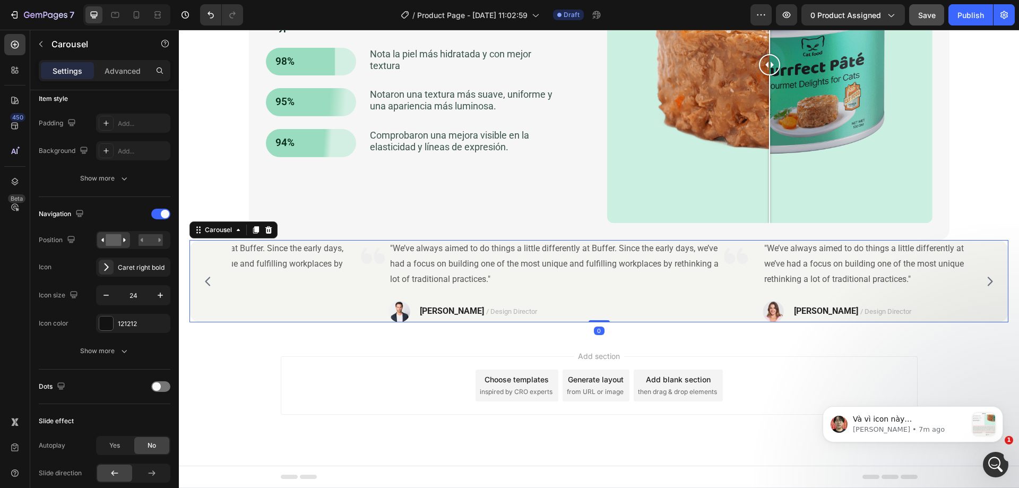
scroll to position [0, 0]
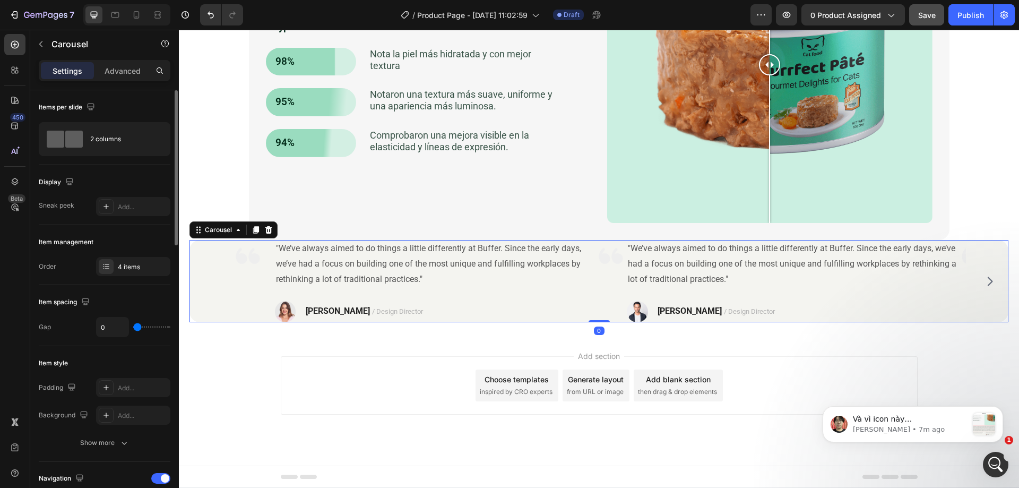
click at [211, 280] on div "Image "We’ve always aimed to do things a little differently at Buffer. Since th…" at bounding box center [598, 281] width 819 height 82
click at [554, 289] on div ""We’ve always aimed to do things a little differently at Buffer. Since the earl…" at bounding box center [435, 281] width 320 height 82
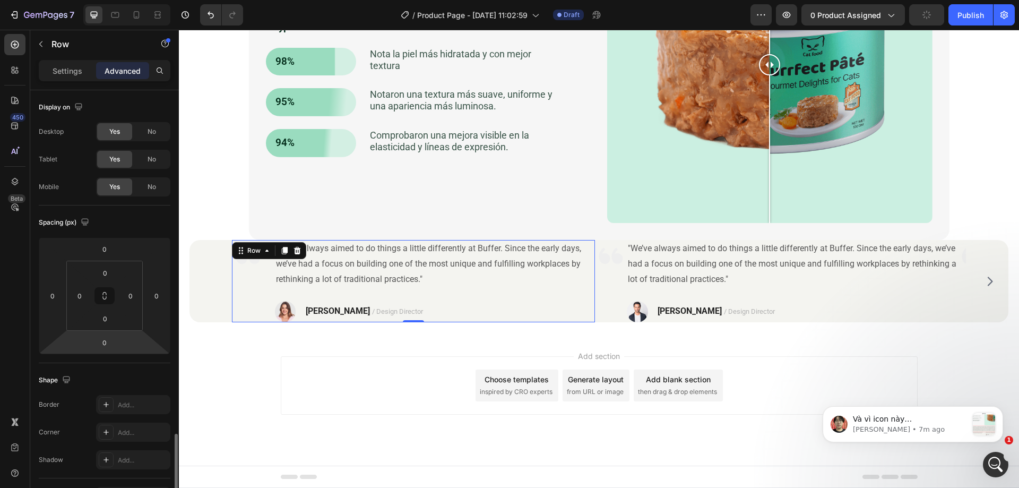
scroll to position [212, 0]
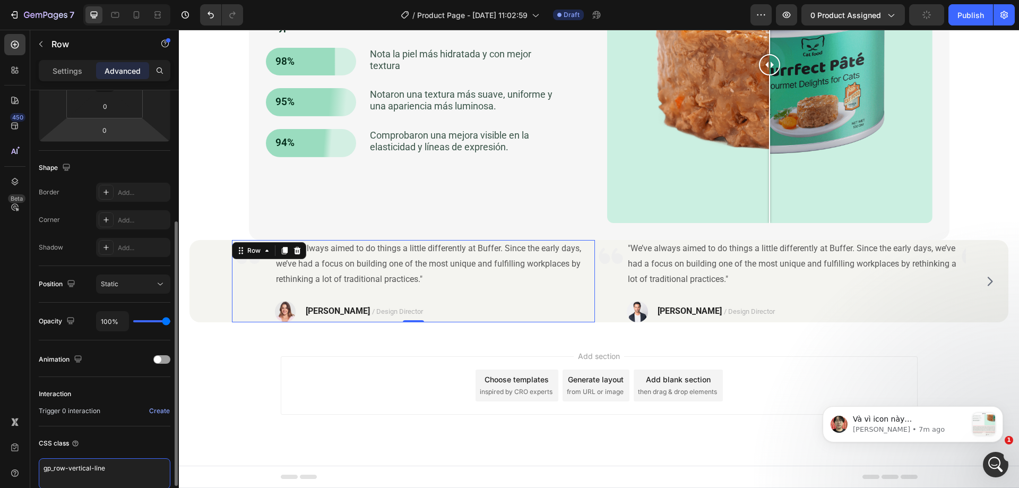
click at [114, 466] on textarea "gp_row-vertical-line" at bounding box center [105, 473] width 132 height 31
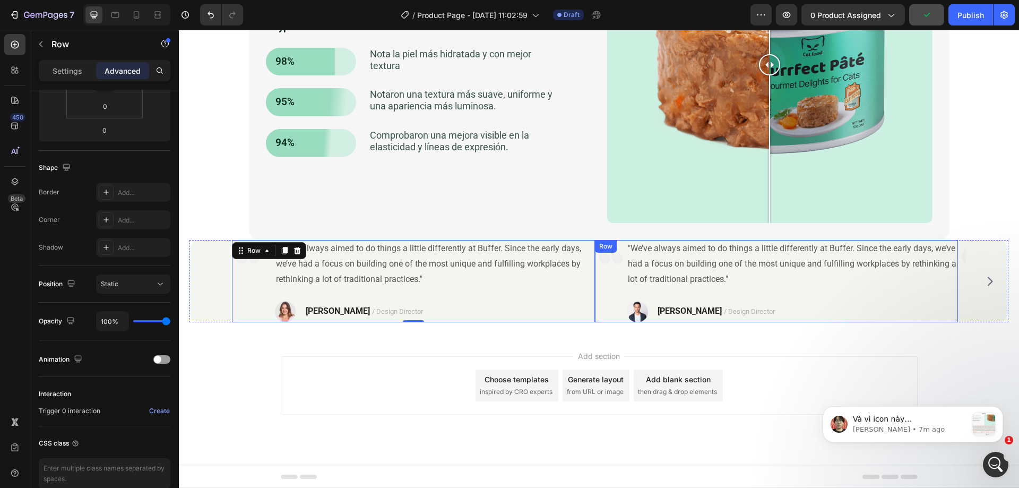
click at [624, 291] on div "Image" at bounding box center [611, 281] width 32 height 82
click at [984, 285] on icon "Carousel Next Arrow" at bounding box center [990, 281] width 13 height 13
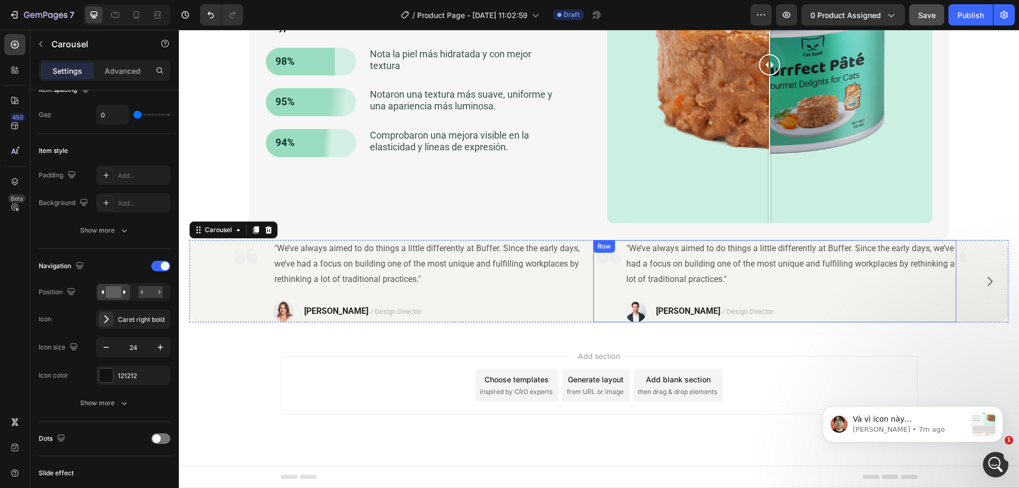
scroll to position [0, 0]
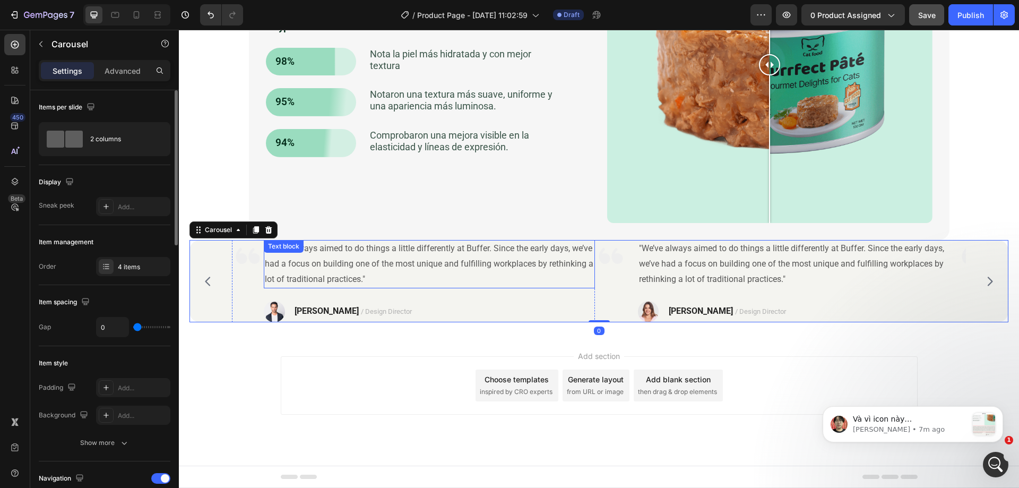
click at [482, 287] on p ""We’ve always aimed to do things a little differently at Buffer. Since the earl…" at bounding box center [429, 264] width 329 height 46
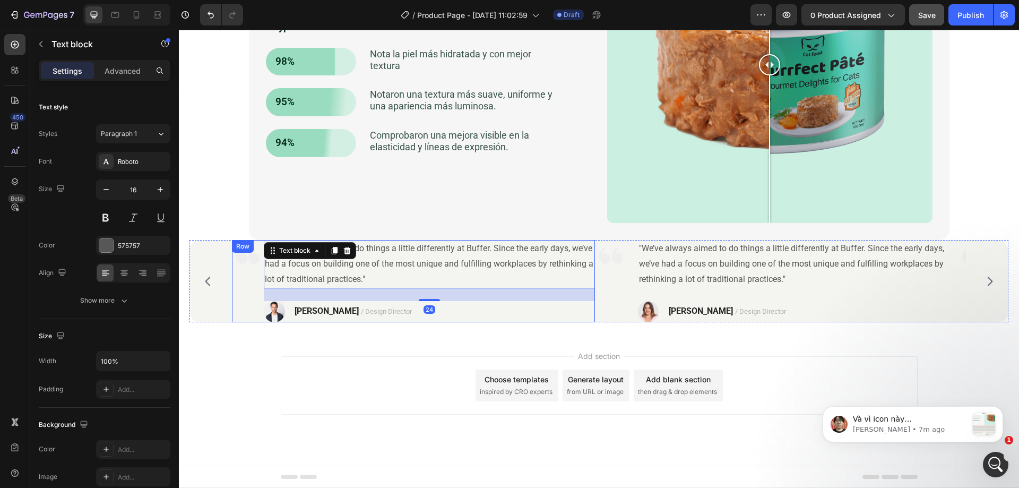
click at [256, 294] on div "Image" at bounding box center [248, 281] width 32 height 82
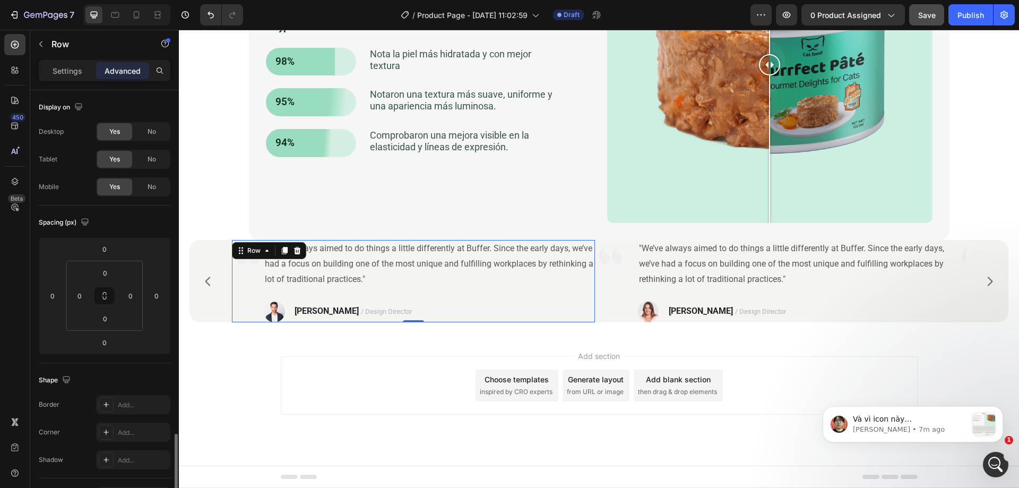
scroll to position [264, 0]
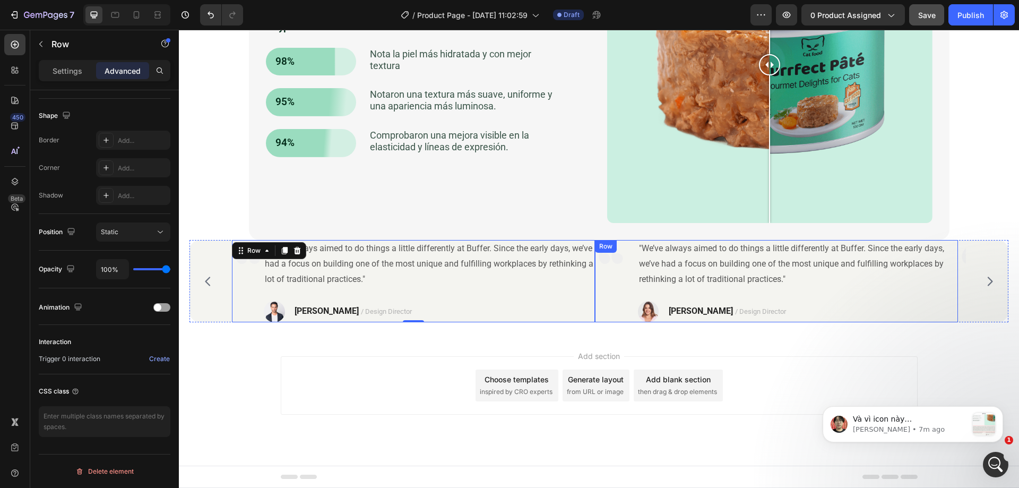
click at [632, 292] on div "Image "We’ve always aimed to do things a little differently at Buffer. Since th…" at bounding box center [776, 281] width 363 height 82
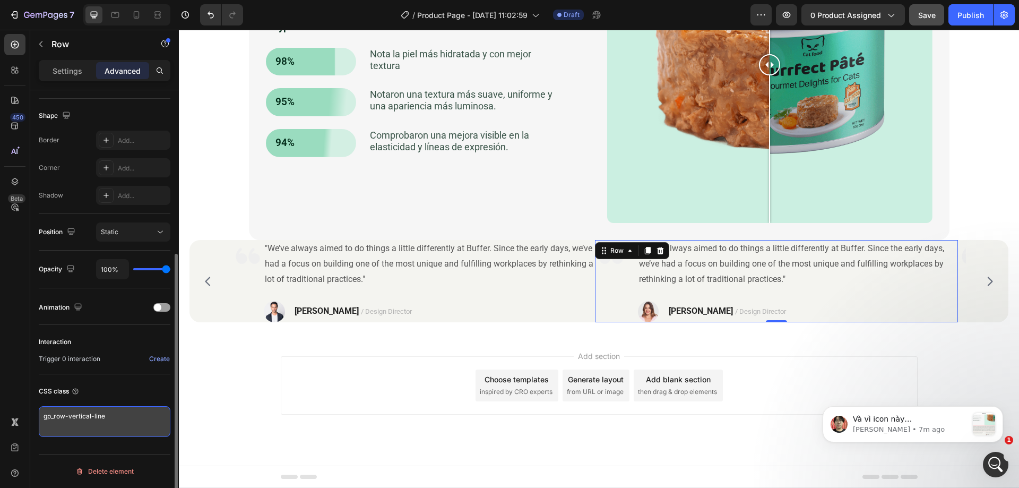
click at [122, 422] on textarea "gp_row-vertical-line" at bounding box center [105, 421] width 132 height 31
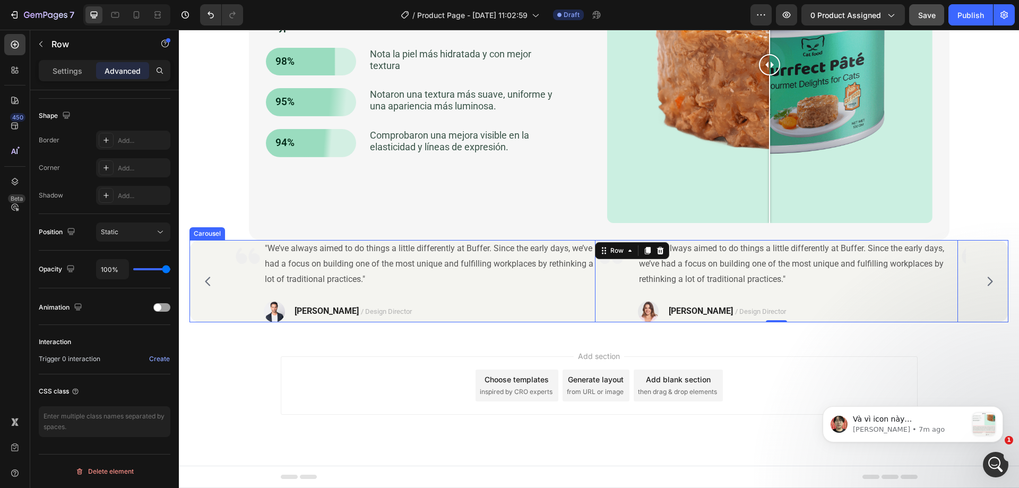
click at [988, 277] on icon "Carousel Next Arrow" at bounding box center [990, 281] width 5 height 9
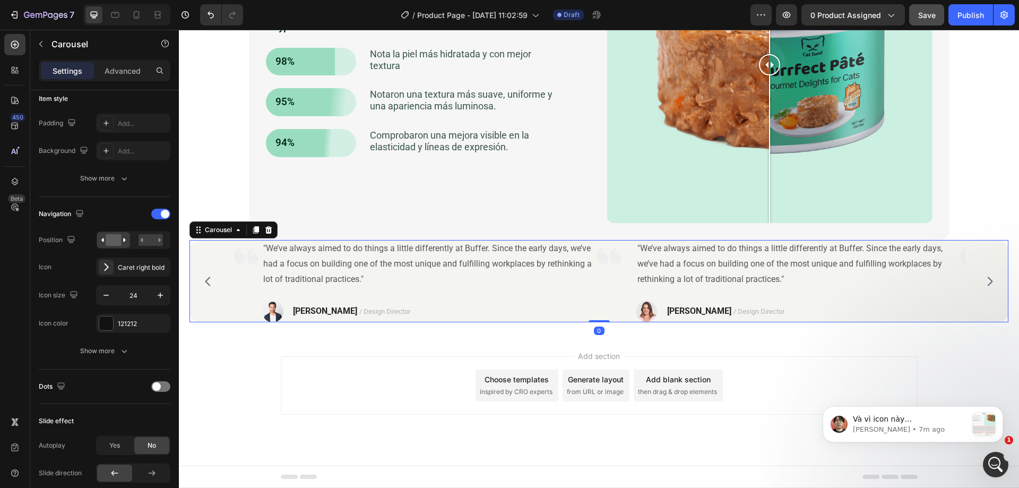
scroll to position [0, 0]
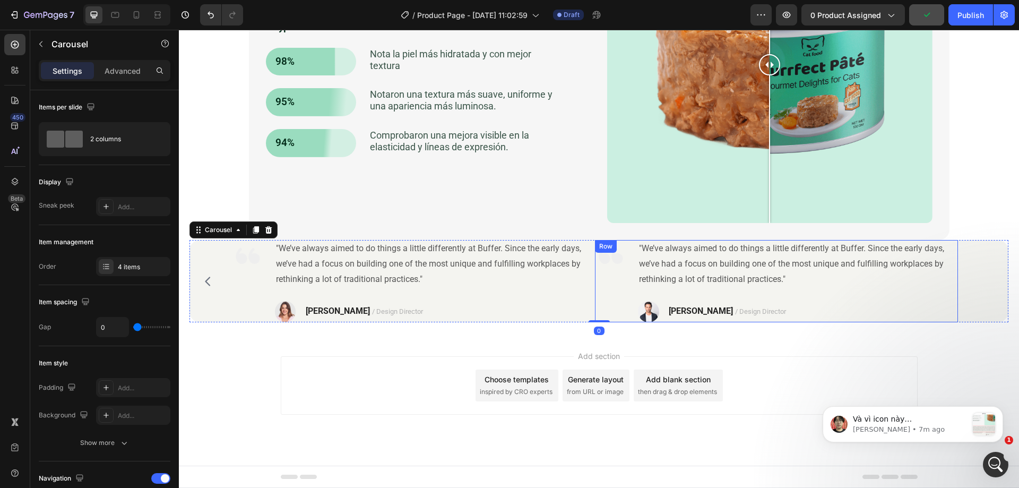
click at [889, 294] on div ""We’ve always aimed to do things a little differently at Buffer. Since the earl…" at bounding box center [798, 281] width 320 height 82
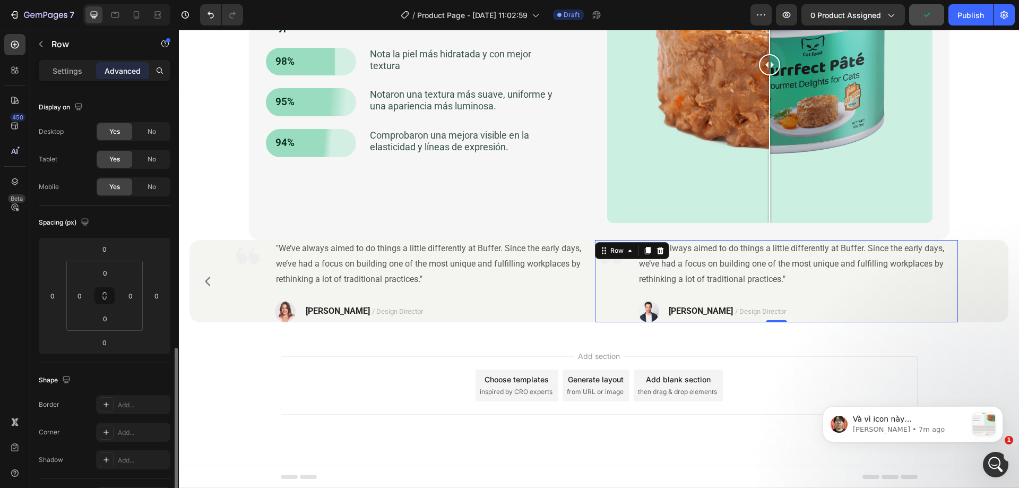
scroll to position [264, 0]
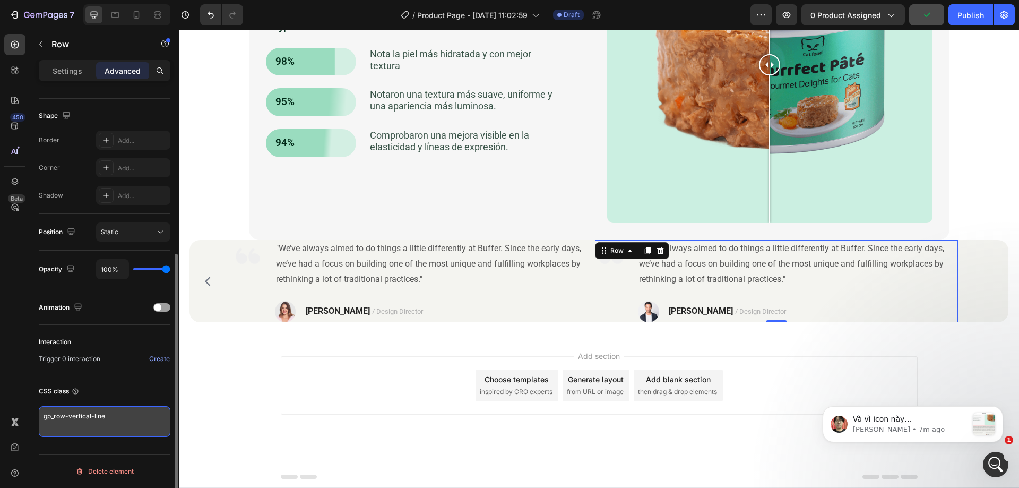
click at [115, 426] on textarea "gp_row-vertical-line" at bounding box center [105, 421] width 132 height 31
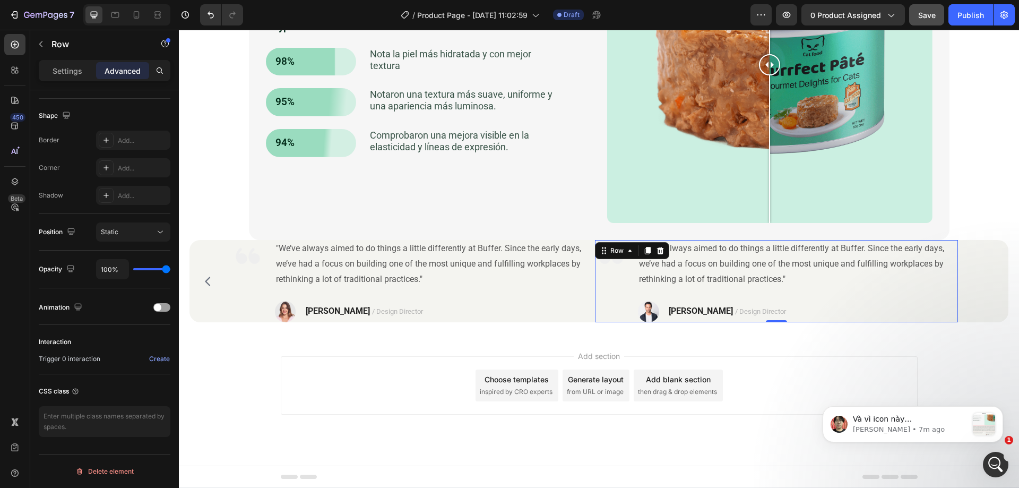
click at [930, 14] on span "Save" at bounding box center [927, 15] width 18 height 9
click at [783, 14] on icon "button" at bounding box center [786, 15] width 11 height 11
click at [210, 316] on div "Image "We’ve always aimed to do things a little differently at Buffer. Since th…" at bounding box center [598, 281] width 819 height 82
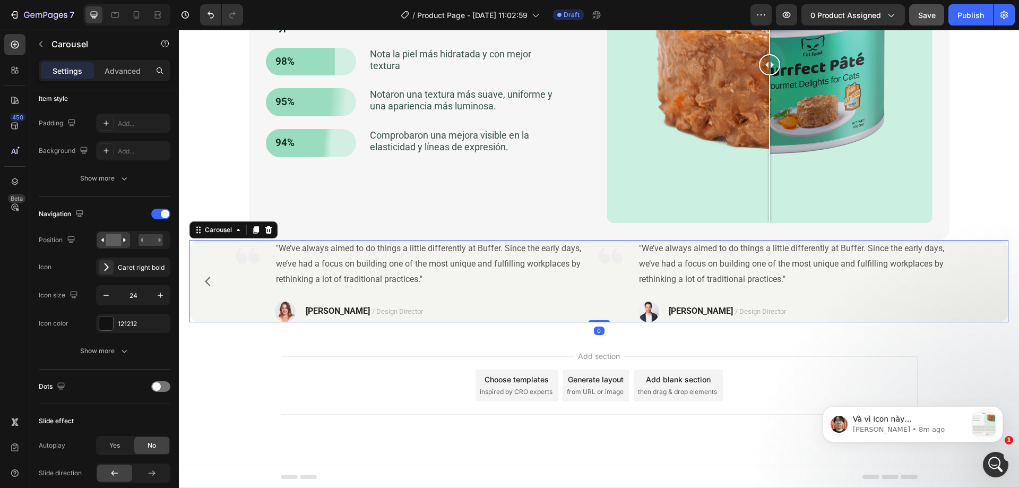
scroll to position [0, 0]
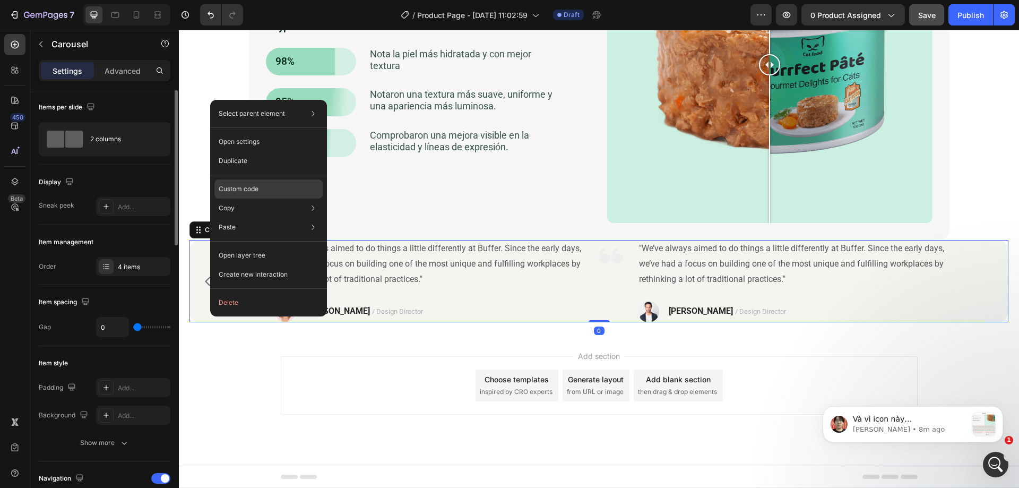
click at [270, 218] on div "Custom code" at bounding box center [268, 227] width 108 height 19
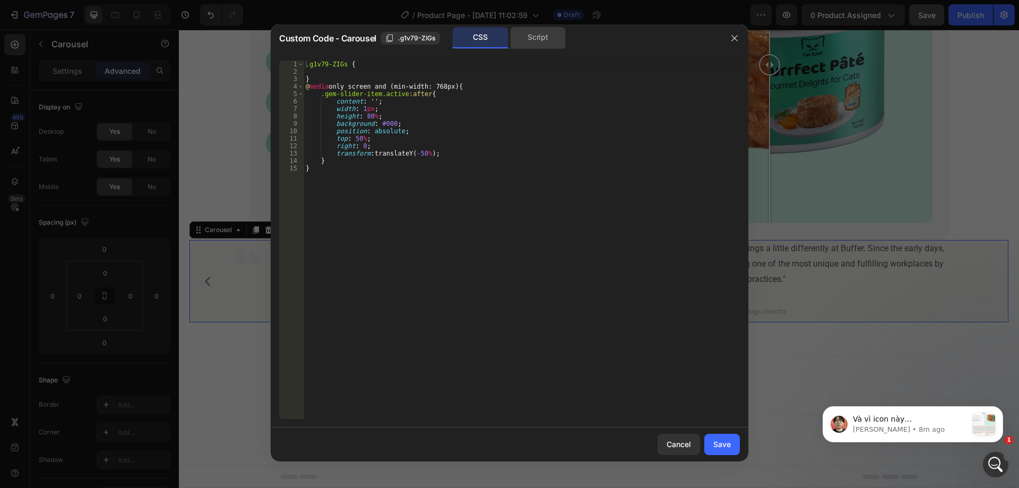
click at [524, 40] on div "Script" at bounding box center [538, 37] width 56 height 21
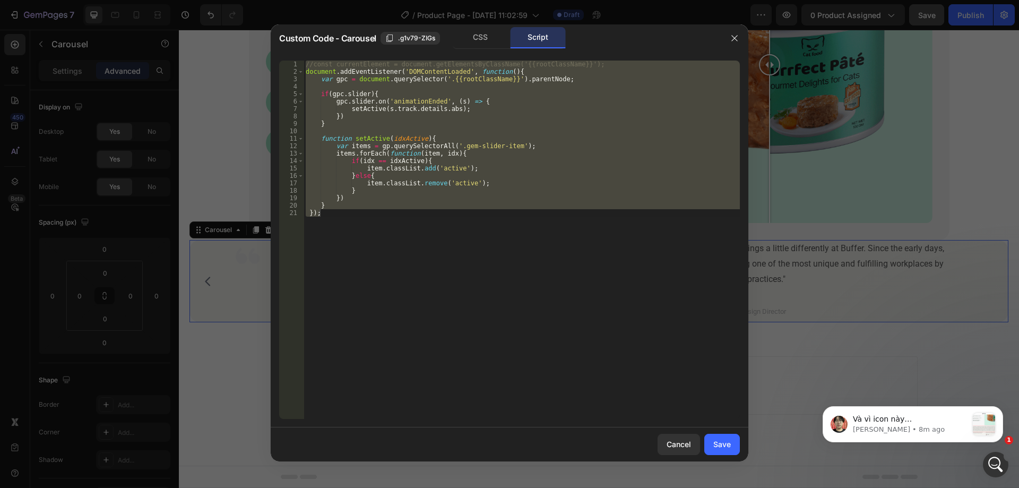
click at [490, 110] on div "//const currentElement = document.getElementsByClassName('{{rootClassName}}'); …" at bounding box center [522, 240] width 436 height 358
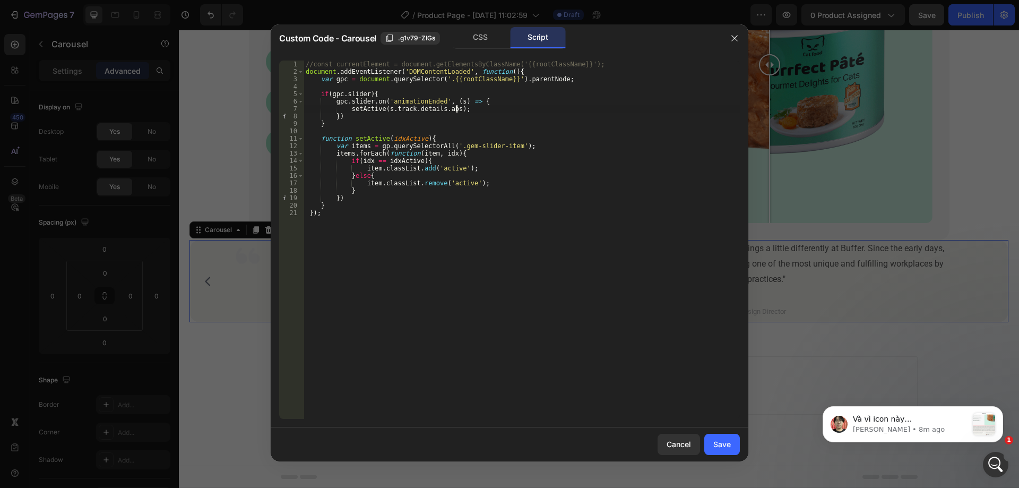
click at [383, 146] on div "//const currentElement = document.getElementsByClassName('{{rootClassName}}'); …" at bounding box center [522, 247] width 436 height 373
click at [440, 204] on div "//const currentElement = document.getElementsByClassName('{{rootClassName}}'); …" at bounding box center [522, 247] width 436 height 373
type textarea "}"
click at [735, 441] on button "Save" at bounding box center [722, 444] width 36 height 21
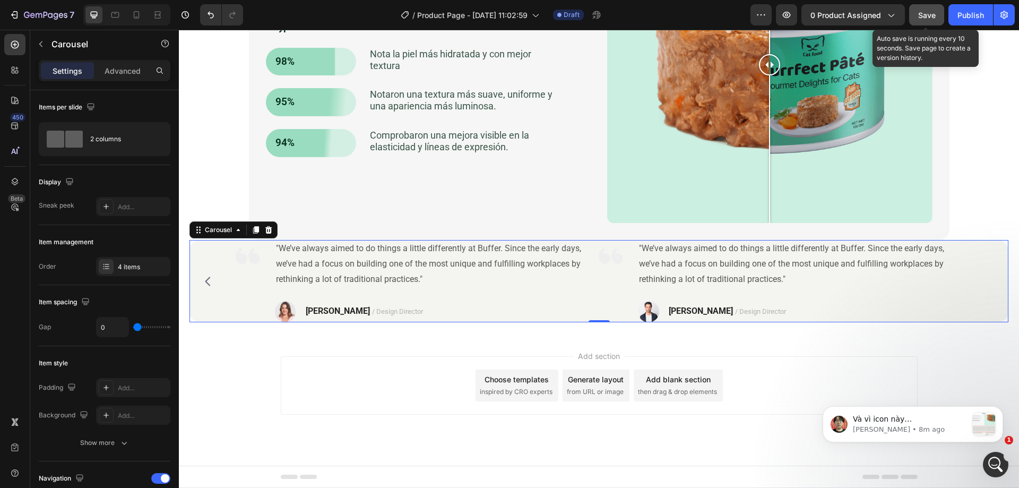
click at [927, 21] on button "Save" at bounding box center [926, 14] width 35 height 21
click at [216, 318] on div "Image "We’ve always aimed to do things a little differently at Buffer. Since th…" at bounding box center [598, 281] width 819 height 82
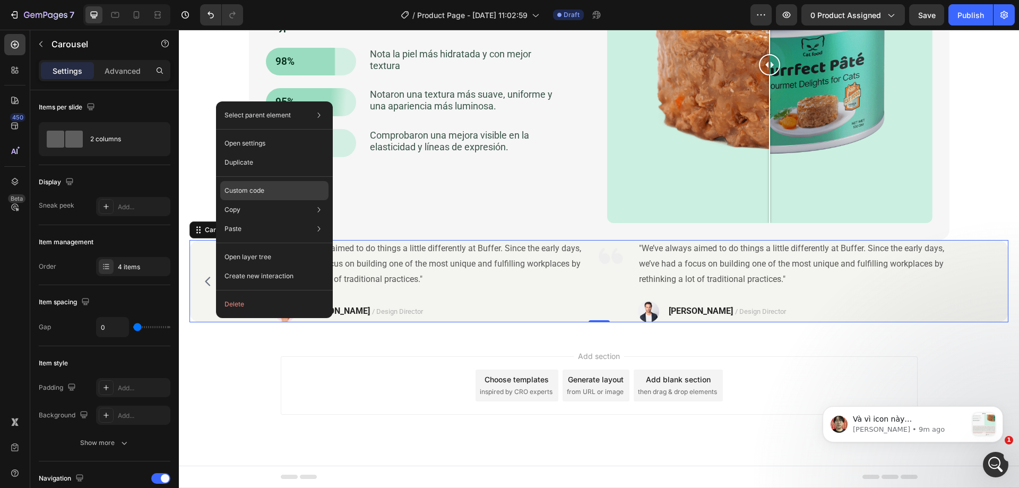
click at [256, 193] on p "Custom code" at bounding box center [245, 191] width 40 height 10
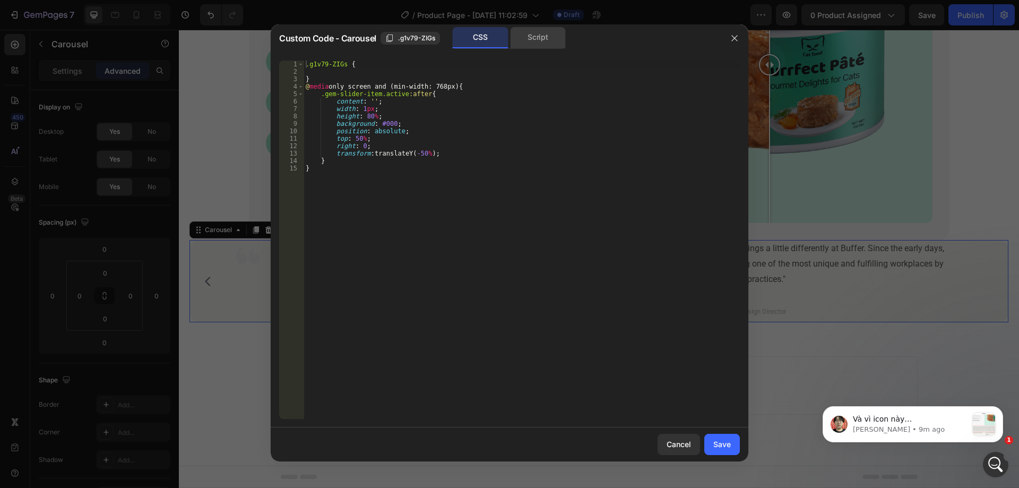
click at [534, 44] on div "Script" at bounding box center [538, 37] width 56 height 21
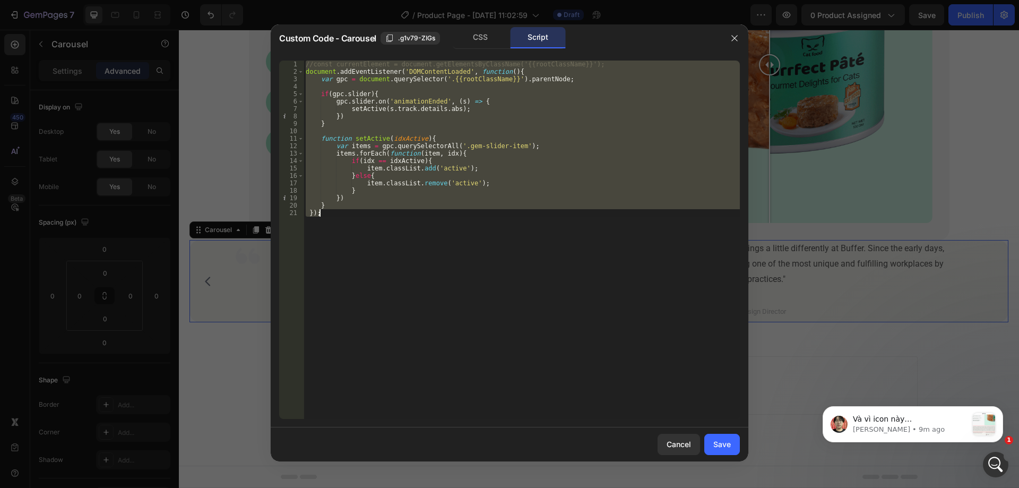
click at [452, 122] on div "//const currentElement = document.getElementsByClassName('{{rootClassName}}'); …" at bounding box center [522, 240] width 436 height 358
type textarea "}"
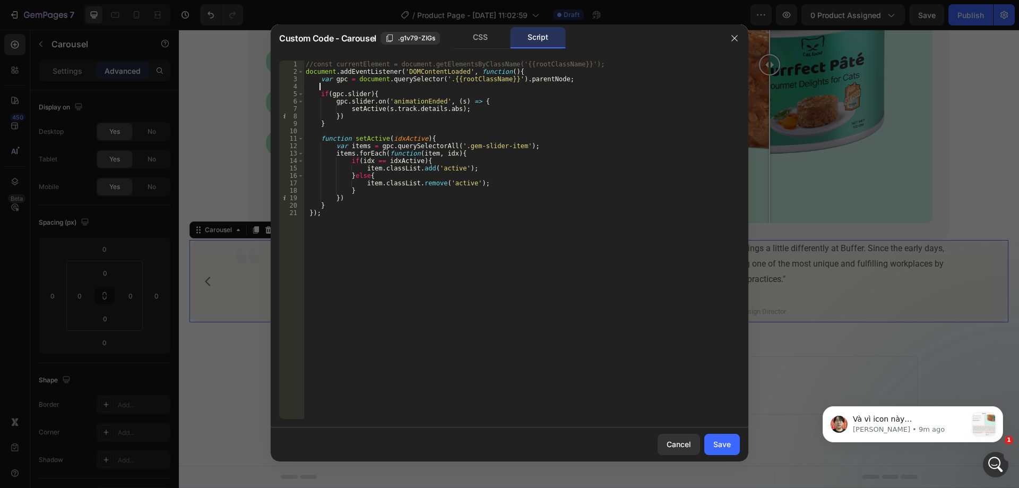
click at [447, 85] on div "//const currentElement = document.getElementsByClassName('{{rootClassName}}'); …" at bounding box center [522, 247] width 436 height 373
paste textarea "s.moveToIdx(s.track.details.abs + 1, true, animation)"
type textarea "s.moveToIdx(s.track.details.abs + 1, true, animation)"
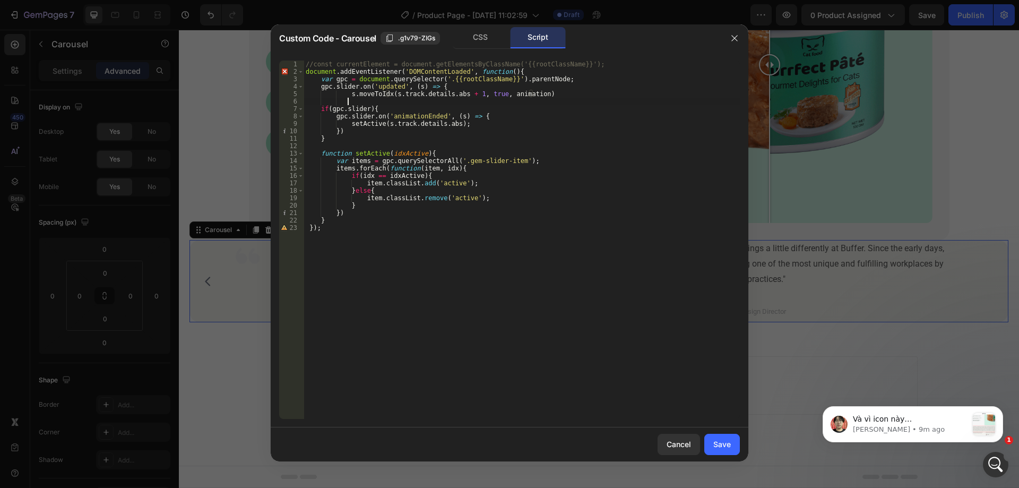
type textarea "Ư"
drag, startPoint x: 334, startPoint y: 94, endPoint x: 554, endPoint y: 96, distance: 220.3
click at [554, 96] on div "//const currentElement = document.getElementsByClassName('{{rootClassName}}'); …" at bounding box center [522, 247] width 436 height 373
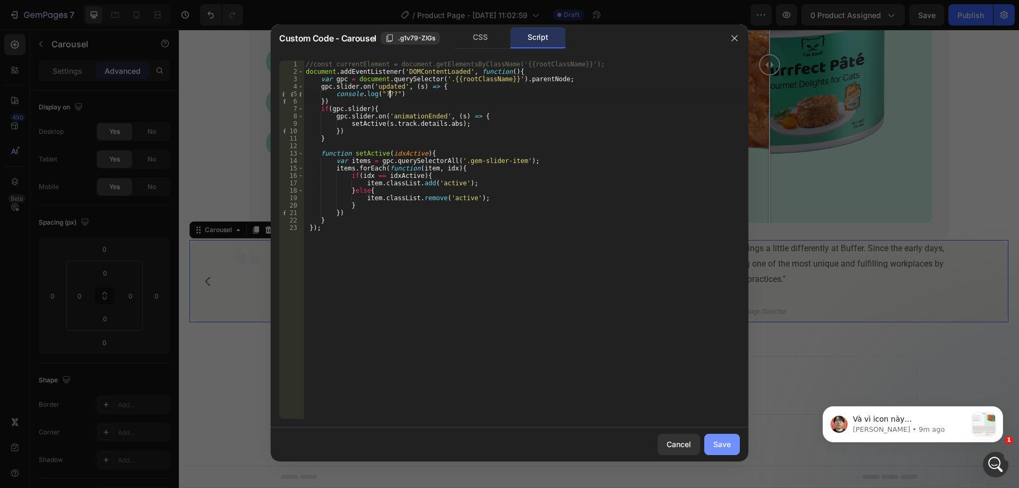
type textarea "console.log("???")"
click at [725, 449] on div "Save" at bounding box center [722, 443] width 18 height 11
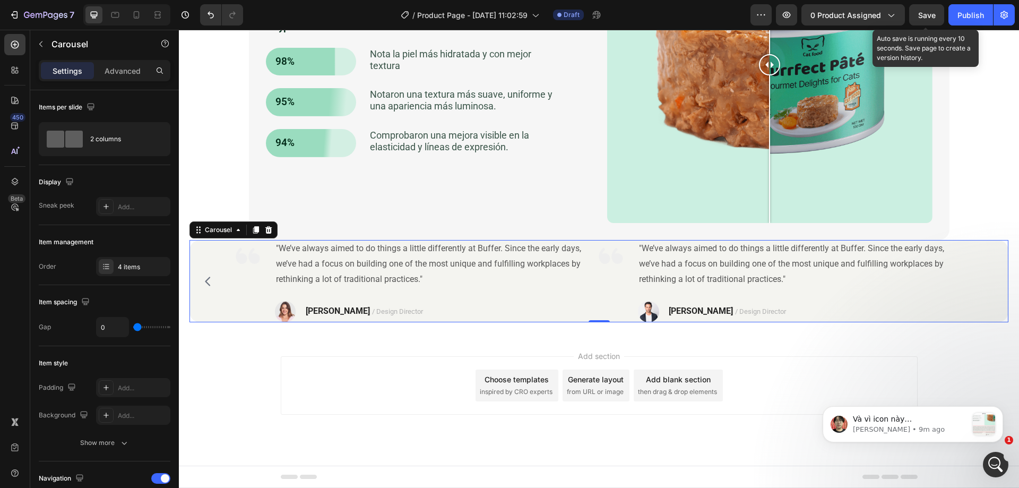
click at [919, 16] on span "Save" at bounding box center [927, 15] width 18 height 9
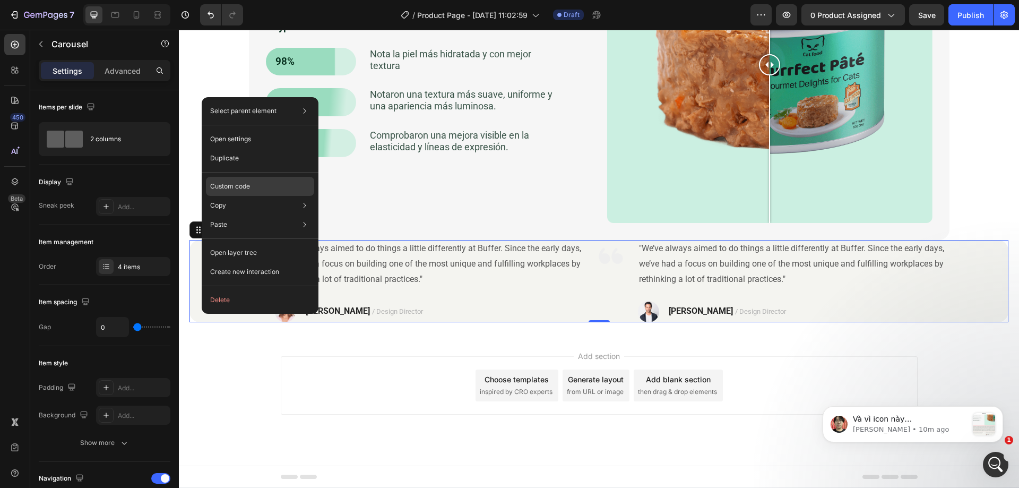
click at [232, 215] on div "Custom code" at bounding box center [260, 224] width 108 height 19
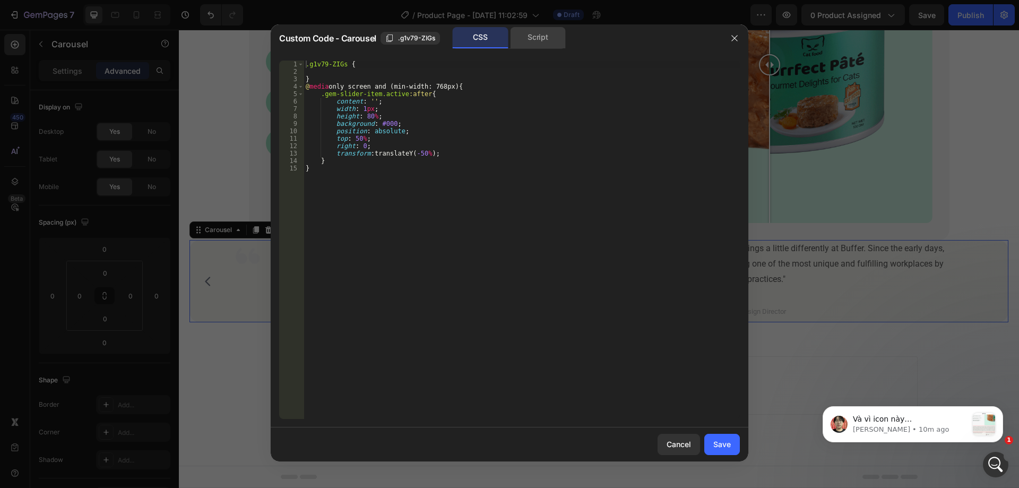
click at [528, 33] on div "Script" at bounding box center [538, 37] width 56 height 21
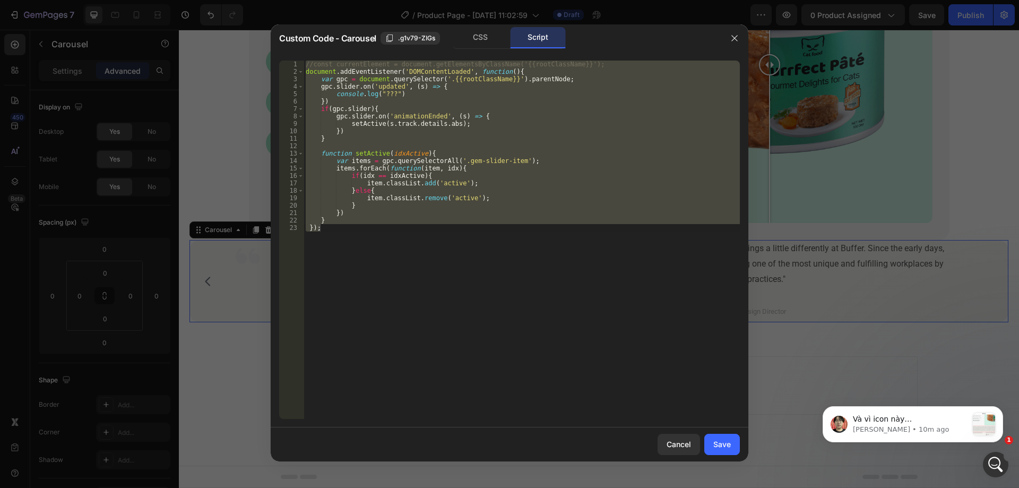
click at [468, 123] on div "//const currentElement = document.getElementsByClassName('{{rootClassName}}'); …" at bounding box center [522, 240] width 436 height 358
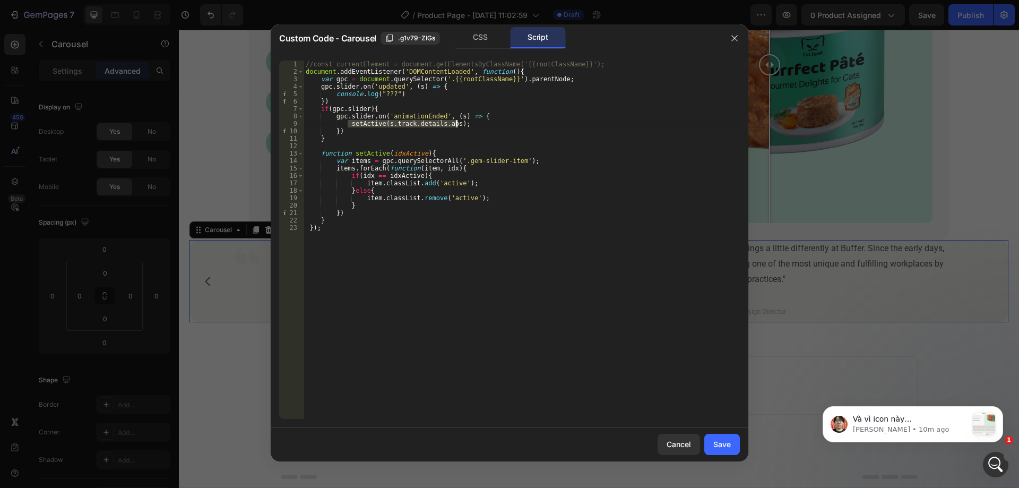
drag, startPoint x: 348, startPoint y: 123, endPoint x: 477, endPoint y: 123, distance: 129.0
click at [477, 123] on div "//const currentElement = document.getElementsByClassName('{{rootClassName}}'); …" at bounding box center [522, 247] width 436 height 373
drag, startPoint x: 334, startPoint y: 92, endPoint x: 437, endPoint y: 92, distance: 103.5
click at [437, 92] on div "//const currentElement = document.getElementsByClassName('{{rootClassName}}'); …" at bounding box center [522, 247] width 436 height 373
paste textarea "setActive(s.track.details.abs);"
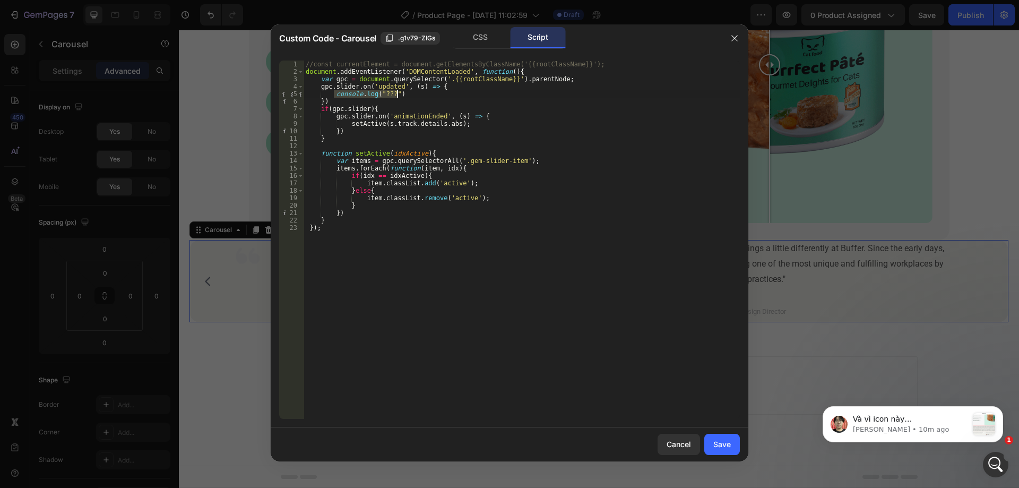
type textarea "setActive(s.track.details.abs);"
click at [718, 449] on div "Save" at bounding box center [722, 443] width 18 height 11
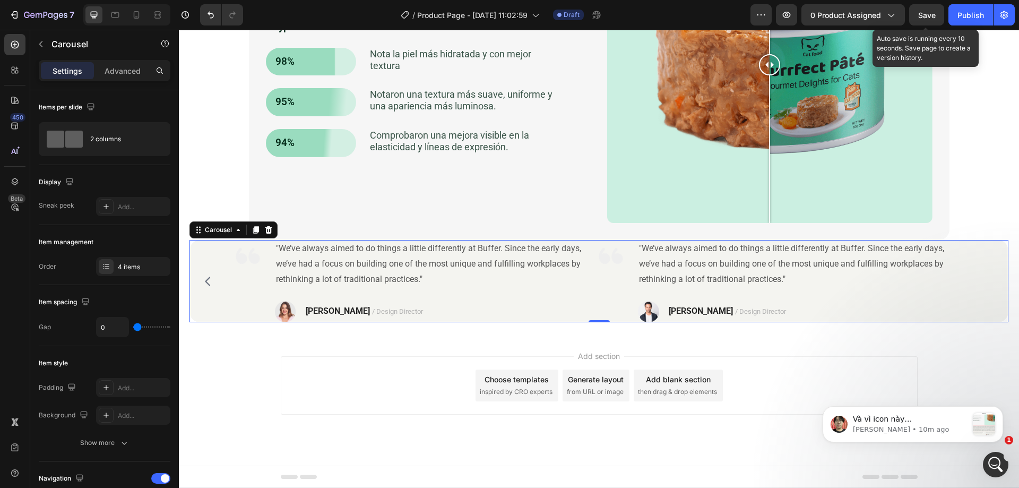
click at [921, 16] on span "Save" at bounding box center [927, 15] width 18 height 9
click at [213, 312] on div "Image "We’ve always aimed to do things a little differently at Buffer. Since th…" at bounding box center [598, 281] width 819 height 82
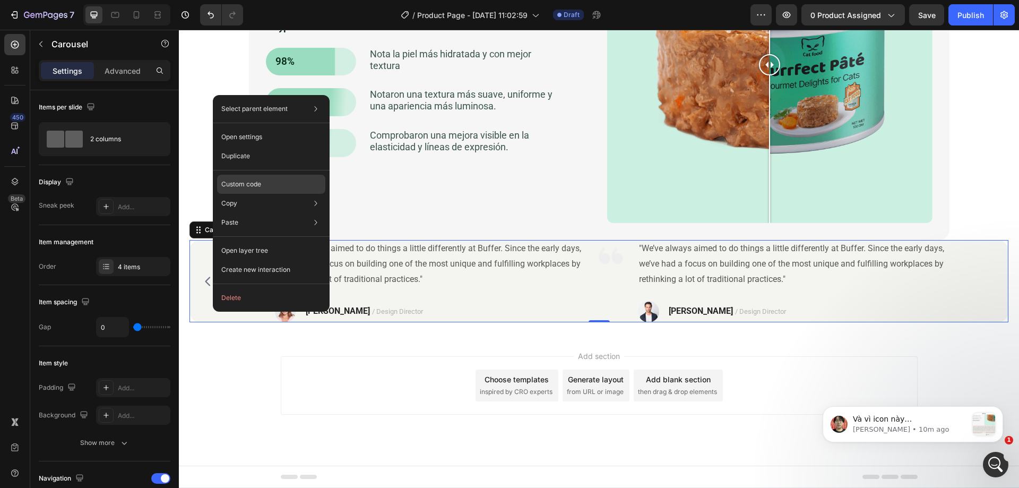
click at [254, 185] on p "Custom code" at bounding box center [241, 184] width 40 height 10
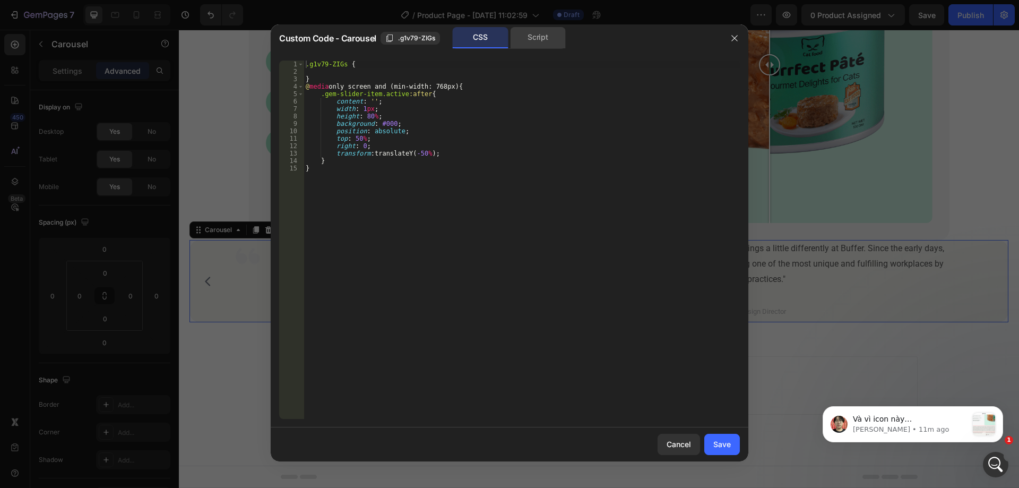
click at [529, 39] on div "Script" at bounding box center [538, 37] width 56 height 21
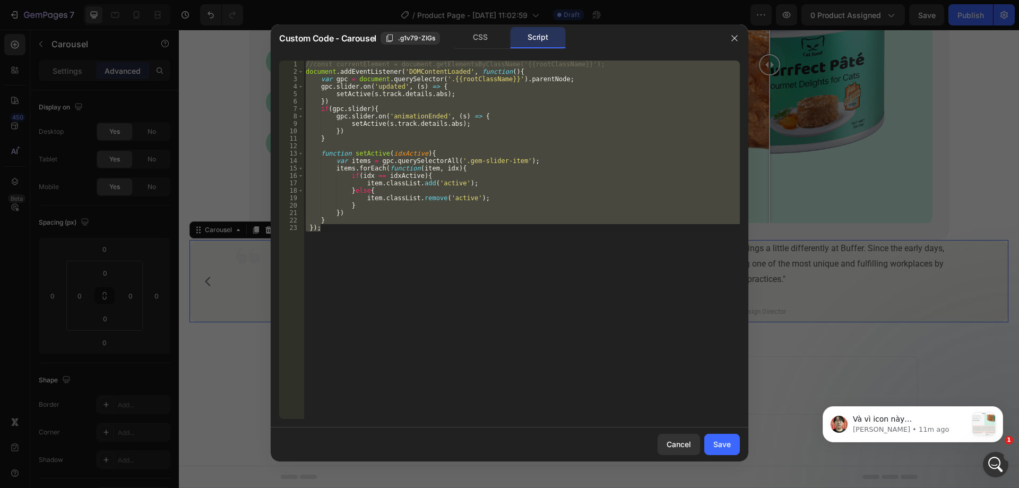
type textarea "} });"
click at [519, 145] on div "//const currentElement = document.getElementsByClassName('{{rootClassName}}'); …" at bounding box center [522, 240] width 436 height 358
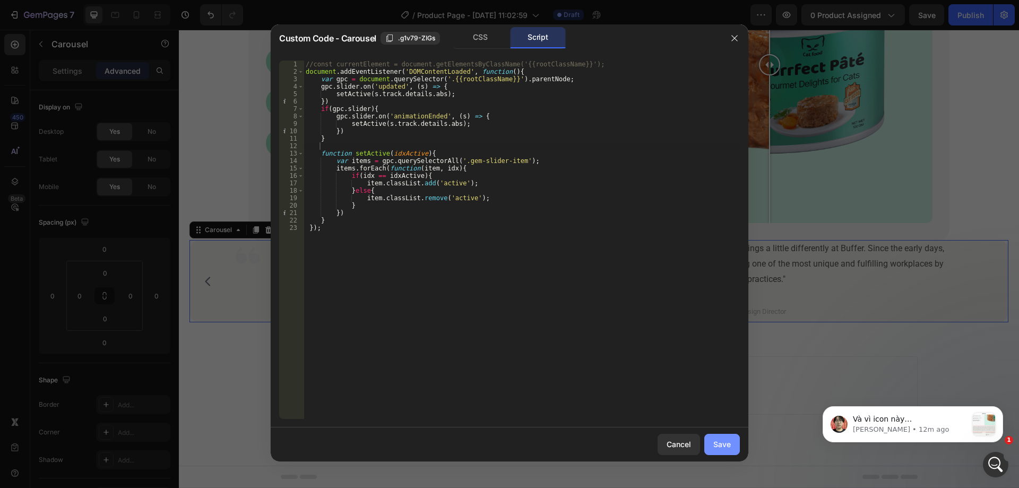
click at [712, 439] on button "Save" at bounding box center [722, 444] width 36 height 21
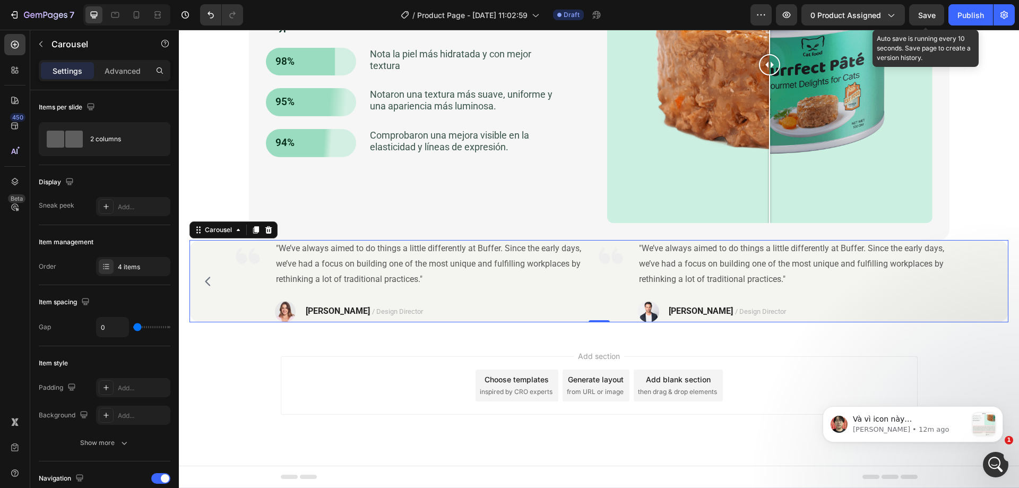
click at [922, 18] on span "Save" at bounding box center [927, 15] width 18 height 9
